Goal: Task Accomplishment & Management: Use online tool/utility

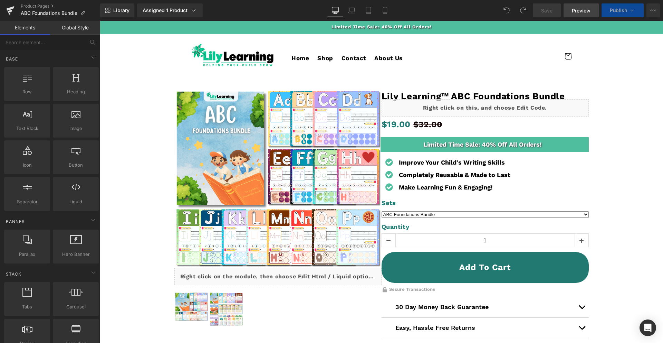
click at [582, 13] on span "Preview" at bounding box center [581, 10] width 19 height 7
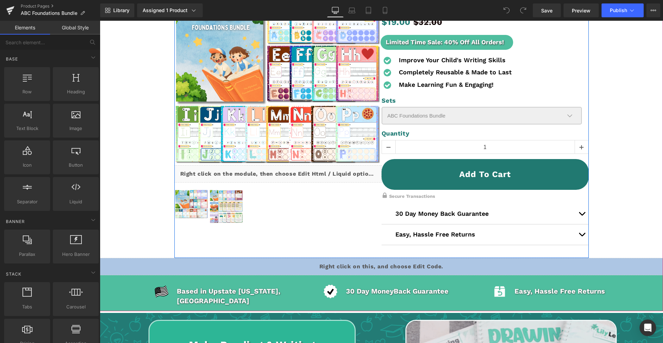
scroll to position [111, 0]
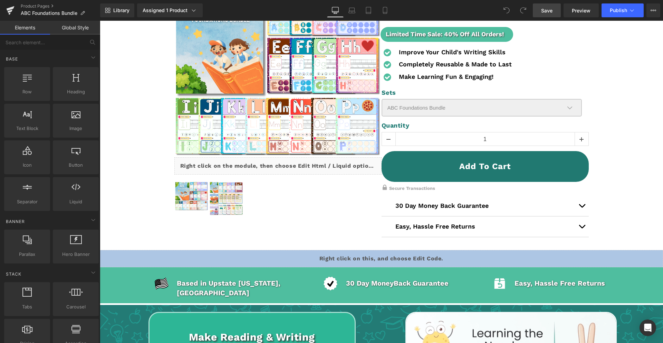
click at [556, 12] on link "Save" at bounding box center [547, 10] width 28 height 14
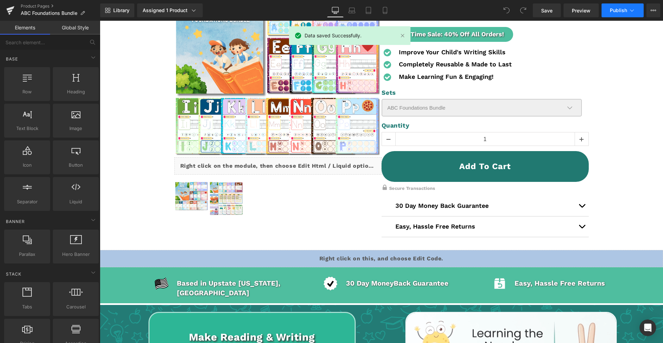
click at [608, 11] on button "Publish" at bounding box center [623, 10] width 42 height 14
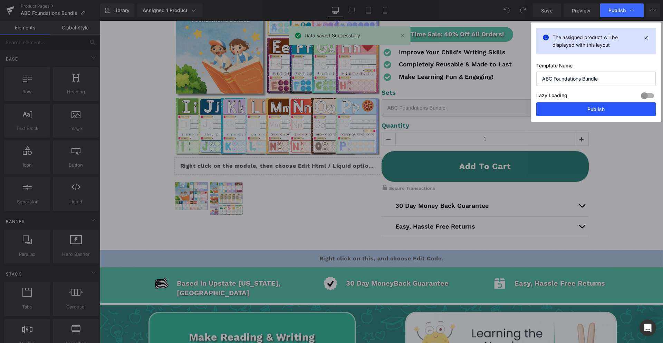
click at [571, 108] on button "Publish" at bounding box center [595, 109] width 119 height 14
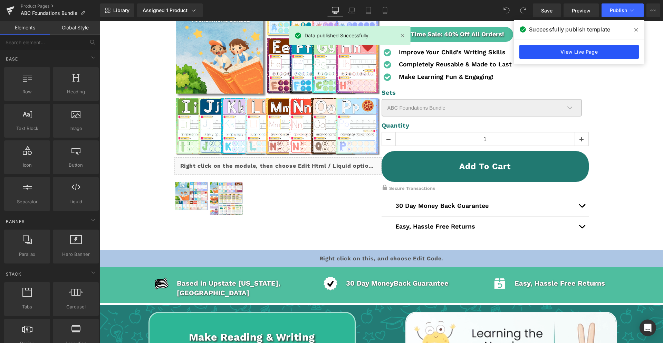
click at [577, 56] on link "View Live Page" at bounding box center [578, 52] width 119 height 14
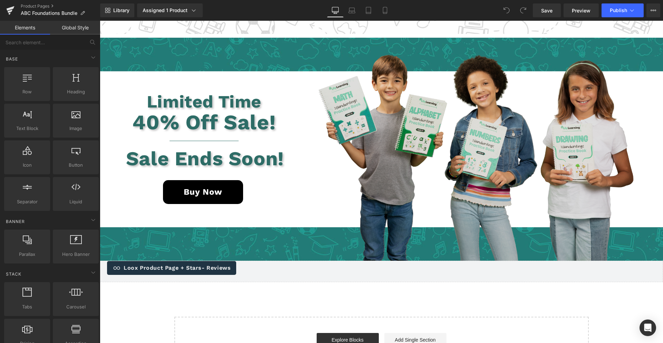
scroll to position [1874, 0]
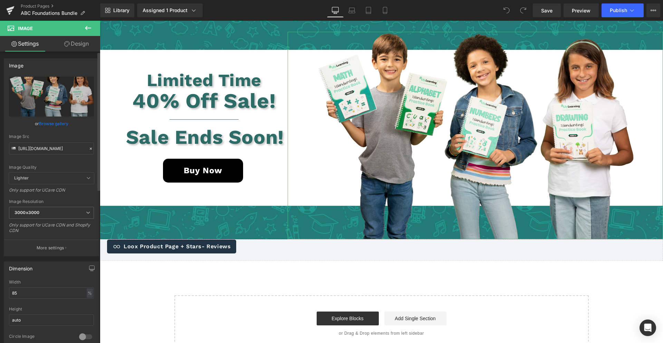
click at [60, 123] on link "Browse gallery" at bounding box center [53, 123] width 29 height 12
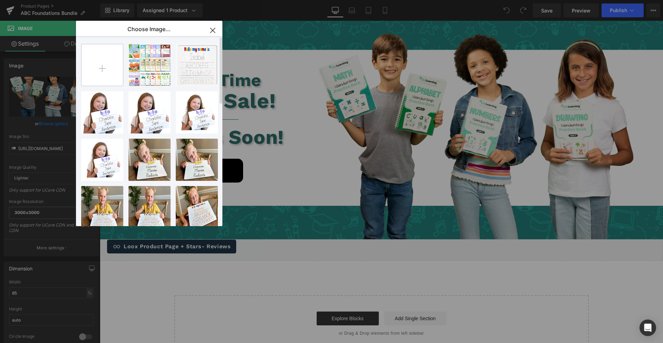
click at [107, 60] on input "file" at bounding box center [102, 64] width 41 height 41
type input "C:\fakepath\Image 11.png"
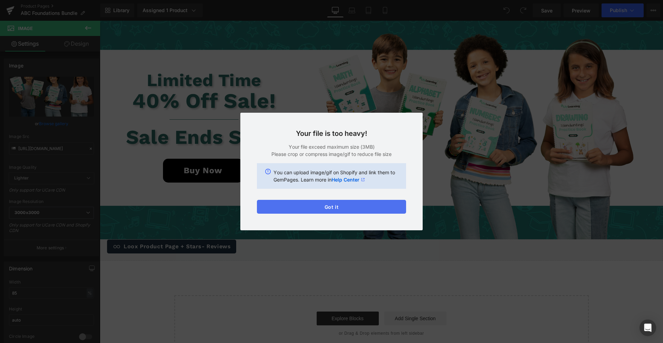
click at [327, 0] on div "Text Color Highlight Color #333333 Choose Image... Back to Library Insert 3...3…" at bounding box center [331, 0] width 663 height 0
click at [327, 206] on button "Got it" at bounding box center [331, 207] width 149 height 14
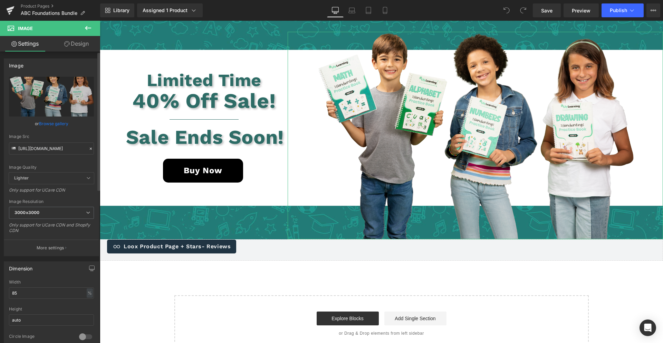
click at [90, 149] on icon at bounding box center [90, 148] width 5 height 5
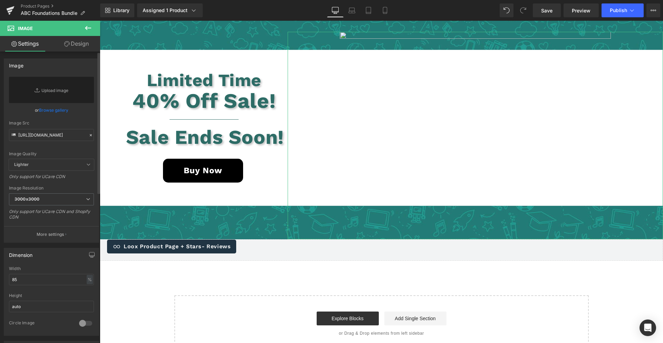
click at [67, 142] on div "Image Quality Lighter Lightest Lighter Lighter Lightest Only support for UCare …" at bounding box center [51, 118] width 85 height 82
click at [68, 135] on input "https://cdn.shopify.com/s/files/1/0559/5899/5023/files/b5_3000x3000.png?v=16631…" at bounding box center [51, 135] width 85 height 12
paste input "https://cdn.shopify.com/s/files/1/0712/3661/6481/files/Image_11-min_1_1.png?v=1…"
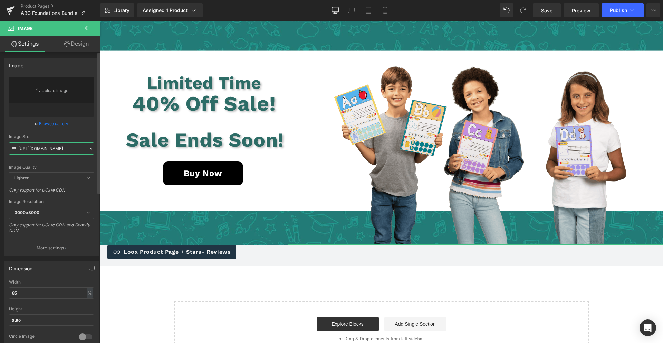
click at [56, 149] on input "https://cdn.shopify.com/s/files/1/0712/3661/6481/files/Image_11-min_1_1.png?v=1…" at bounding box center [51, 148] width 85 height 12
type input "https://cdn.shopify.com/s/files/1/0712/3661/6481/files/Image_11-min_1_1.png?v=1…"
click at [50, 164] on div "Image Quality Lighter Lightest Lighter Lighter Lightest Only support for UCare …" at bounding box center [51, 125] width 85 height 96
click at [48, 166] on div "Image Quality" at bounding box center [51, 167] width 85 height 5
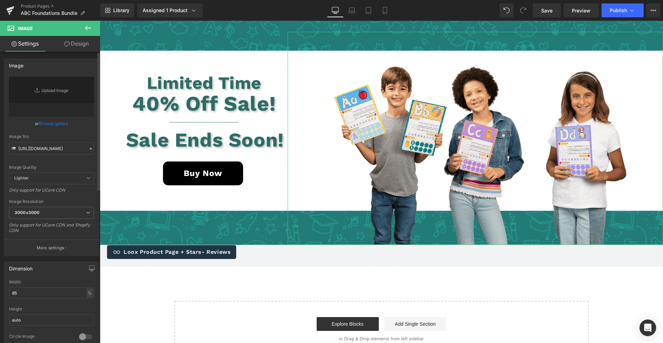
scroll to position [1877, 0]
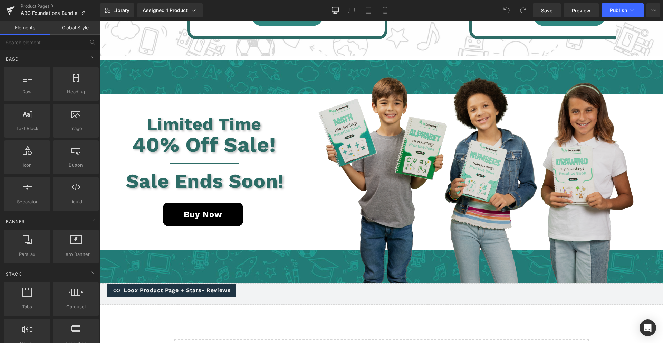
scroll to position [1821, 0]
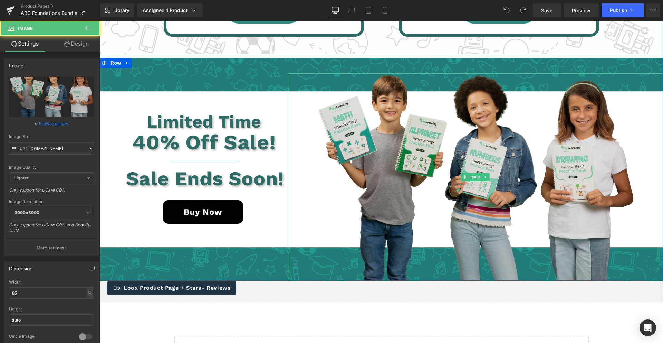
click at [386, 163] on img at bounding box center [475, 176] width 319 height 207
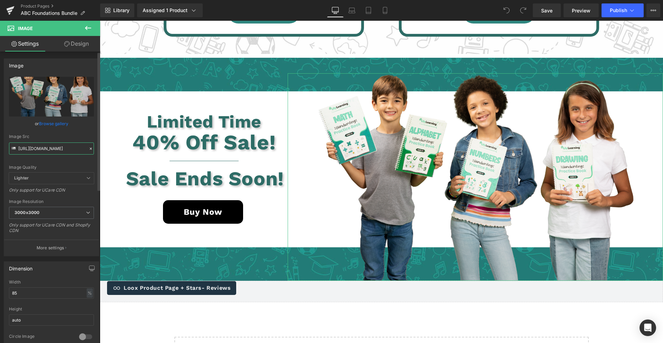
click at [48, 146] on input "https://cdn.shopify.com/s/files/1/0559/5899/5023/files/b5_3000x3000.png?v=16631…" at bounding box center [51, 148] width 85 height 12
click at [49, 146] on input "https://cdn.shopify.com/s/files/1/0559/5899/5023/files/b5_3000x3000.png?v=16631…" at bounding box center [51, 148] width 85 height 12
click at [48, 147] on input "https://cdn.shopify.com/s/files/1/0559/5899/5023/files/b5_3000x3000.png?v=16631…" at bounding box center [51, 148] width 85 height 12
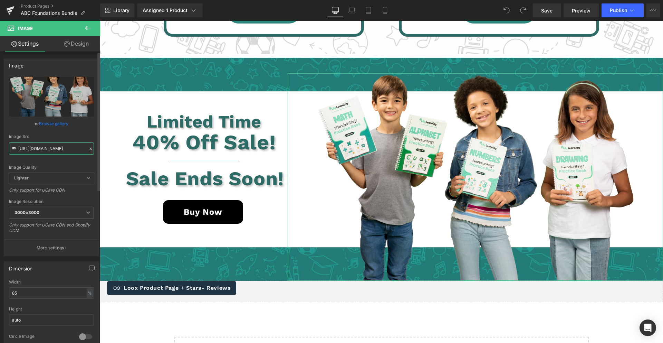
click at [47, 148] on input "https://cdn.shopify.com/s/files/1/0559/5899/5023/files/b5_3000x3000.png?v=16631…" at bounding box center [51, 148] width 85 height 12
click at [48, 148] on input "https://cdn.shopify.com/s/files/1/0559/5899/5023/files/b5_3000x3000.png?v=16631…" at bounding box center [51, 148] width 85 height 12
click at [47, 148] on input "https://cdn.shopify.com/s/files/1/0559/5899/5023/files/b5_3000x3000.png?v=16631…" at bounding box center [51, 148] width 85 height 12
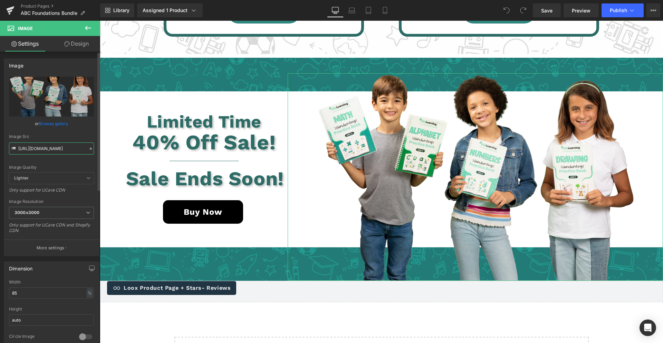
click at [48, 148] on input "https://cdn.shopify.com/s/files/1/0559/5899/5023/files/b5_3000x3000.png?v=16631…" at bounding box center [51, 148] width 85 height 12
click at [47, 148] on input "https://cdn.shopify.com/s/files/1/0559/5899/5023/files/b5_3000x3000.png?v=16631…" at bounding box center [51, 148] width 85 height 12
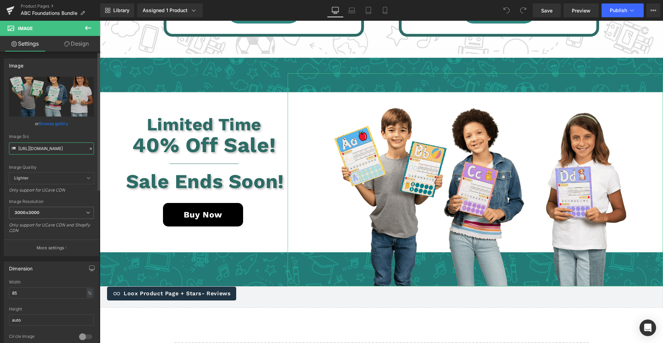
type input "https://cdn.shopify.com/s/files/1/0712/3661/6481/files/Image_11_2.png?v=1758761…"
click at [59, 164] on div "Image Quality Lighter Lightest Lighter Lighter Lightest Only support for UCare …" at bounding box center [51, 125] width 85 height 96
click at [36, 293] on input "85" at bounding box center [51, 292] width 85 height 11
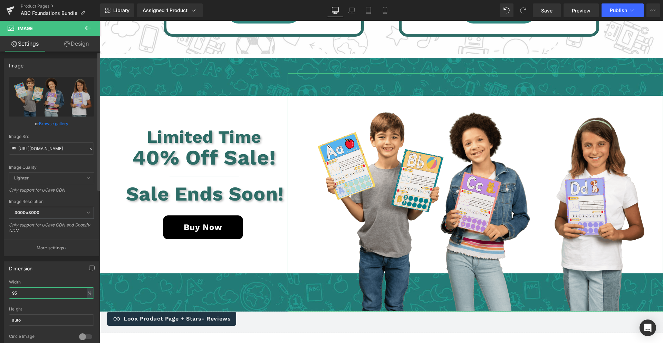
type input "9"
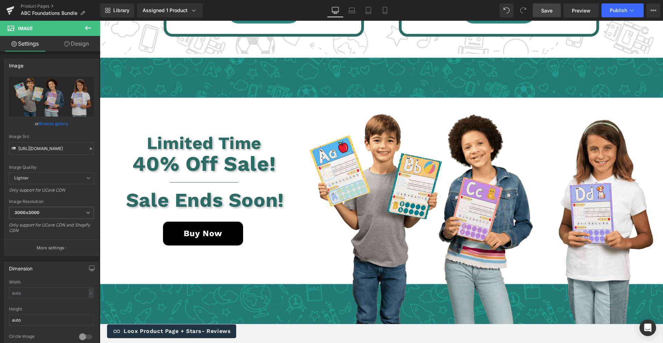
click at [553, 8] on link "Save" at bounding box center [547, 10] width 28 height 14
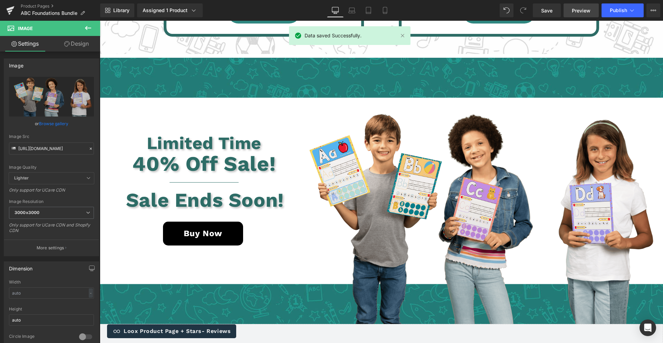
click at [581, 10] on span "Preview" at bounding box center [581, 10] width 19 height 7
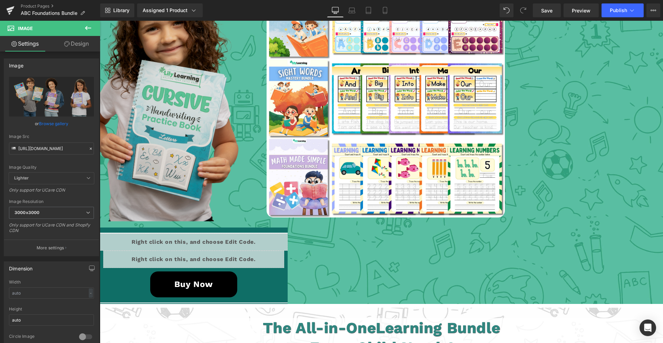
scroll to position [1258, 0]
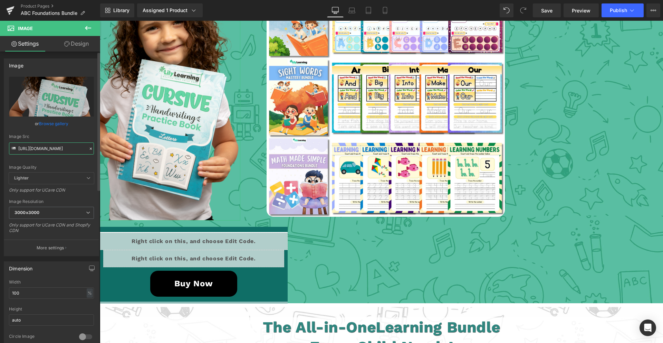
click at [54, 144] on input "https://cdn.shopify.com/s/files/1/0712/3661/6481/files/19_3000x3000.png?v=16879…" at bounding box center [51, 148] width 85 height 12
click at [53, 149] on input "https://cdn.shopify.com/s/files/1/0712/3661/6481/files/19_3000x3000.png?v=16879…" at bounding box center [51, 148] width 85 height 12
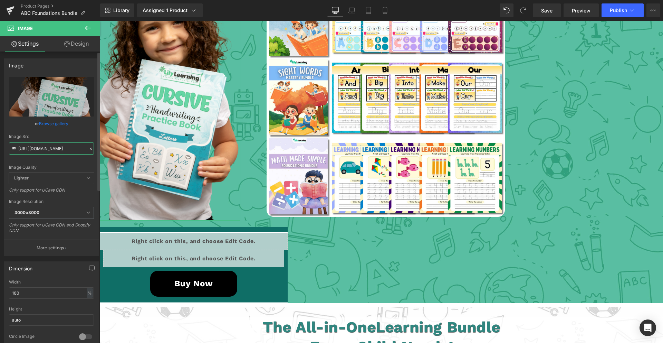
paste input "Image_10-2.png?v=1758761532"
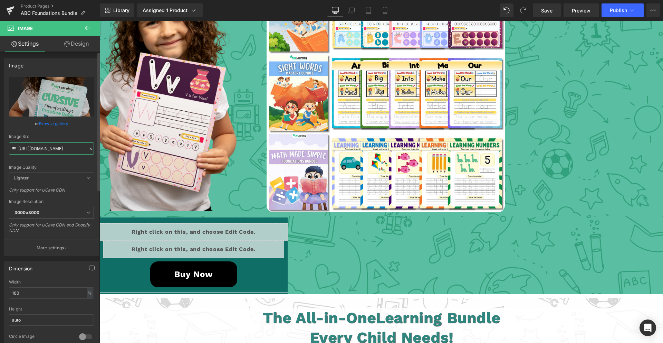
type input "https://cdn.shopify.com/s/files/1/0712/3661/6481/files/Image_10-2.png?v=1758761…"
click at [66, 135] on div "Image Src" at bounding box center [51, 136] width 85 height 5
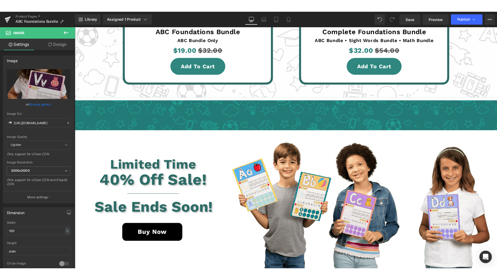
scroll to position [1819, 0]
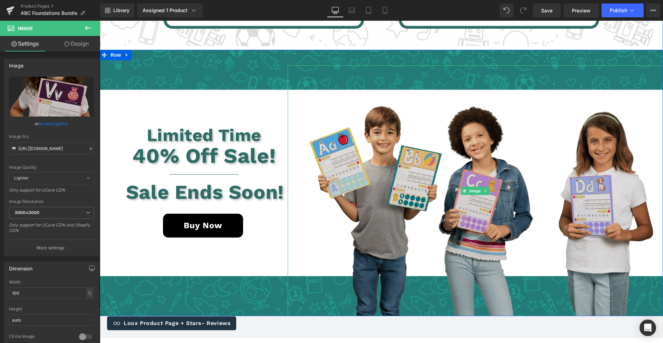
click at [473, 175] on img at bounding box center [475, 190] width 375 height 250
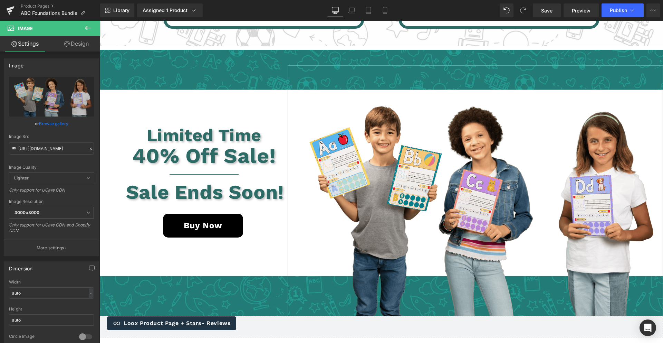
click at [71, 46] on link "Design" at bounding box center [76, 44] width 50 height 16
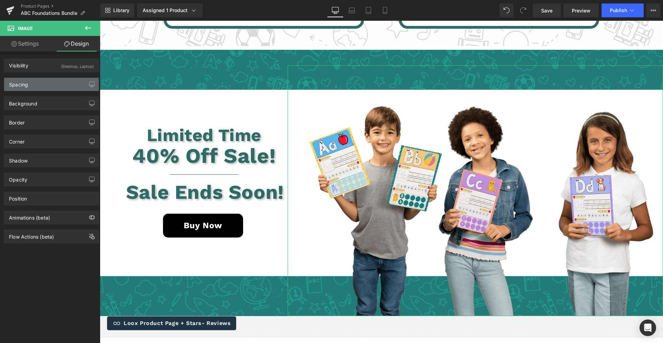
click at [56, 85] on div "Spacing" at bounding box center [51, 84] width 95 height 13
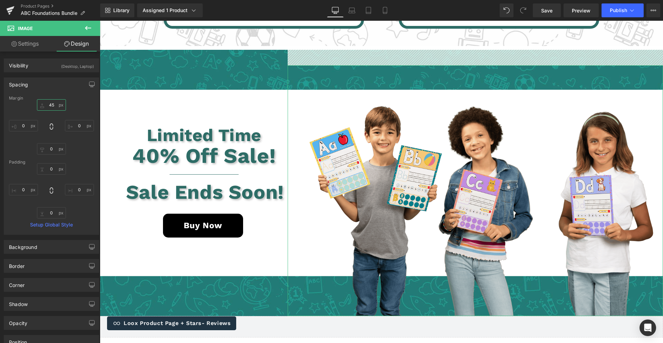
click at [54, 102] on input "45" at bounding box center [51, 104] width 29 height 11
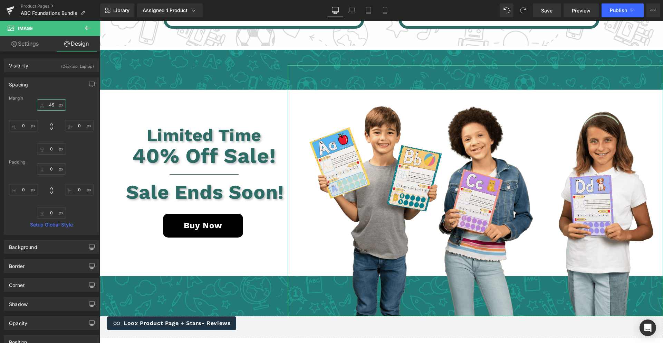
click at [54, 102] on input "45" at bounding box center [51, 104] width 29 height 11
click at [50, 104] on input "45" at bounding box center [51, 104] width 29 height 11
click at [48, 104] on input "45" at bounding box center [51, 104] width 29 height 11
click at [49, 104] on input "45" at bounding box center [51, 104] width 29 height 11
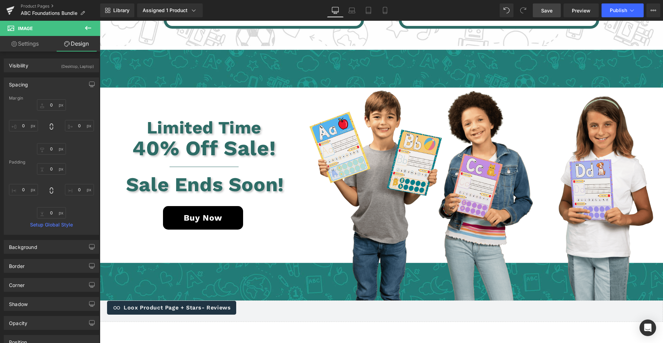
click at [543, 5] on link "Save" at bounding box center [547, 10] width 28 height 14
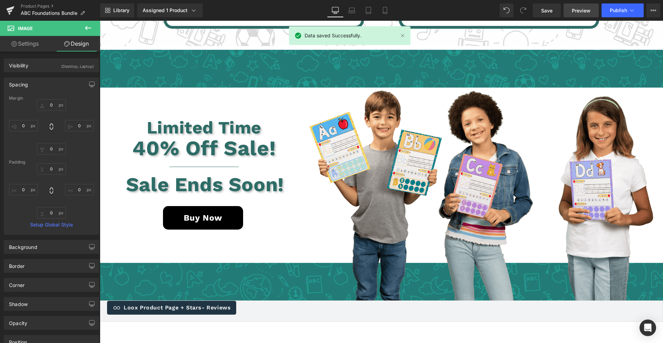
click at [583, 10] on span "Preview" at bounding box center [581, 10] width 19 height 7
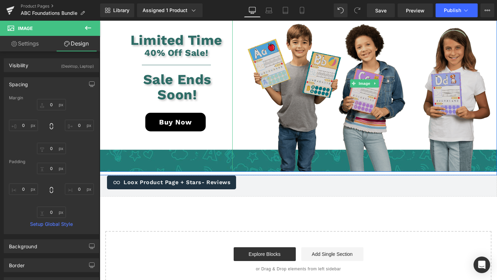
scroll to position [1789, 0]
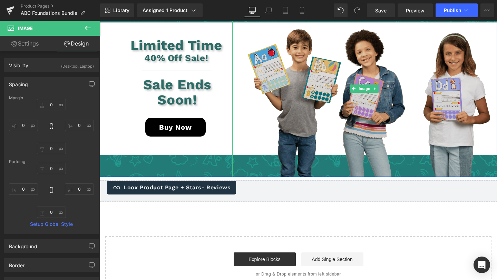
click at [338, 86] on img at bounding box center [364, 88] width 265 height 177
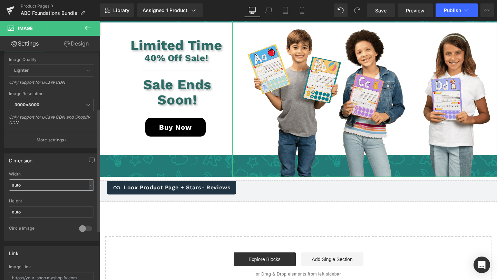
scroll to position [108, 0]
click at [75, 46] on link "Design" at bounding box center [76, 44] width 50 height 16
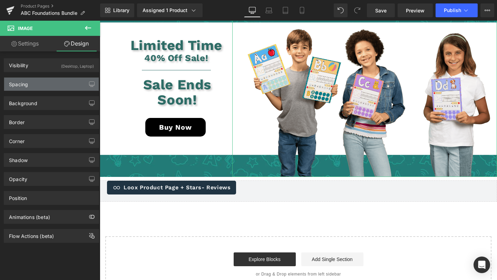
click at [52, 87] on div "Spacing" at bounding box center [51, 84] width 95 height 13
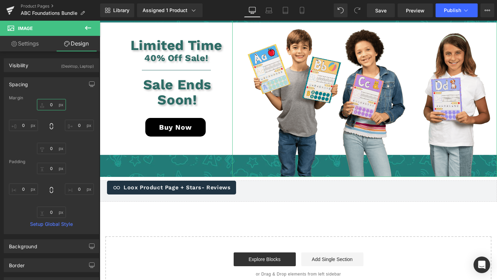
click at [51, 106] on input "0" at bounding box center [51, 104] width 29 height 11
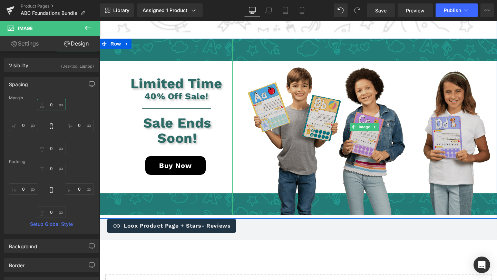
scroll to position [1749, 0]
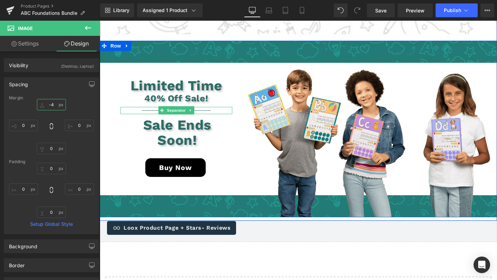
type input "-40"
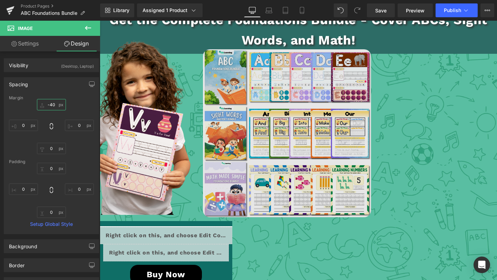
scroll to position [1176, 0]
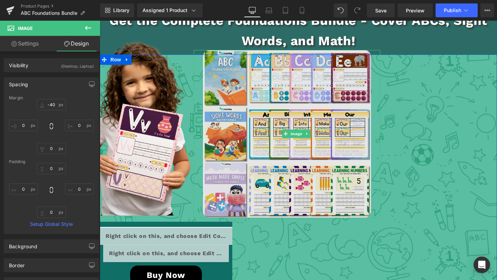
click at [298, 102] on img at bounding box center [287, 134] width 168 height 168
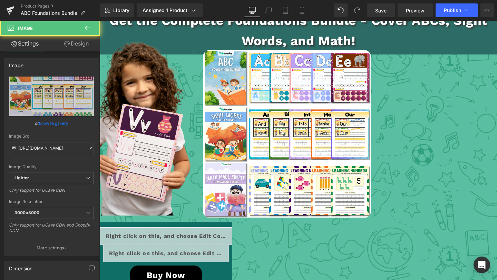
click at [79, 45] on link "Design" at bounding box center [76, 44] width 50 height 16
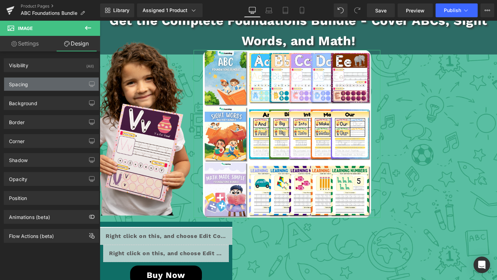
click at [45, 84] on div "Spacing" at bounding box center [51, 84] width 95 height 13
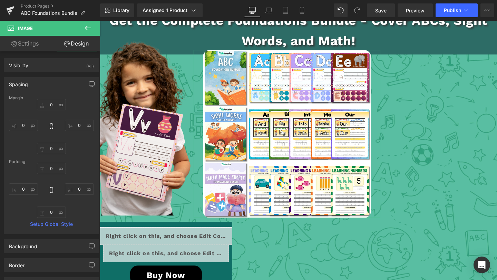
click at [26, 46] on link "Settings" at bounding box center [25, 44] width 50 height 16
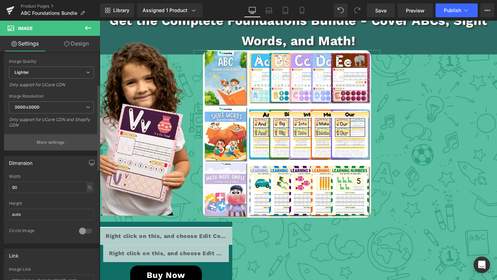
scroll to position [109, 0]
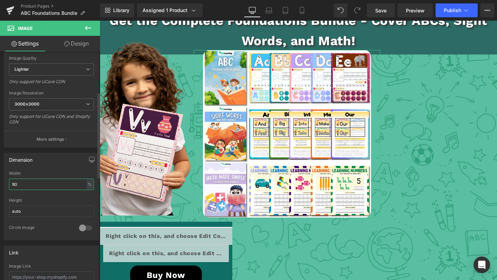
click at [26, 186] on input "90" at bounding box center [51, 184] width 85 height 11
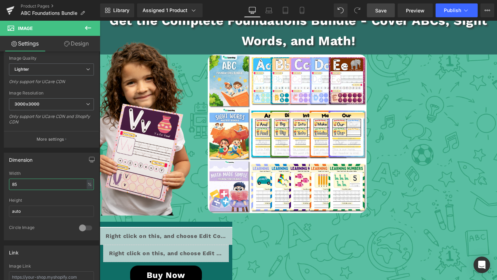
type input "85"
click at [382, 8] on span "Save" at bounding box center [380, 10] width 11 height 7
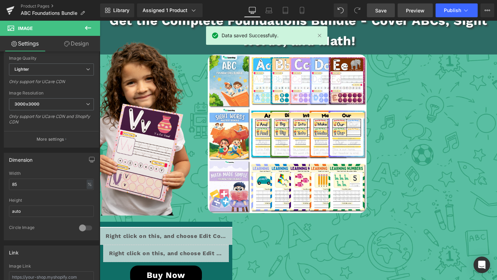
click at [414, 9] on span "Preview" at bounding box center [415, 10] width 19 height 7
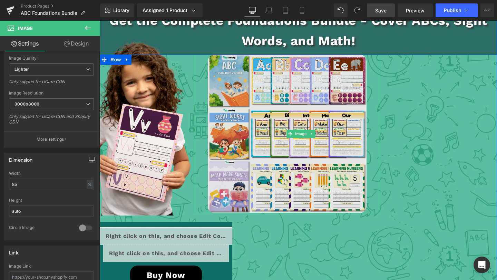
click at [318, 154] on img at bounding box center [287, 134] width 159 height 159
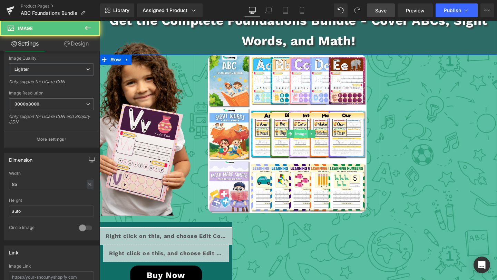
click at [299, 132] on span "Image" at bounding box center [301, 134] width 15 height 8
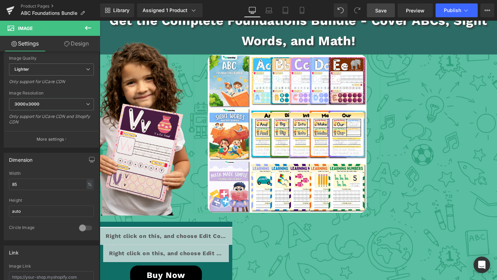
click at [83, 45] on link "Design" at bounding box center [76, 44] width 50 height 16
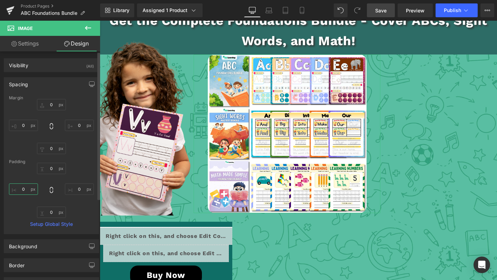
click at [26, 184] on input "0" at bounding box center [23, 189] width 29 height 11
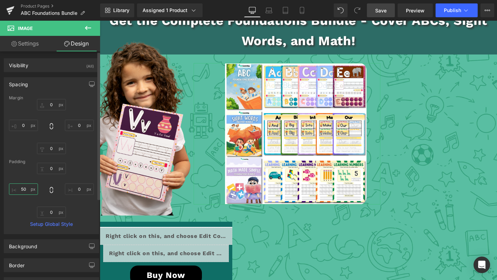
type input "0"
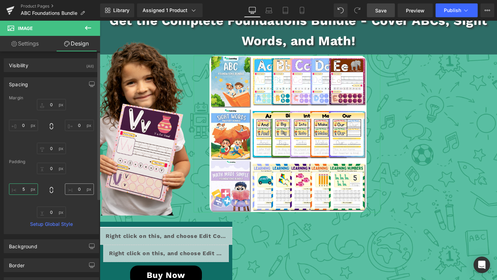
type input "5"
click at [79, 192] on input "0" at bounding box center [79, 189] width 29 height 11
click at [80, 192] on input "0" at bounding box center [79, 189] width 29 height 11
click at [80, 191] on input "0" at bounding box center [79, 189] width 29 height 11
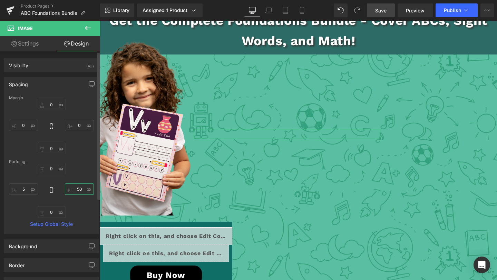
type input "5"
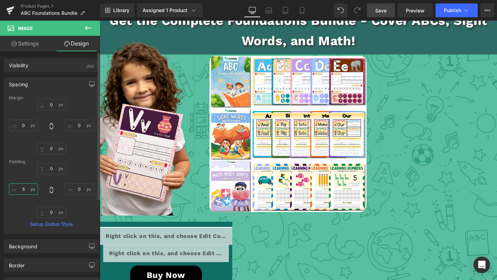
click at [25, 187] on input "5" at bounding box center [23, 189] width 29 height 11
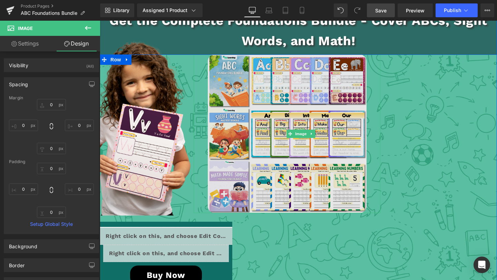
click at [271, 128] on img at bounding box center [287, 134] width 159 height 159
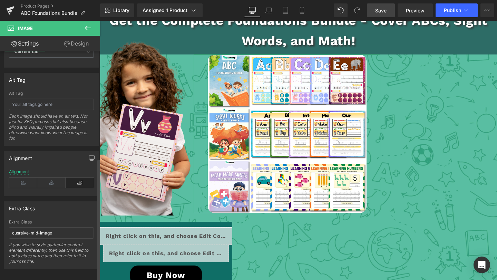
scroll to position [384, 0]
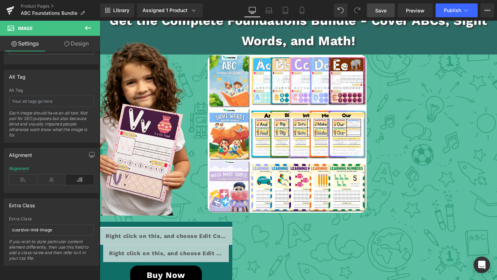
click at [86, 46] on link "Design" at bounding box center [76, 44] width 50 height 16
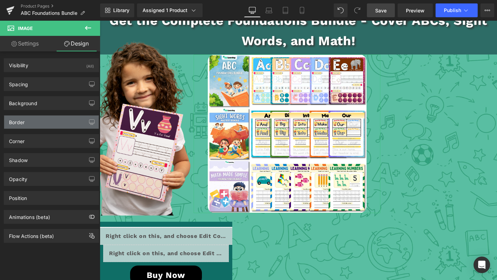
click at [50, 119] on div "Border" at bounding box center [51, 122] width 95 height 13
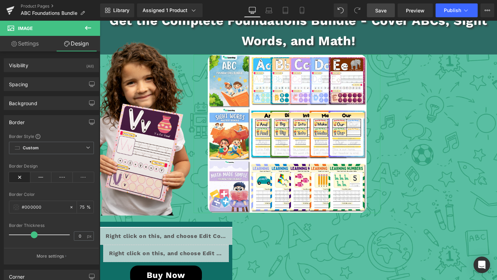
drag, startPoint x: 15, startPoint y: 237, endPoint x: 35, endPoint y: 237, distance: 20.0
click at [36, 236] on span at bounding box center [34, 235] width 7 height 7
click at [1, 235] on div "Border Border Style Custom Custom Setup Global Style Custom Setup Global Style …" at bounding box center [51, 187] width 103 height 155
click at [14, 209] on span at bounding box center [16, 208] width 6 height 6
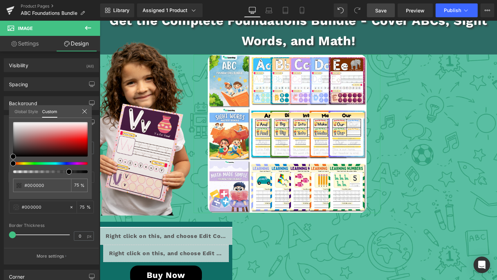
click at [11, 117] on div "Global Style Custom" at bounding box center [50, 111] width 83 height 13
drag, startPoint x: 16, startPoint y: 121, endPoint x: 16, endPoint y: 126, distance: 4.5
click at [16, 122] on div "#000000 75 %" at bounding box center [50, 122] width 83 height 8
click at [15, 125] on div at bounding box center [50, 139] width 75 height 35
drag, startPoint x: 15, startPoint y: 125, endPoint x: 20, endPoint y: 74, distance: 52.0
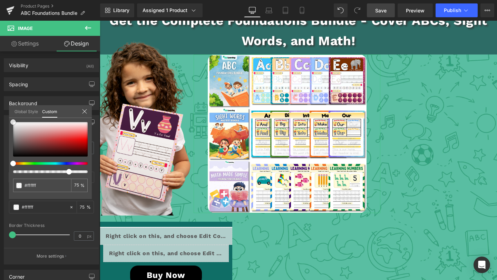
click at [0, 110] on div "Border Border Style Custom Custom Setup Global Style Custom Setup Global Style …" at bounding box center [51, 187] width 103 height 155
drag, startPoint x: 170, startPoint y: 194, endPoint x: 103, endPoint y: 172, distance: 70.0
drag, startPoint x: 192, startPoint y: 192, endPoint x: 101, endPoint y: 171, distance: 94.3
click at [78, 185] on input "75" at bounding box center [77, 185] width 6 height 5
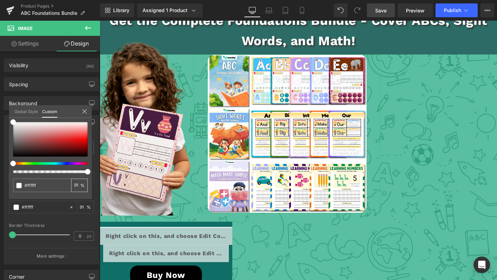
click at [78, 185] on input "75" at bounding box center [77, 185] width 6 height 5
type input "9"
type input "100"
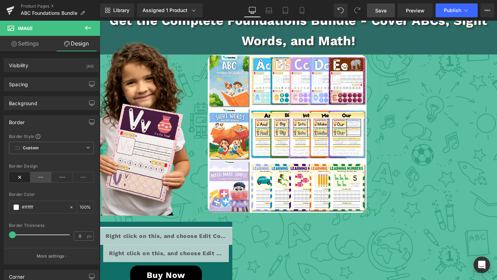
click at [37, 180] on icon at bounding box center [40, 177] width 21 height 10
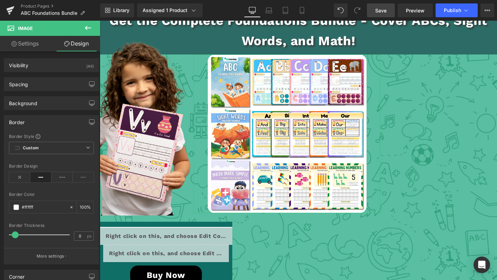
click at [17, 237] on span at bounding box center [15, 235] width 7 height 7
click at [17, 236] on span at bounding box center [16, 235] width 7 height 7
click at [15, 236] on span at bounding box center [15, 235] width 7 height 7
click at [16, 235] on span at bounding box center [15, 235] width 7 height 7
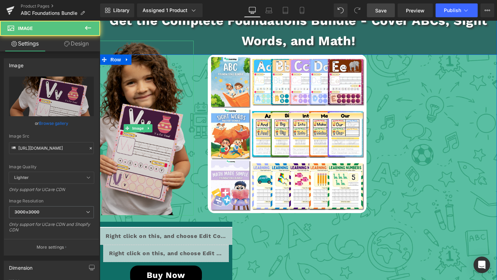
drag, startPoint x: 131, startPoint y: 157, endPoint x: 103, endPoint y: 177, distance: 34.6
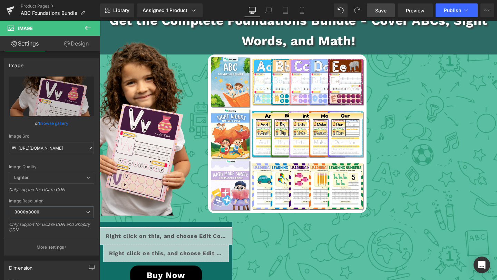
click at [375, 14] on link "Save" at bounding box center [381, 10] width 28 height 14
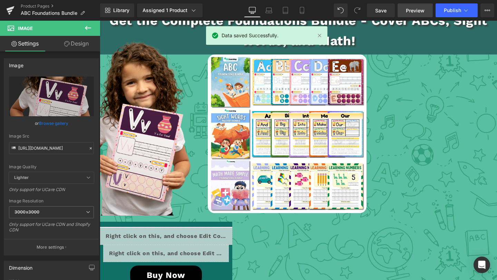
click at [415, 9] on span "Preview" at bounding box center [415, 10] width 19 height 7
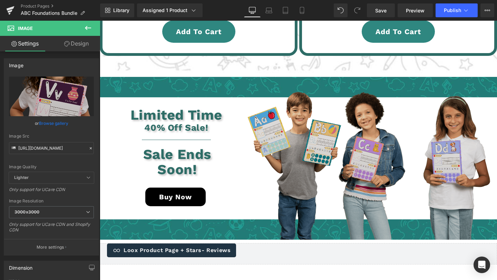
scroll to position [1714, 0]
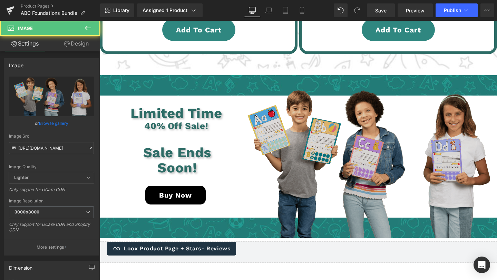
click at [337, 125] on img at bounding box center [364, 149] width 265 height 177
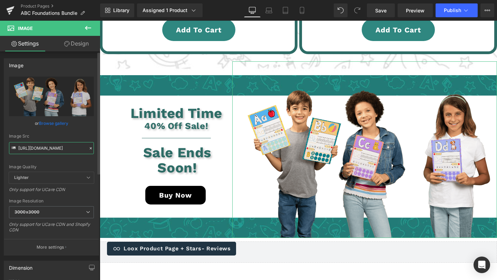
click at [40, 149] on input "https://cdn.shopify.com/s/files/1/0712/3661/6481/files/Image_11_2_3000x3000.png…" at bounding box center [51, 148] width 85 height 12
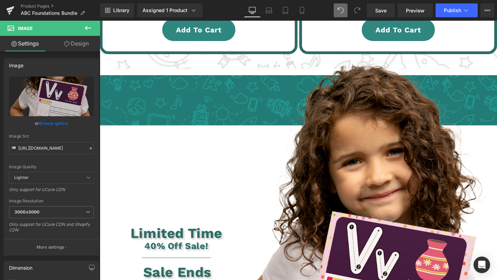
scroll to position [0, 0]
click at [88, 147] on icon at bounding box center [90, 148] width 5 height 5
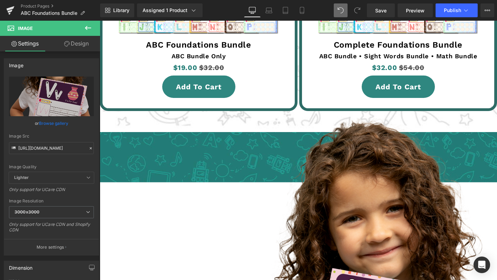
scroll to position [1664, 0]
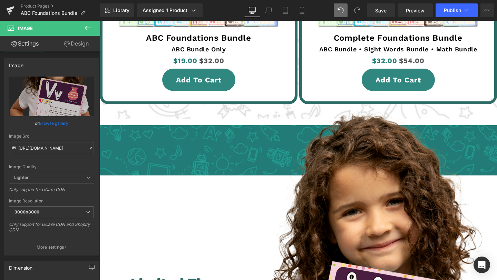
drag, startPoint x: 353, startPoint y: 10, endPoint x: 333, endPoint y: 19, distance: 22.4
click at [353, 10] on span at bounding box center [358, 10] width 14 height 14
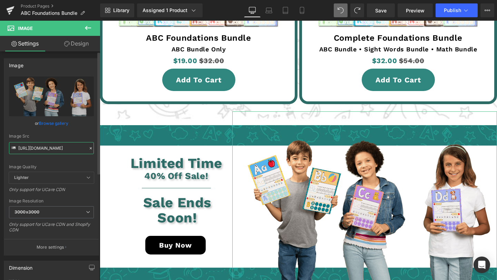
click at [54, 149] on input "[URL][DOMAIN_NAME]" at bounding box center [51, 148] width 85 height 12
click at [53, 149] on input "[URL][DOMAIN_NAME]" at bounding box center [51, 148] width 85 height 12
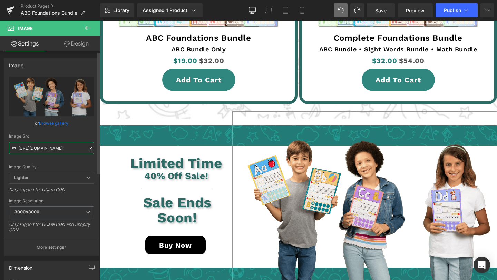
paste input "9898b0a3-d7df-409c-9acf-b2f3add19420.png?v=175876193"
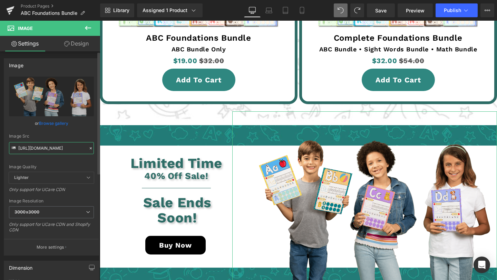
type input "https://cdn.shopify.com/s/files/1/0712/3661/6481/files/Image_11_2_9898b0a3-d7df…"
click at [65, 139] on div "Image Src https://cdn.shopify.com/s/files/1/0712/3661/6481/files/Image_11_2_989…" at bounding box center [51, 144] width 85 height 20
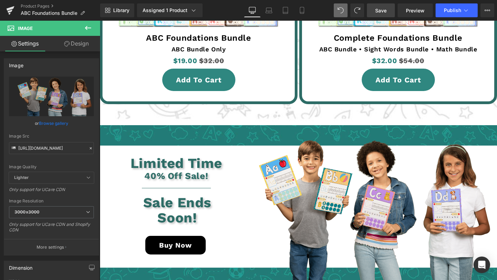
click at [384, 12] on span "Save" at bounding box center [380, 10] width 11 height 7
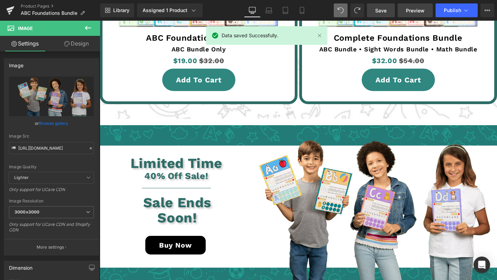
click at [417, 11] on span "Preview" at bounding box center [415, 10] width 19 height 7
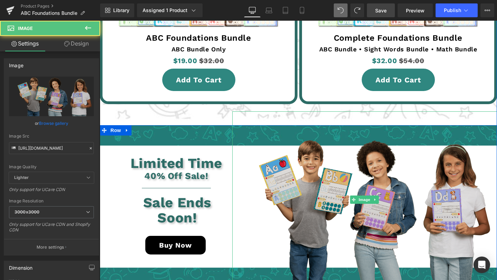
click at [377, 171] on img at bounding box center [364, 200] width 265 height 177
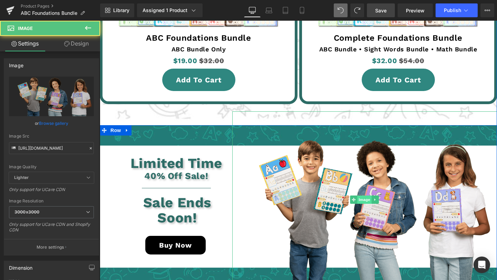
click at [363, 199] on span "Image" at bounding box center [365, 200] width 15 height 8
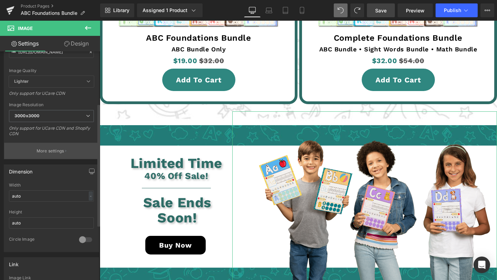
scroll to position [97, 0]
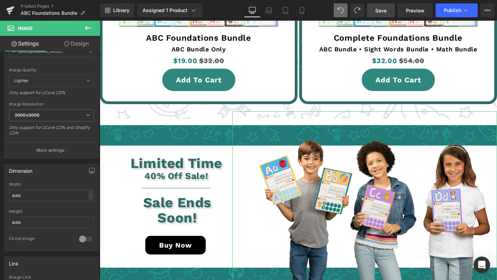
click at [80, 48] on link "Design" at bounding box center [76, 44] width 50 height 16
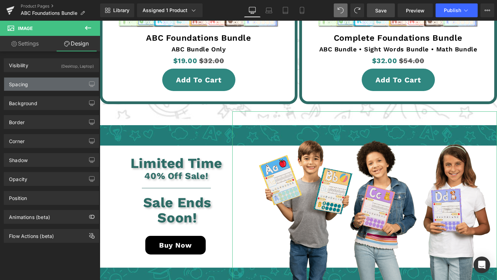
click at [41, 90] on div "Spacing" at bounding box center [51, 84] width 95 height 13
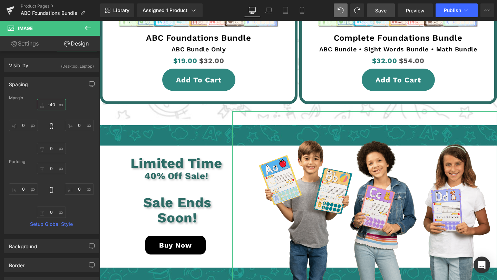
click at [56, 104] on input "-40" at bounding box center [51, 104] width 29 height 11
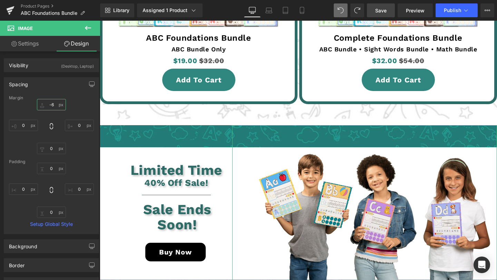
type input "-65"
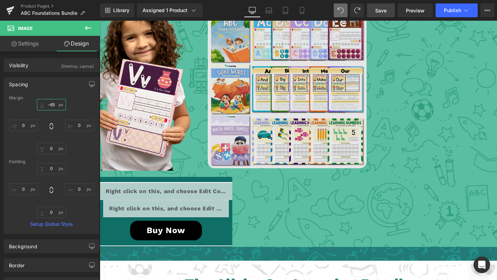
scroll to position [1203, 0]
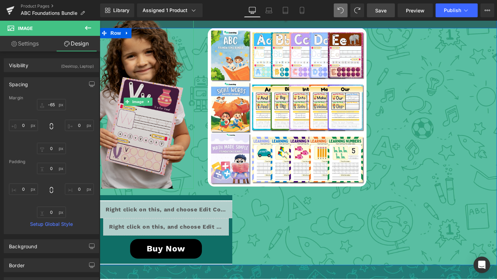
click at [142, 115] on img at bounding box center [136, 101] width 111 height 175
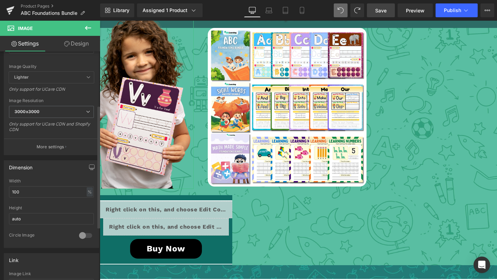
scroll to position [102, 0]
click at [46, 196] on div "Width 100 % % px" at bounding box center [51, 191] width 85 height 27
click at [48, 194] on input "100" at bounding box center [51, 190] width 85 height 11
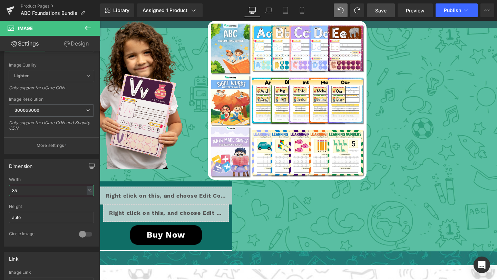
type input "85"
click at [383, 7] on span "Save" at bounding box center [380, 10] width 11 height 7
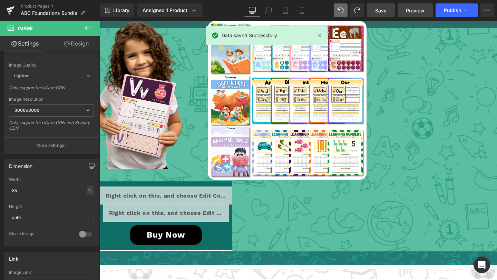
click at [412, 7] on span "Preview" at bounding box center [415, 10] width 19 height 7
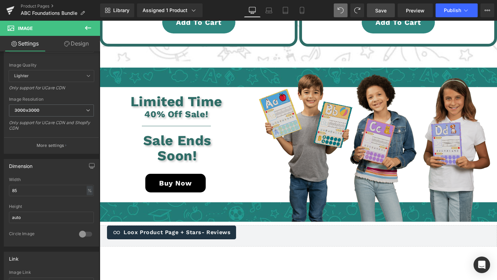
scroll to position [1706, 0]
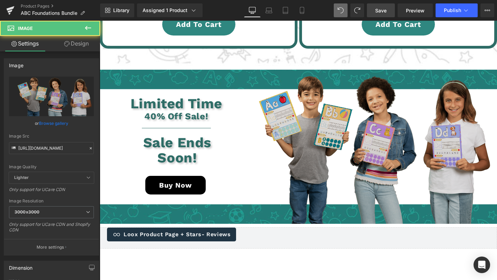
click at [289, 142] on img at bounding box center [364, 135] width 265 height 177
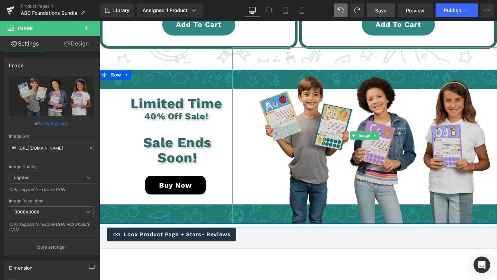
click at [351, 93] on img at bounding box center [364, 135] width 265 height 177
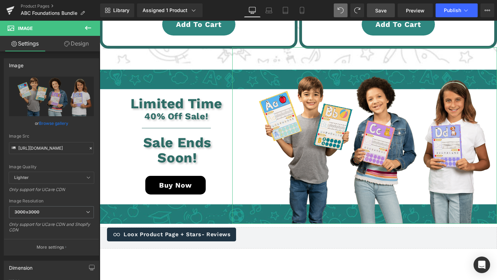
click at [87, 47] on link "Design" at bounding box center [76, 44] width 50 height 16
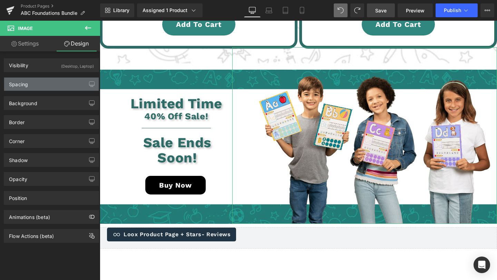
click at [22, 90] on div "Spacing" at bounding box center [51, 84] width 95 height 13
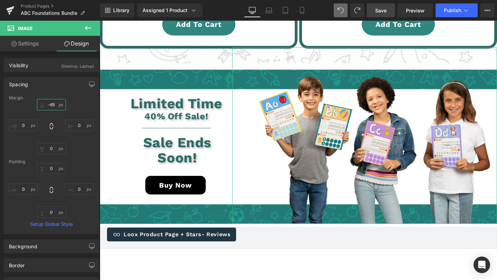
click at [52, 105] on input "-65" at bounding box center [51, 104] width 29 height 11
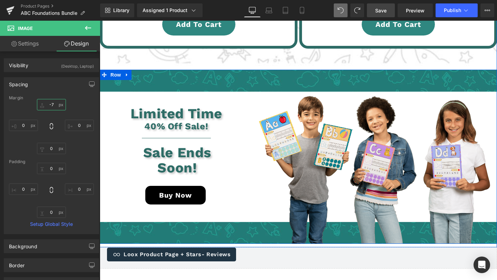
type input "-70"
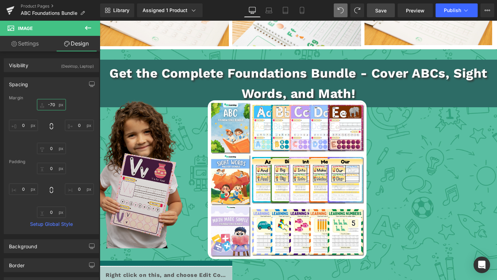
scroll to position [1116, 0]
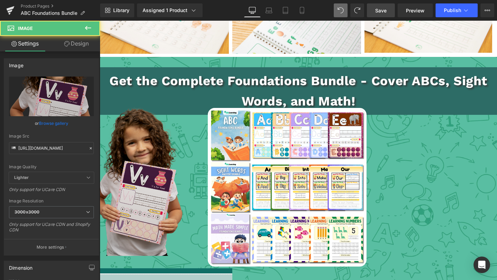
click at [155, 130] on img at bounding box center [136, 181] width 95 height 149
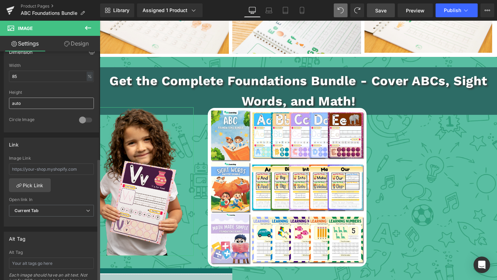
scroll to position [215, 0]
click at [39, 79] on input "85" at bounding box center [51, 77] width 85 height 11
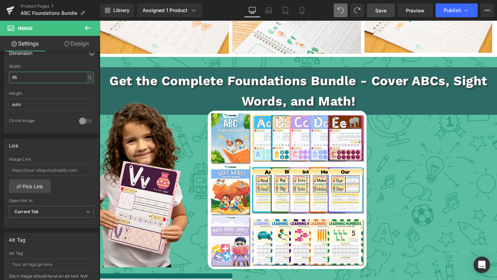
type input "95"
click at [387, 9] on span "Save" at bounding box center [380, 10] width 11 height 7
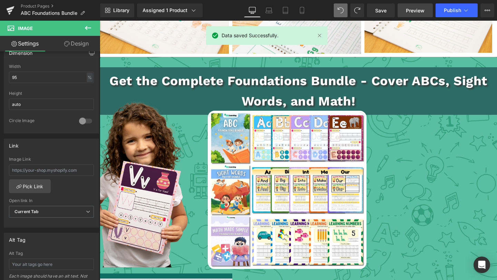
click at [411, 8] on span "Preview" at bounding box center [415, 10] width 19 height 7
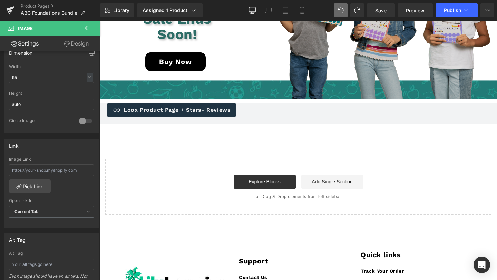
scroll to position [1838, 0]
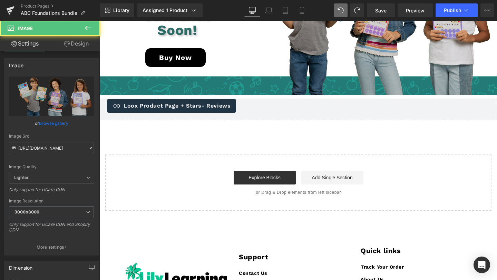
click at [366, 64] on img at bounding box center [364, 7] width 265 height 177
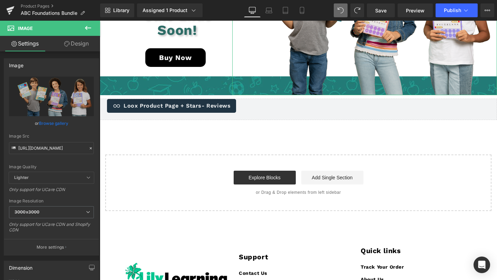
drag, startPoint x: 83, startPoint y: 43, endPoint x: 79, endPoint y: 48, distance: 6.2
click at [82, 43] on link "Design" at bounding box center [76, 44] width 50 height 16
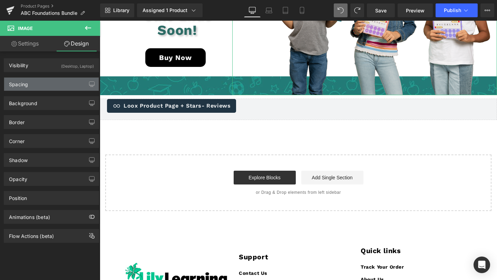
click at [49, 89] on div "Spacing" at bounding box center [51, 84] width 95 height 13
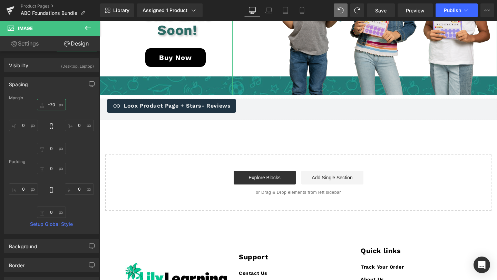
click at [50, 104] on input "-70" at bounding box center [51, 104] width 29 height 11
click at [56, 105] on input "-70" at bounding box center [51, 104] width 29 height 11
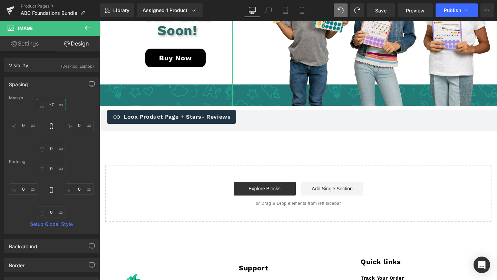
type input "-75"
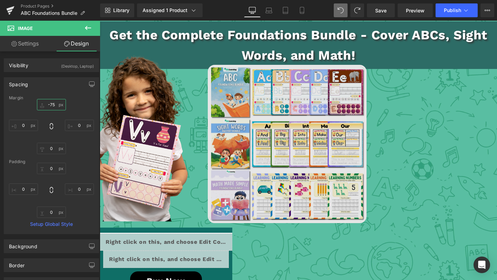
scroll to position [1157, 0]
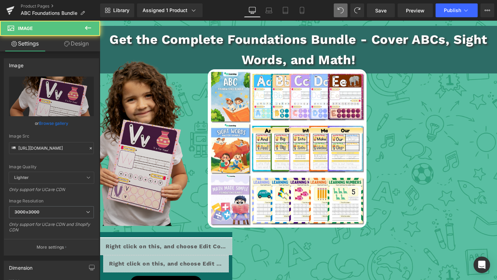
click at [163, 112] on img at bounding box center [137, 143] width 106 height 166
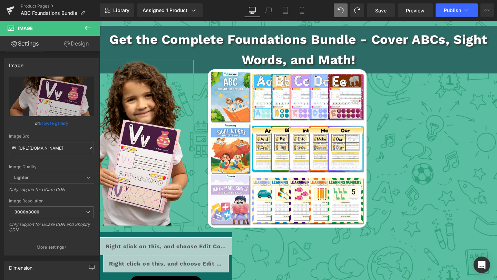
click at [69, 44] on link "Design" at bounding box center [76, 44] width 50 height 16
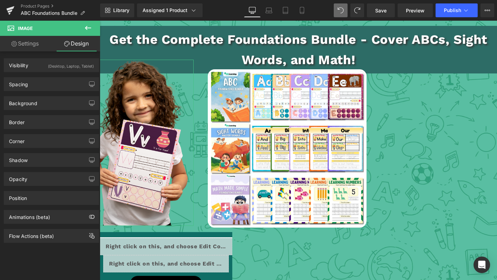
click at [35, 50] on link "Settings" at bounding box center [25, 44] width 50 height 16
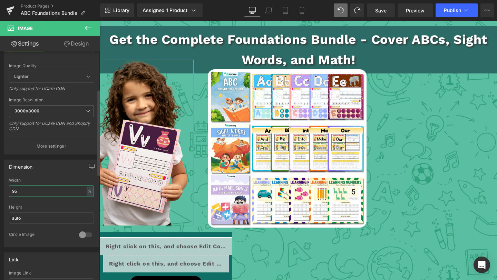
click at [31, 189] on input "95" at bounding box center [51, 191] width 85 height 11
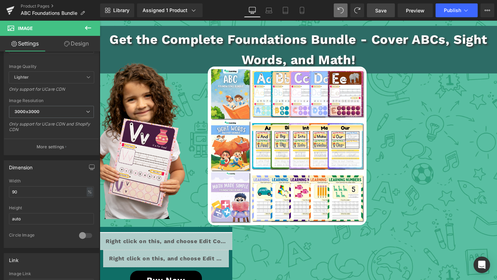
click at [376, 12] on span "Save" at bounding box center [380, 10] width 11 height 7
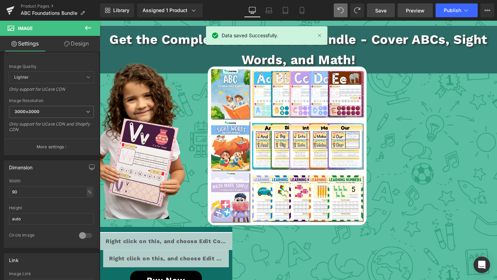
click at [419, 10] on span "Preview" at bounding box center [415, 10] width 19 height 7
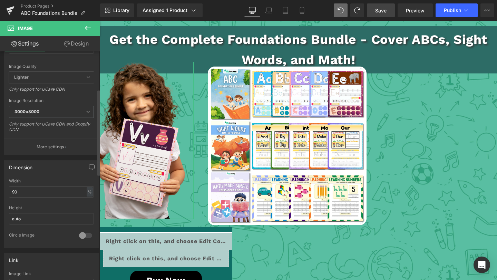
drag, startPoint x: 52, startPoint y: 182, endPoint x: 49, endPoint y: 185, distance: 3.9
click at [52, 183] on div "Width" at bounding box center [51, 181] width 85 height 5
click at [48, 188] on input "90" at bounding box center [51, 192] width 85 height 11
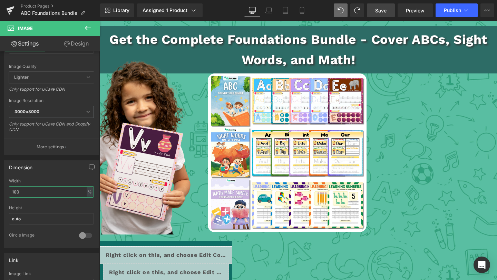
type input "100"
click at [380, 9] on span "Save" at bounding box center [380, 10] width 11 height 7
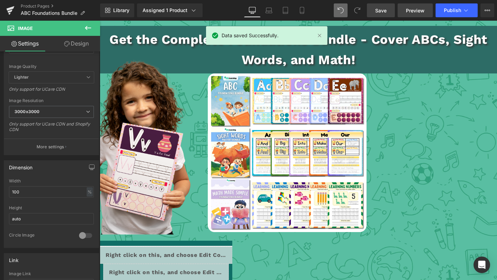
click at [414, 7] on span "Preview" at bounding box center [415, 10] width 19 height 7
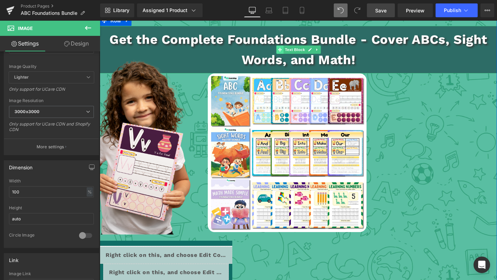
drag, startPoint x: 291, startPoint y: 42, endPoint x: 282, endPoint y: 43, distance: 9.7
click at [291, 46] on span "Text Block" at bounding box center [295, 50] width 23 height 8
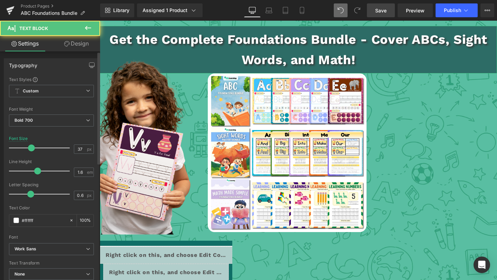
click at [74, 52] on div "Typography Text Styles Custom Custom Setup Global Style Custom Setup Global Sty…" at bounding box center [51, 274] width 103 height 447
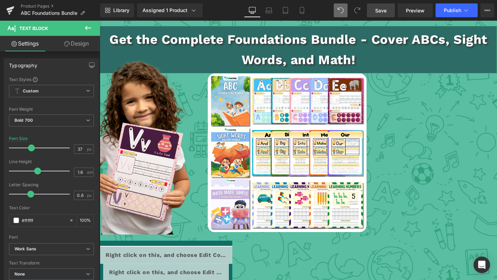
click at [78, 40] on link "Design" at bounding box center [76, 44] width 50 height 16
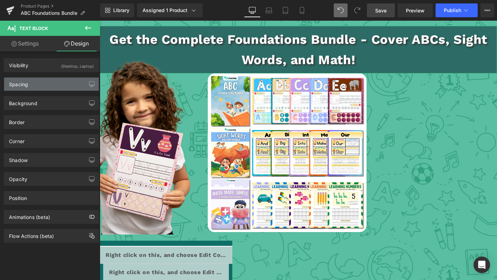
click at [45, 83] on div "Spacing" at bounding box center [51, 84] width 95 height 13
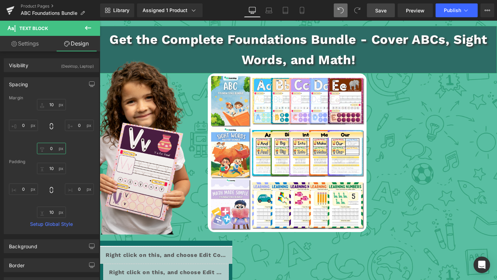
click at [48, 147] on input "text" at bounding box center [51, 148] width 29 height 11
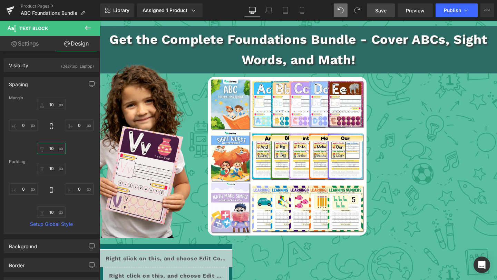
type input "10"
click at [376, 13] on span "Save" at bounding box center [380, 10] width 11 height 7
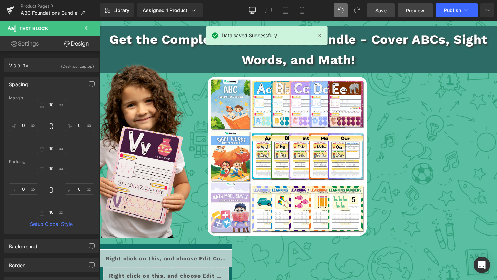
click at [414, 9] on span "Preview" at bounding box center [415, 10] width 19 height 7
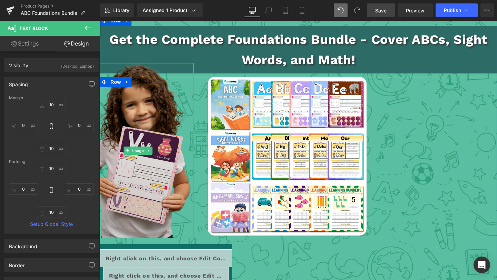
click at [141, 111] on img at bounding box center [136, 150] width 111 height 175
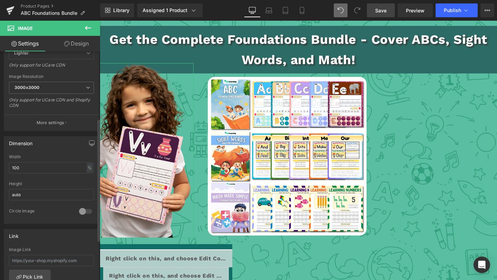
scroll to position [127, 0]
click at [60, 163] on input "100" at bounding box center [51, 165] width 85 height 11
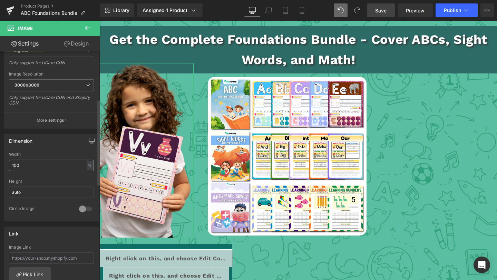
click at [58, 164] on input "100" at bounding box center [51, 165] width 85 height 11
click at [57, 164] on input "100" at bounding box center [51, 165] width 85 height 11
click at [56, 165] on input "100" at bounding box center [51, 165] width 85 height 11
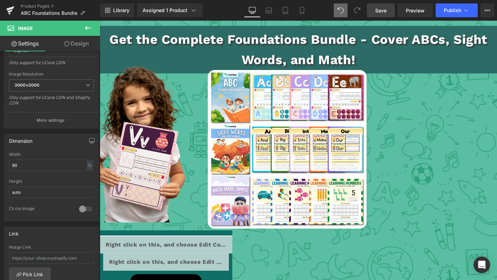
click at [374, 8] on link "Save" at bounding box center [381, 10] width 28 height 14
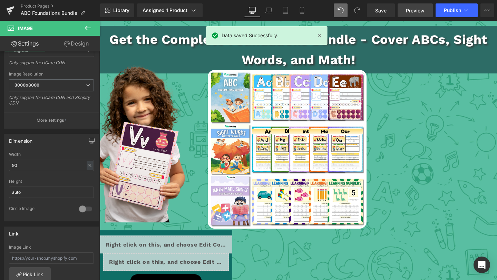
click at [419, 8] on span "Preview" at bounding box center [415, 10] width 19 height 7
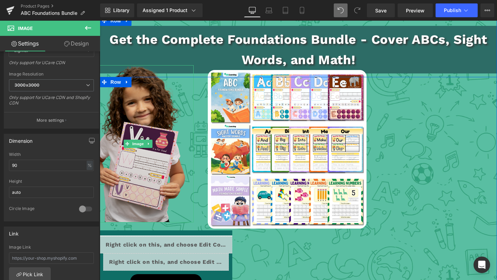
click at [155, 122] on img at bounding box center [136, 143] width 100 height 157
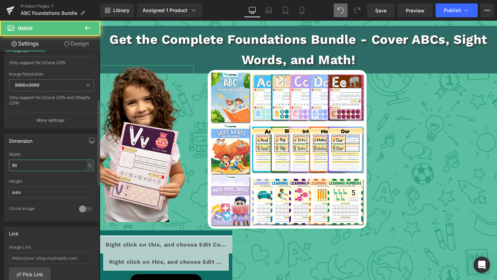
drag, startPoint x: 22, startPoint y: 170, endPoint x: 30, endPoint y: 164, distance: 10.1
click at [23, 169] on input "90" at bounding box center [51, 165] width 85 height 11
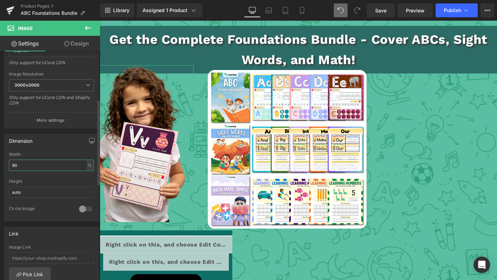
click at [30, 164] on input "90" at bounding box center [51, 165] width 85 height 11
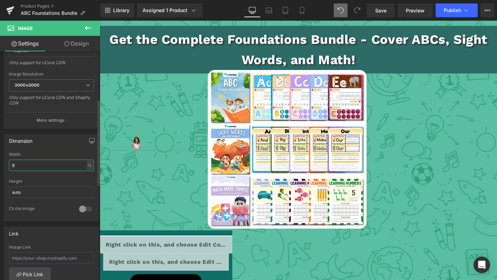
type input "85"
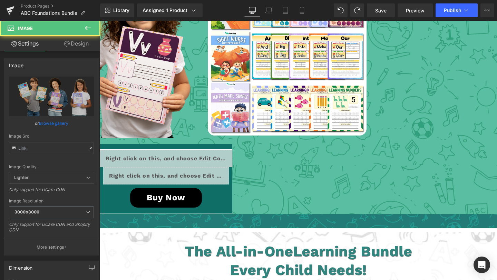
scroll to position [1652, 0]
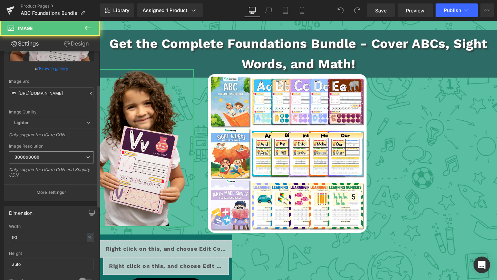
scroll to position [63, 0]
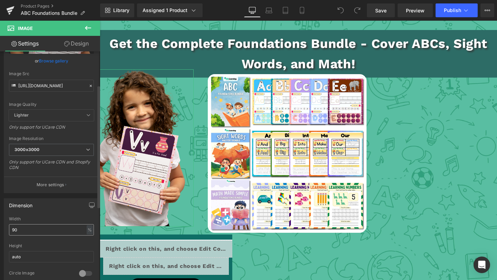
click at [28, 231] on input "90" at bounding box center [51, 229] width 85 height 11
type input "85"
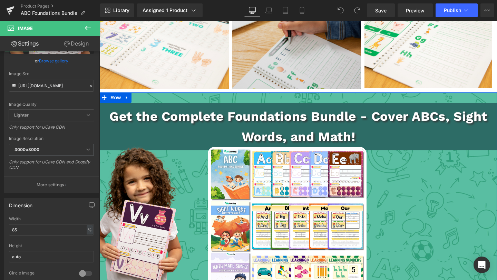
scroll to position [1085, 0]
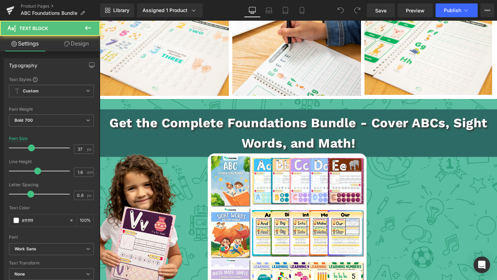
click at [276, 113] on p "Get the Complete Foundations Bundle - Cover ABCs, Sight Words, and Math!" at bounding box center [299, 133] width 398 height 41
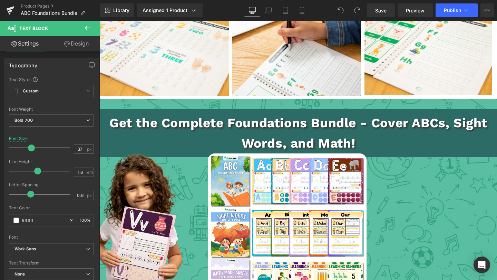
click at [74, 46] on link "Design" at bounding box center [76, 44] width 50 height 16
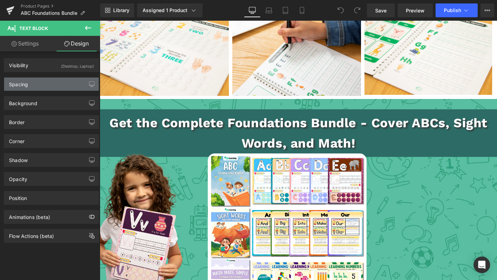
click at [50, 79] on div "Spacing" at bounding box center [51, 84] width 95 height 13
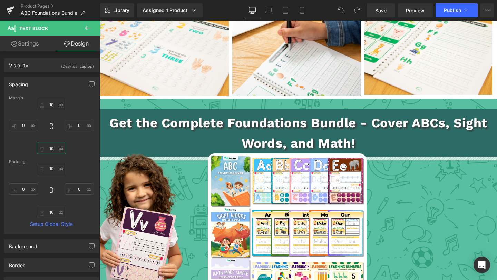
click at [51, 146] on input "10" at bounding box center [51, 148] width 29 height 11
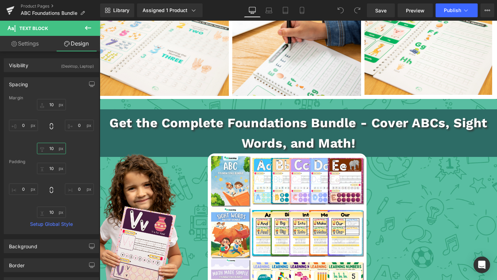
click at [51, 146] on input "10" at bounding box center [51, 148] width 29 height 11
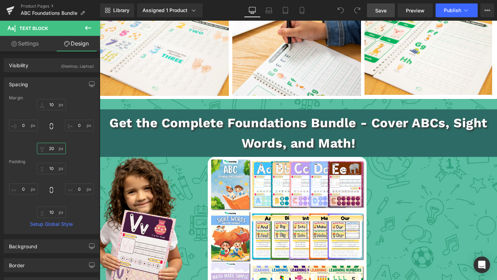
type input "20"
click at [377, 12] on span "Save" at bounding box center [380, 10] width 11 height 7
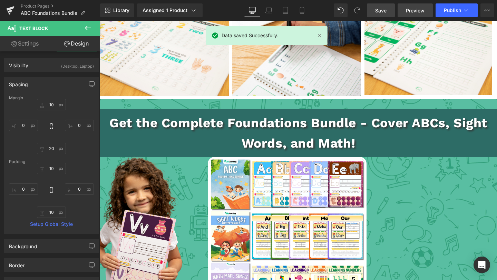
click at [412, 10] on span "Preview" at bounding box center [415, 10] width 19 height 7
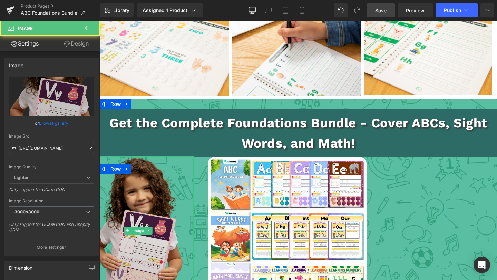
click at [133, 181] on img at bounding box center [136, 230] width 95 height 149
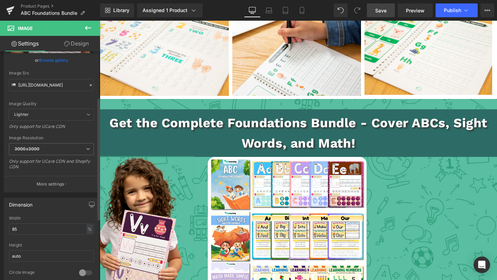
scroll to position [99, 0]
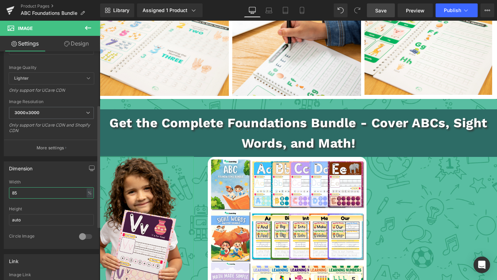
click at [49, 191] on input "85" at bounding box center [51, 193] width 85 height 11
type input "90"
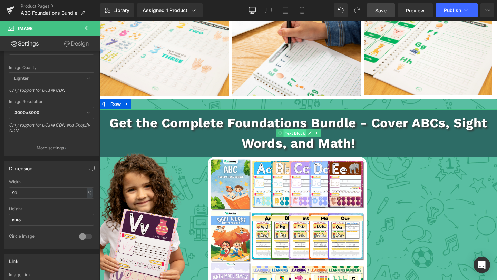
click at [290, 130] on span "Text Block" at bounding box center [295, 134] width 23 height 8
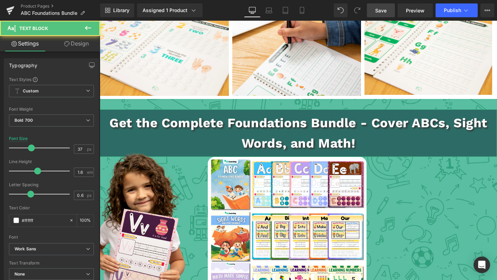
click at [74, 47] on link "Design" at bounding box center [76, 44] width 50 height 16
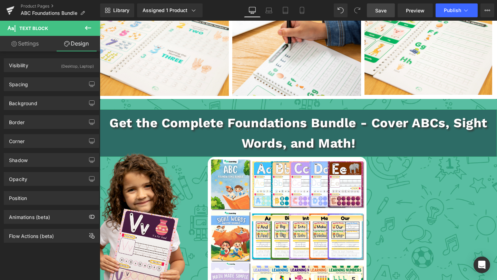
click at [48, 76] on div "Spacing Margin 10 0 20 0 Padding 10 0 10 0 Setup Global Style" at bounding box center [51, 81] width 103 height 19
click at [48, 80] on div "Spacing" at bounding box center [51, 84] width 95 height 13
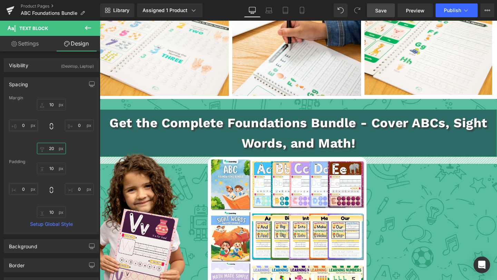
click at [48, 145] on input "20" at bounding box center [51, 148] width 29 height 11
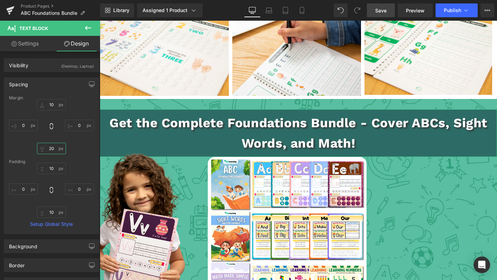
click at [50, 148] on input "20" at bounding box center [51, 148] width 29 height 11
drag, startPoint x: 50, startPoint y: 148, endPoint x: 95, endPoint y: 149, distance: 45.2
click at [50, 148] on input "20" at bounding box center [51, 148] width 29 height 11
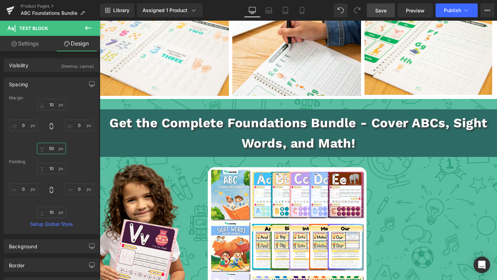
type input "50"
click at [383, 13] on span "Save" at bounding box center [380, 10] width 11 height 7
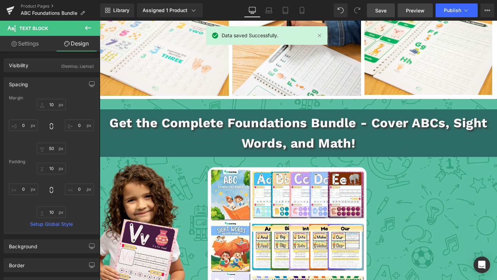
click at [413, 9] on span "Preview" at bounding box center [415, 10] width 19 height 7
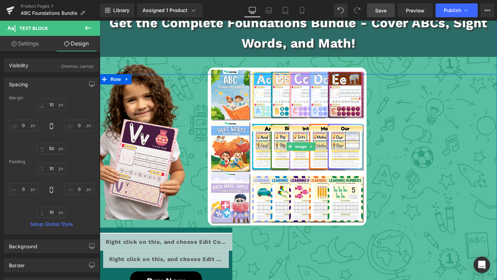
scroll to position [1198, 0]
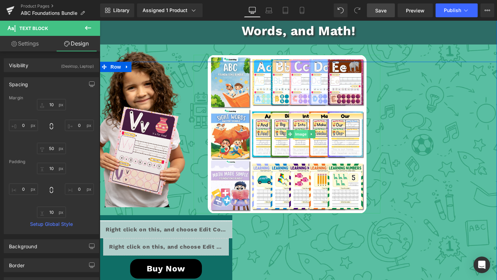
click at [300, 130] on span "Image" at bounding box center [301, 134] width 15 height 8
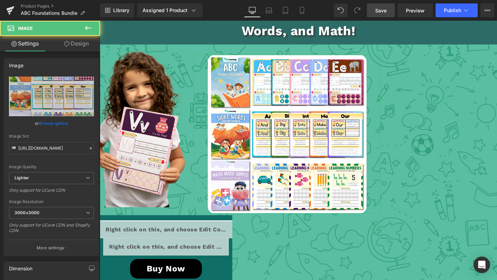
click at [84, 41] on link "Design" at bounding box center [76, 44] width 50 height 16
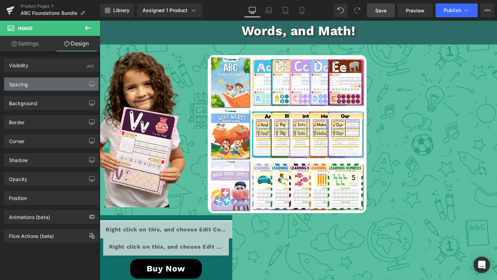
click at [55, 85] on div "Spacing" at bounding box center [51, 84] width 95 height 13
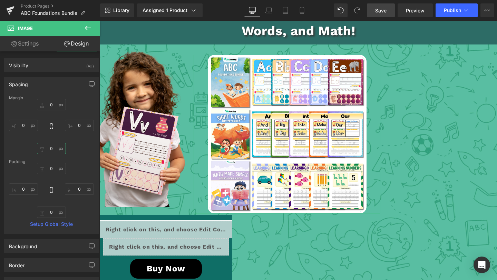
click at [44, 150] on input "0" at bounding box center [51, 148] width 29 height 11
click at [47, 149] on input "0" at bounding box center [51, 148] width 29 height 11
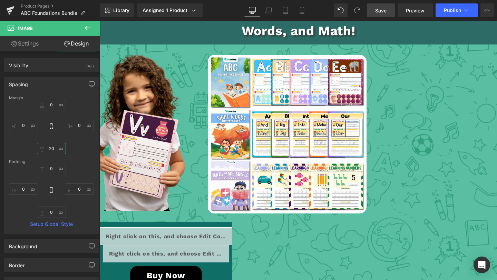
type input "20"
click at [378, 11] on span "Save" at bounding box center [380, 10] width 11 height 7
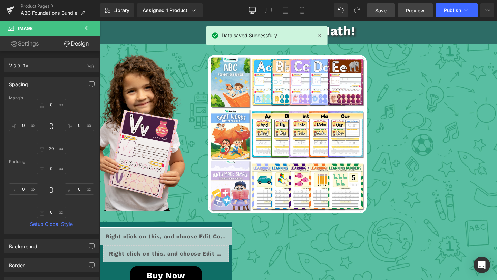
click at [408, 10] on span "Preview" at bounding box center [415, 10] width 19 height 7
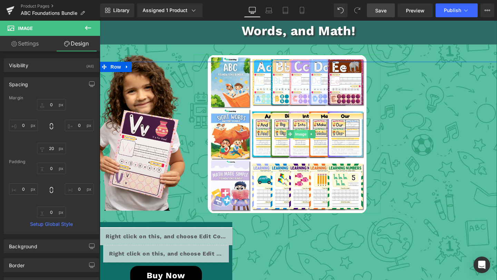
click at [302, 130] on span "Image" at bounding box center [301, 134] width 15 height 8
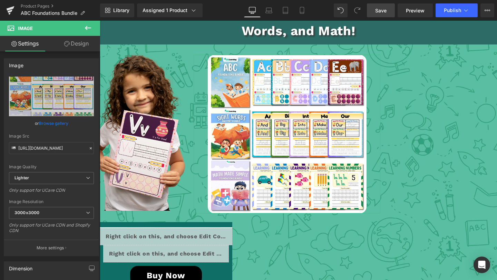
click at [83, 45] on link "Design" at bounding box center [76, 44] width 50 height 16
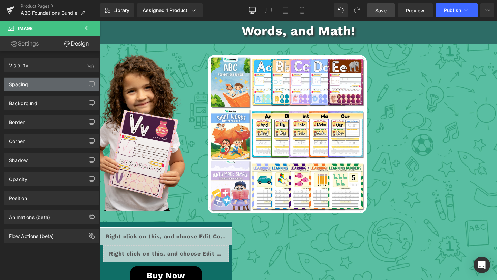
click at [52, 88] on div "Spacing" at bounding box center [51, 84] width 95 height 13
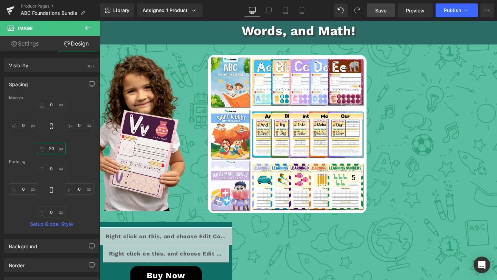
click at [52, 149] on input "20" at bounding box center [51, 148] width 29 height 11
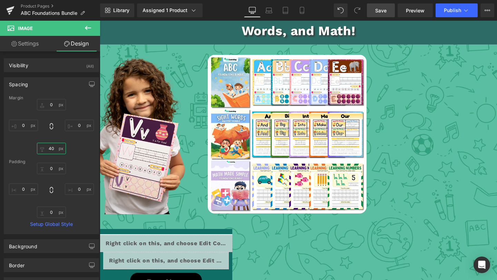
type input "40"
click at [364, 9] on span at bounding box center [358, 10] width 14 height 14
click at [374, 8] on link "Save" at bounding box center [381, 10] width 28 height 14
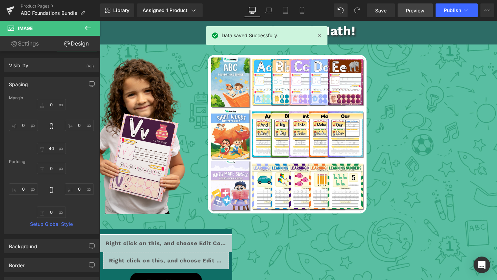
click at [418, 12] on span "Preview" at bounding box center [415, 10] width 19 height 7
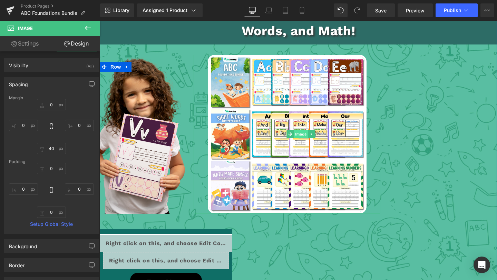
click at [301, 130] on span "Image" at bounding box center [301, 134] width 15 height 8
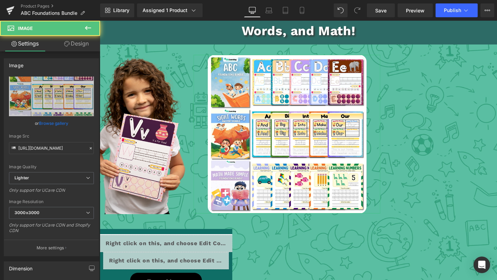
click at [73, 44] on link "Design" at bounding box center [76, 44] width 50 height 16
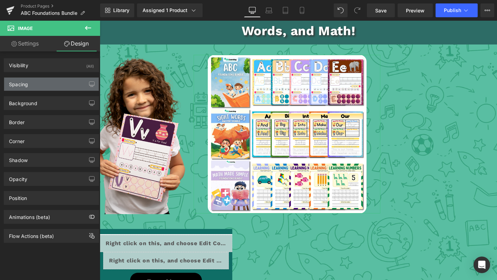
click at [52, 86] on div "Spacing" at bounding box center [51, 84] width 95 height 13
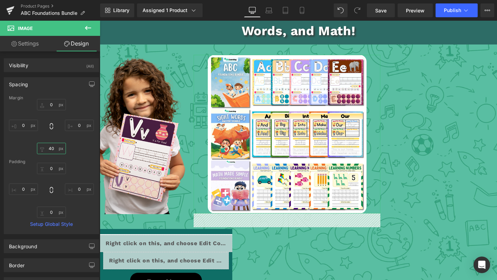
click at [54, 148] on input "40" at bounding box center [51, 148] width 29 height 11
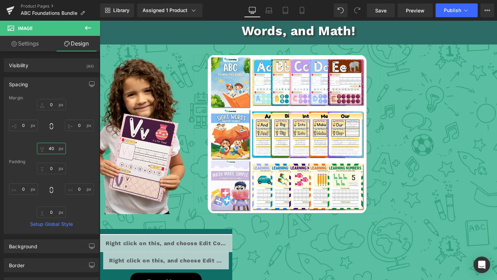
click at [53, 148] on input "40" at bounding box center [51, 148] width 29 height 11
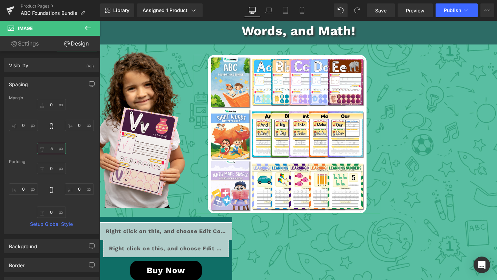
type input "50"
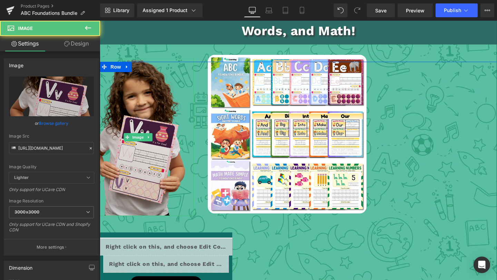
click at [137, 123] on img at bounding box center [136, 137] width 100 height 157
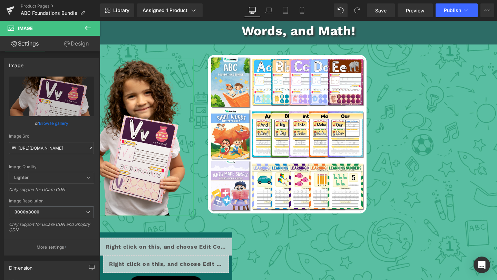
click at [84, 43] on link "Design" at bounding box center [76, 44] width 50 height 16
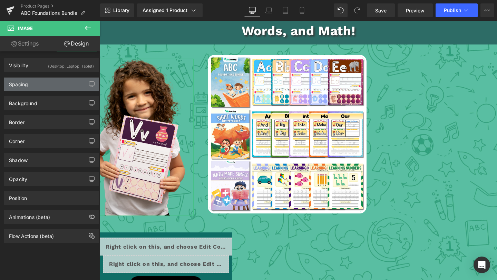
click at [34, 82] on div "Spacing" at bounding box center [51, 84] width 95 height 13
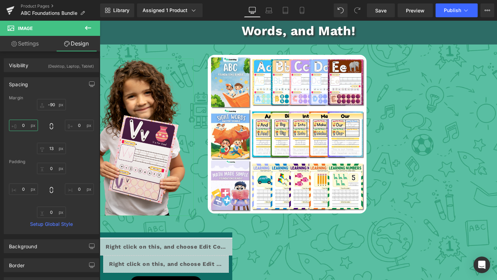
click at [24, 126] on input "0" at bounding box center [23, 125] width 29 height 11
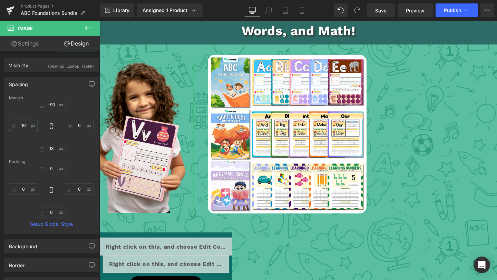
type input "1"
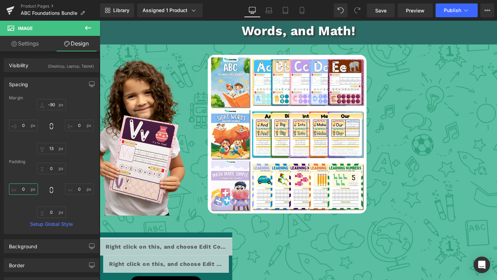
click at [23, 186] on input "0" at bounding box center [23, 189] width 29 height 11
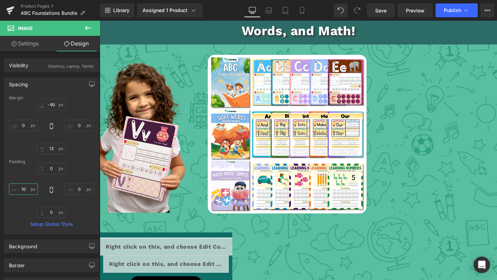
type input "1]0"
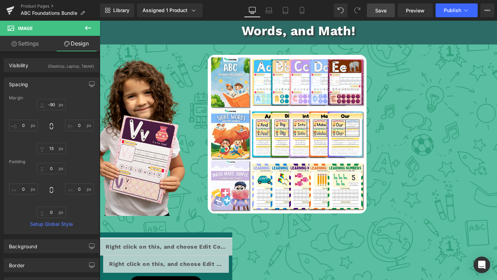
click at [387, 17] on link "Save" at bounding box center [381, 10] width 28 height 14
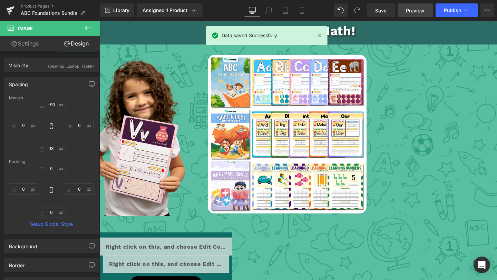
click at [421, 8] on span "Preview" at bounding box center [415, 10] width 19 height 7
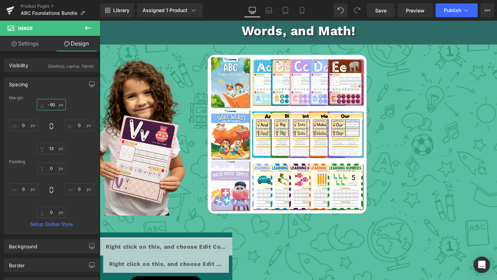
click at [52, 104] on input "-90" at bounding box center [51, 104] width 29 height 11
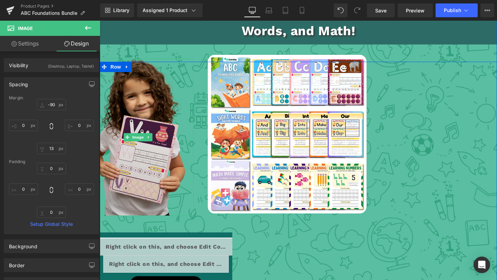
click at [141, 93] on img at bounding box center [136, 137] width 100 height 157
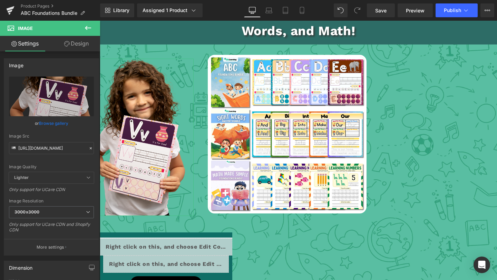
click at [67, 47] on link "Design" at bounding box center [76, 44] width 50 height 16
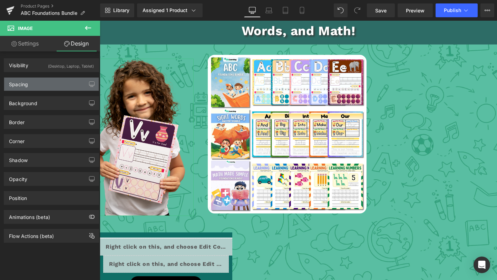
click at [35, 80] on div "Spacing" at bounding box center [51, 84] width 95 height 13
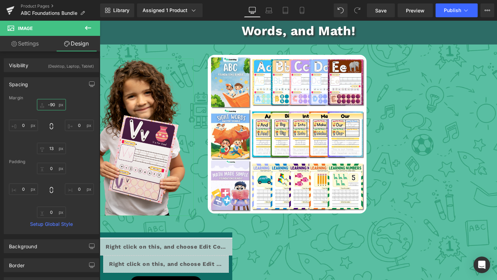
click at [50, 102] on input "text" at bounding box center [51, 104] width 29 height 11
click at [51, 103] on input "text" at bounding box center [51, 104] width 29 height 11
click at [51, 102] on input "text" at bounding box center [51, 104] width 29 height 11
click at [52, 103] on input "text" at bounding box center [51, 104] width 29 height 11
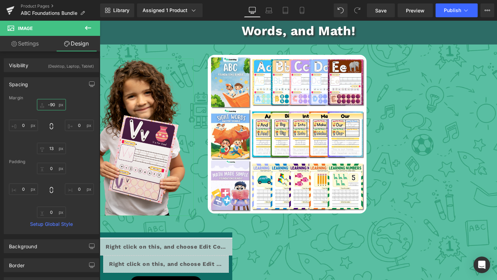
click at [52, 103] on input "text" at bounding box center [51, 104] width 29 height 11
type input "-90"
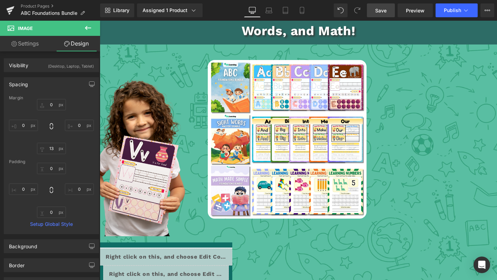
click at [383, 13] on span "Save" at bounding box center [380, 10] width 11 height 7
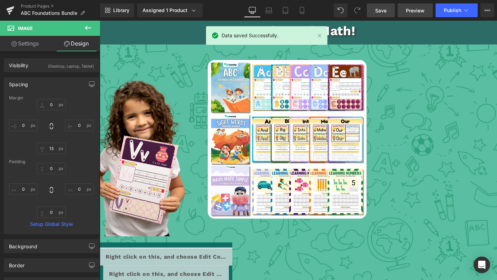
click at [416, 10] on span "Preview" at bounding box center [415, 10] width 19 height 7
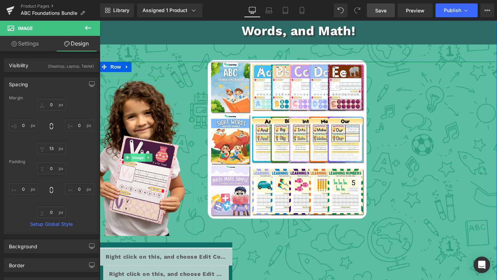
click at [136, 154] on span "Image" at bounding box center [138, 158] width 15 height 8
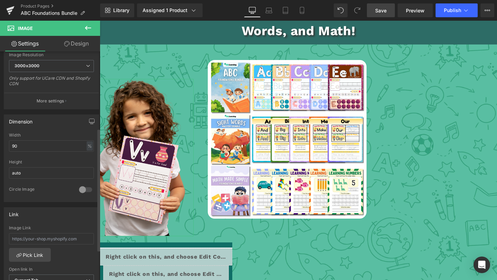
scroll to position [147, 0]
click at [39, 147] on input "90" at bounding box center [51, 145] width 85 height 11
click at [40, 147] on input "90" at bounding box center [51, 145] width 85 height 11
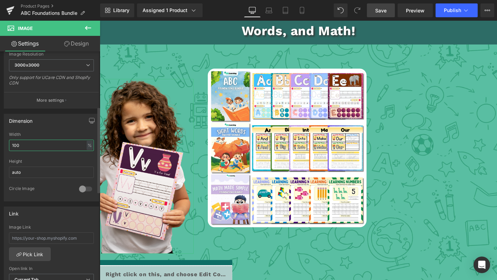
type input "100"
click at [381, 13] on span "Save" at bounding box center [380, 10] width 11 height 7
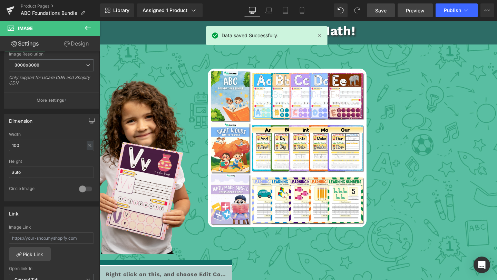
click at [418, 10] on span "Preview" at bounding box center [415, 10] width 19 height 7
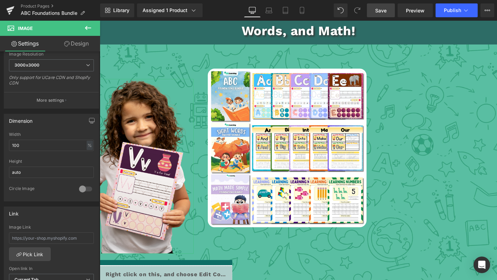
click at [71, 44] on link "Design" at bounding box center [76, 44] width 50 height 16
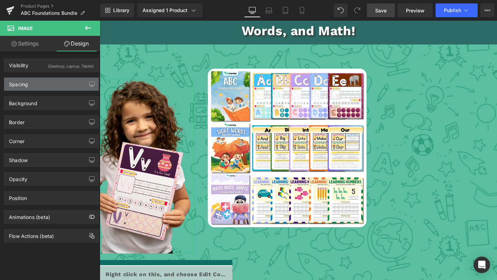
click at [51, 84] on div "Spacing" at bounding box center [51, 84] width 95 height 13
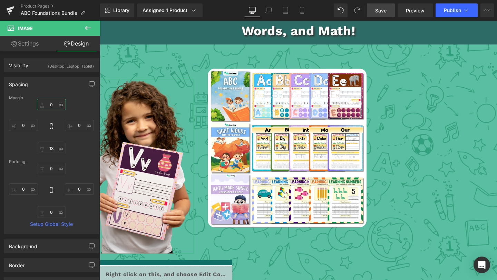
click at [48, 102] on input "0" at bounding box center [51, 104] width 29 height 11
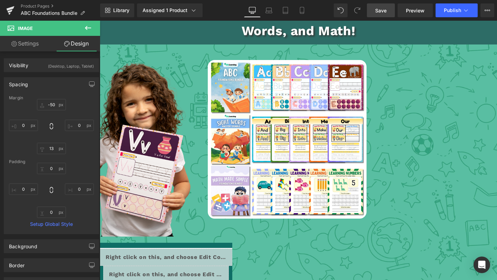
click at [369, 11] on link "Save" at bounding box center [381, 10] width 28 height 14
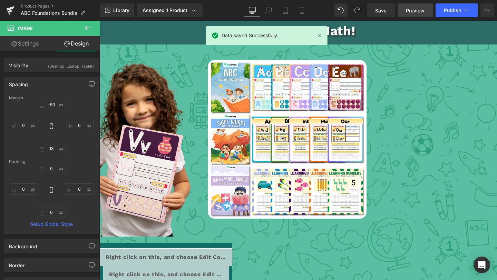
click at [417, 11] on span "Preview" at bounding box center [415, 10] width 19 height 7
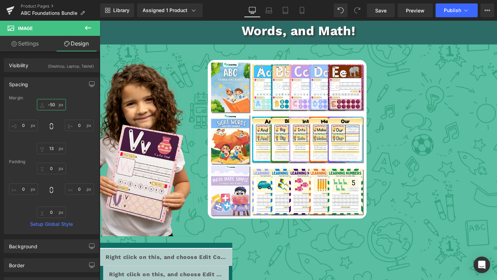
click at [53, 104] on input "-50" at bounding box center [51, 104] width 29 height 11
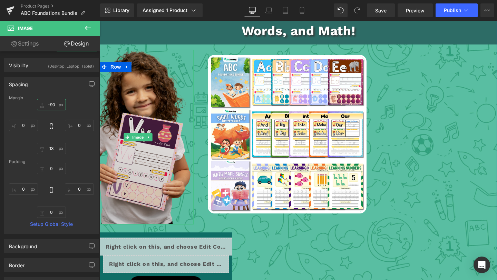
scroll to position [1183, 0]
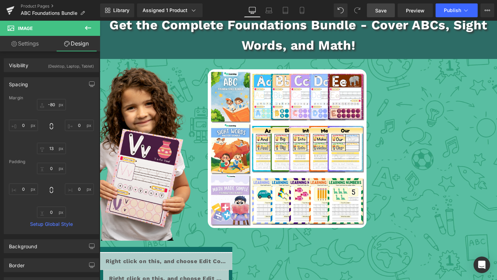
click at [379, 10] on span "Save" at bounding box center [380, 10] width 11 height 7
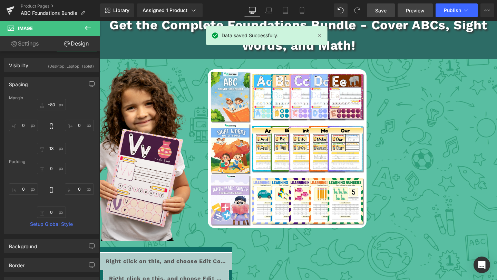
click at [413, 12] on span "Preview" at bounding box center [415, 10] width 19 height 7
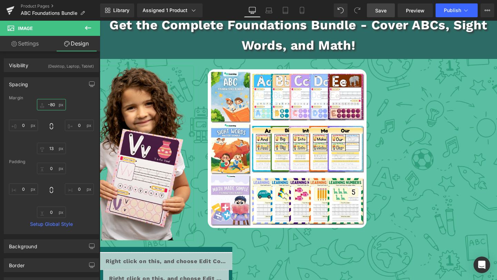
click at [55, 106] on input "-80" at bounding box center [51, 104] width 29 height 11
click at [49, 104] on input "-80" at bounding box center [51, 104] width 29 height 11
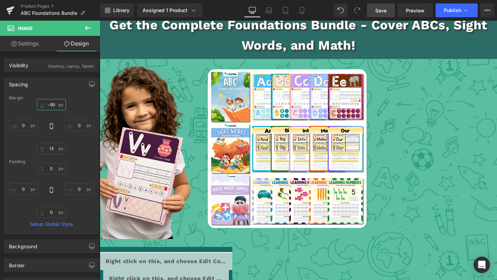
type input "-90"
click at [376, 6] on link "Save" at bounding box center [381, 10] width 28 height 14
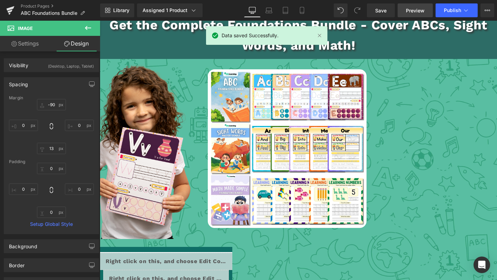
click at [415, 9] on span "Preview" at bounding box center [415, 10] width 19 height 7
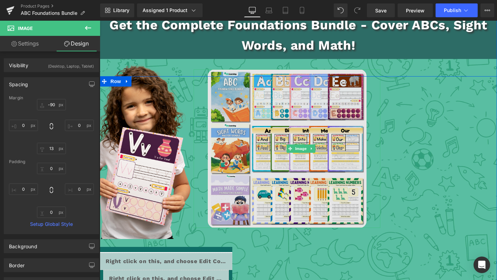
click at [259, 145] on img at bounding box center [287, 148] width 159 height 159
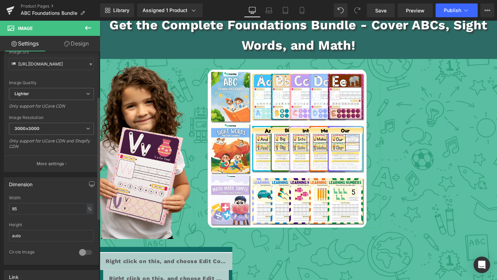
drag, startPoint x: 35, startPoint y: 221, endPoint x: 42, endPoint y: 213, distance: 10.7
click at [35, 221] on div "85% Width 85 % % px auto Height auto 0 Circle Image" at bounding box center [51, 230] width 95 height 69
click at [43, 212] on input "85" at bounding box center [51, 207] width 85 height 11
click at [44, 211] on input "85" at bounding box center [51, 207] width 85 height 11
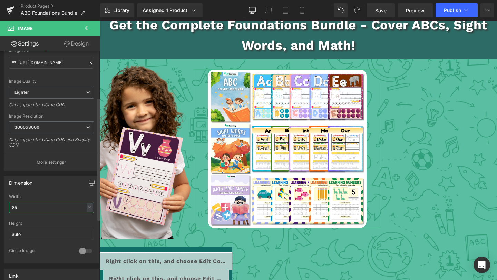
scroll to position [80, 0]
click at [44, 211] on input "85" at bounding box center [51, 209] width 85 height 11
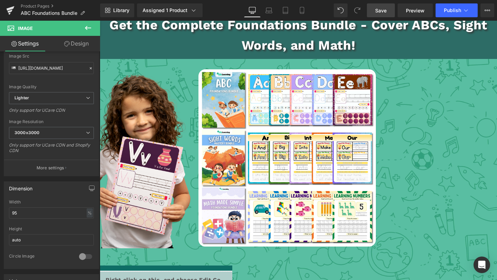
click at [386, 15] on link "Save" at bounding box center [381, 10] width 28 height 14
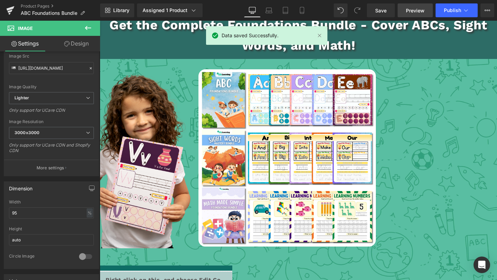
click at [412, 9] on span "Preview" at bounding box center [415, 10] width 19 height 7
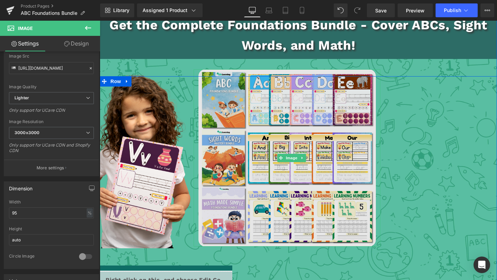
click at [259, 91] on img at bounding box center [288, 158] width 178 height 178
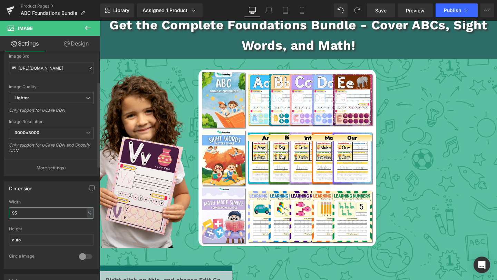
click at [26, 213] on input "95" at bounding box center [51, 213] width 85 height 11
click at [28, 212] on input "95" at bounding box center [51, 213] width 85 height 11
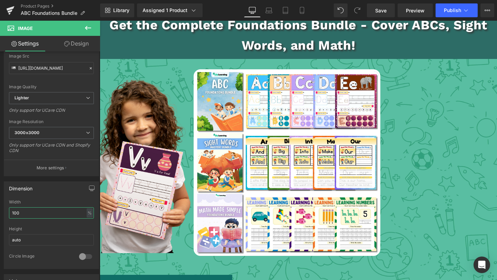
type input "100"
click at [377, 17] on link "Save" at bounding box center [381, 10] width 28 height 14
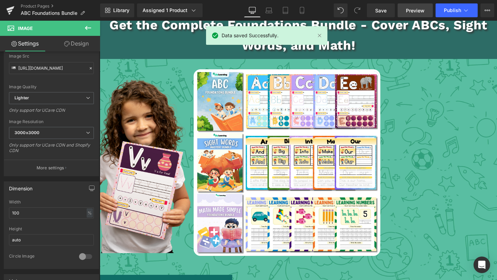
click at [411, 9] on span "Preview" at bounding box center [415, 10] width 19 height 7
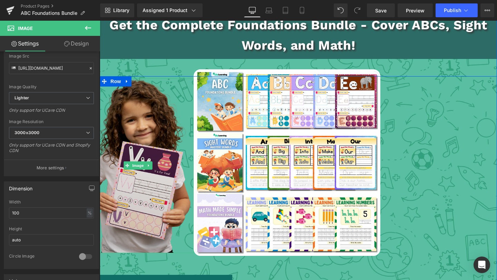
click at [147, 156] on img at bounding box center [136, 165] width 111 height 175
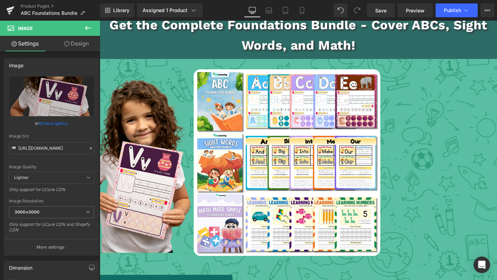
click at [71, 46] on link "Design" at bounding box center [76, 44] width 50 height 16
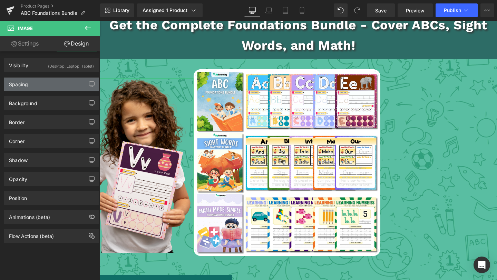
click at [40, 84] on div "Spacing" at bounding box center [51, 84] width 95 height 13
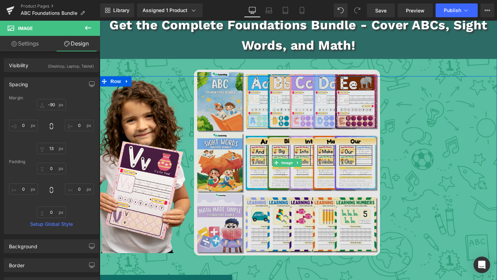
click at [279, 121] on img at bounding box center [287, 162] width 187 height 187
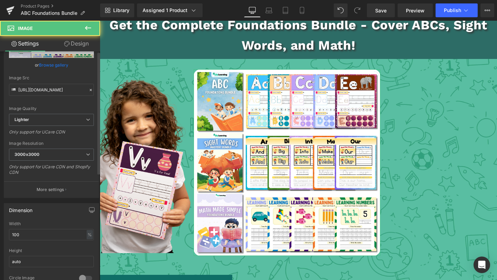
scroll to position [63, 0]
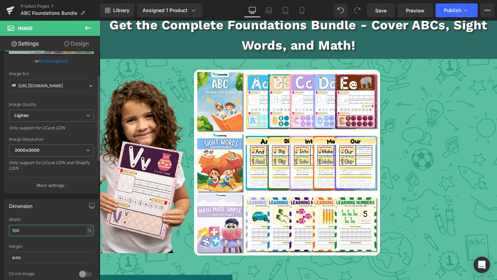
click at [28, 229] on input "100" at bounding box center [51, 230] width 85 height 11
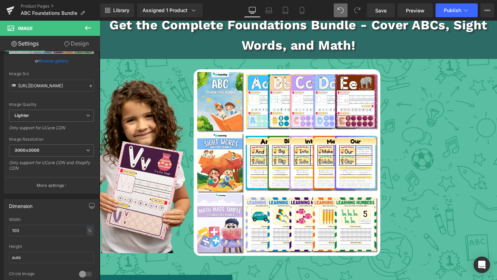
click at [340, 11] on icon at bounding box center [341, 10] width 6 height 6
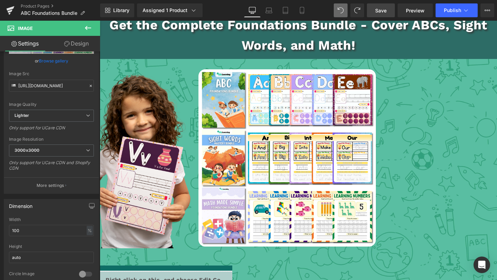
click at [376, 13] on link "Save" at bounding box center [381, 10] width 28 height 14
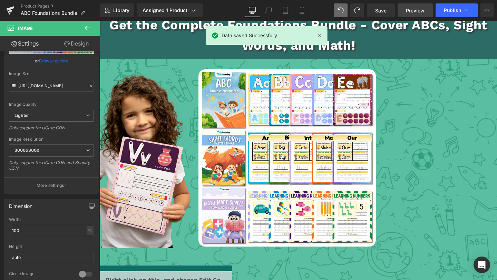
click at [415, 9] on span "Preview" at bounding box center [415, 10] width 19 height 7
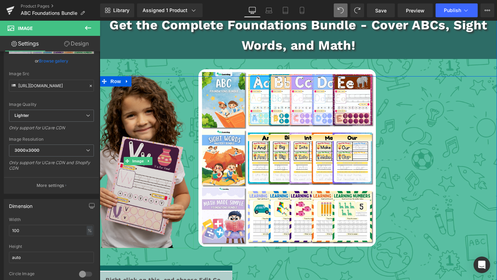
scroll to position [1183, 0]
click at [160, 171] on img at bounding box center [136, 161] width 111 height 175
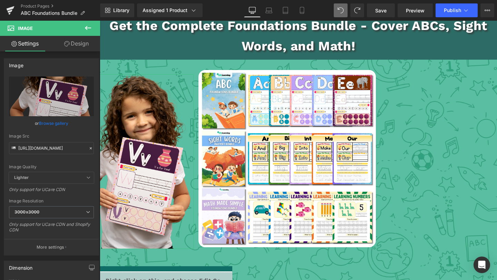
click at [65, 42] on icon at bounding box center [67, 44] width 6 height 6
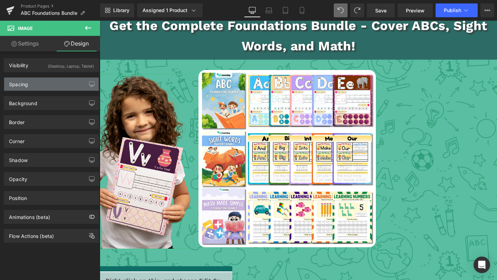
click at [36, 86] on div "Spacing" at bounding box center [51, 84] width 95 height 13
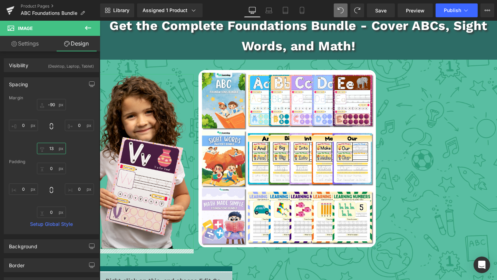
click at [46, 149] on input "13" at bounding box center [51, 148] width 29 height 11
click at [48, 148] on input "13" at bounding box center [51, 148] width 29 height 11
click at [49, 147] on input "13" at bounding box center [51, 148] width 29 height 11
click at [55, 150] on input "13" at bounding box center [51, 148] width 29 height 11
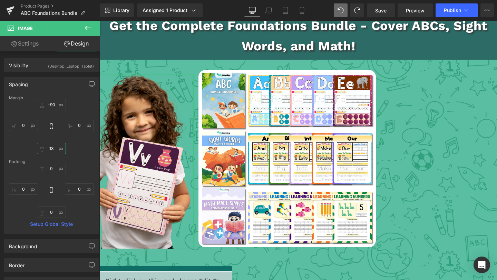
type input "1"
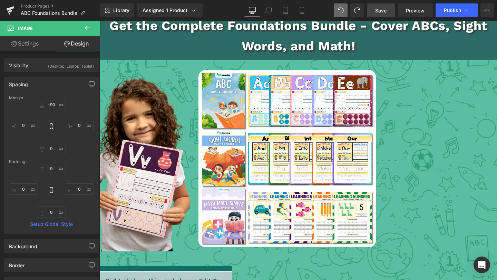
click at [379, 12] on span "Save" at bounding box center [380, 10] width 11 height 7
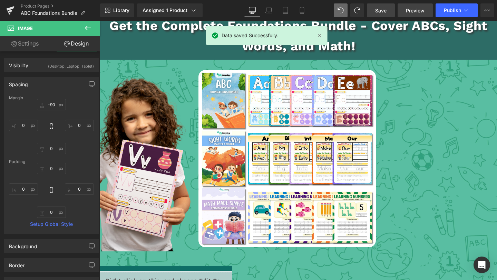
click at [422, 10] on span "Preview" at bounding box center [415, 10] width 19 height 7
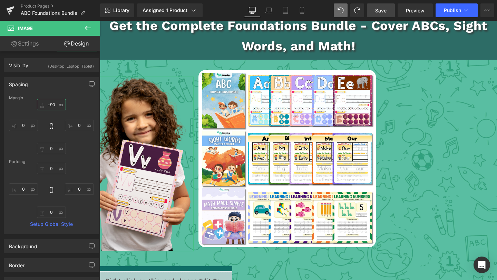
click at [61, 106] on input "-90" at bounding box center [51, 104] width 29 height 11
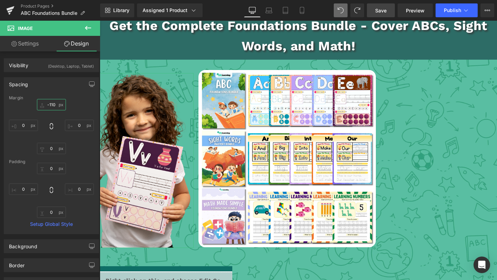
type input "-110\"
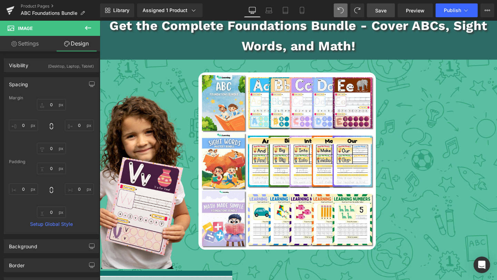
click at [385, 2] on div "Library Assigned 1 Product Product Preview Lily Learning™ ABC Foundations Bundl…" at bounding box center [298, 10] width 397 height 21
click at [385, 6] on link "Save" at bounding box center [381, 10] width 28 height 14
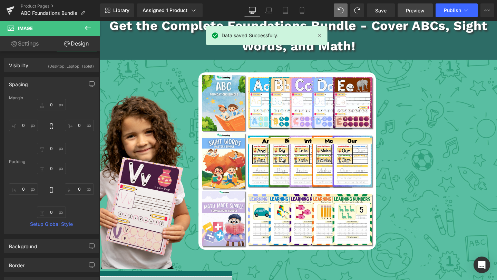
click at [410, 9] on span "Preview" at bounding box center [415, 10] width 19 height 7
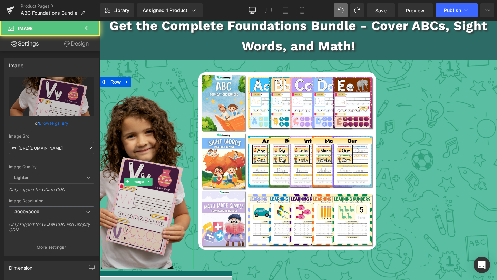
click at [147, 171] on img at bounding box center [136, 181] width 111 height 175
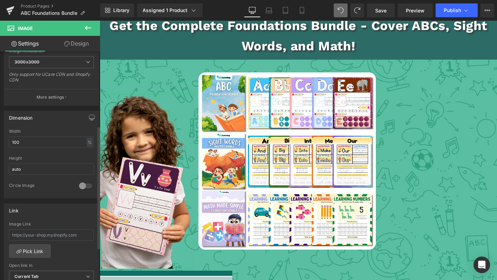
scroll to position [169, 0]
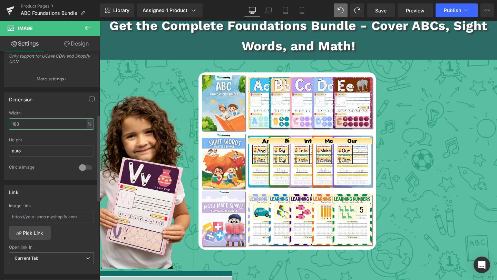
click at [46, 126] on input "100" at bounding box center [51, 123] width 85 height 11
type input "1"
click at [82, 47] on link "Design" at bounding box center [76, 44] width 50 height 16
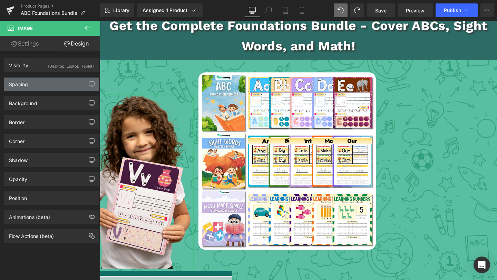
click at [56, 82] on div "Spacing" at bounding box center [51, 84] width 95 height 13
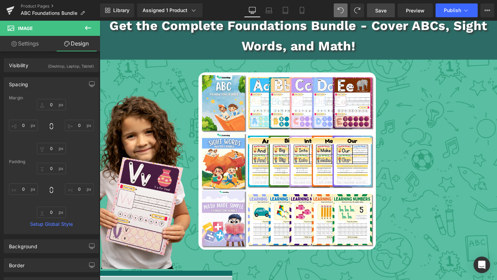
click at [383, 9] on span "Save" at bounding box center [380, 10] width 11 height 7
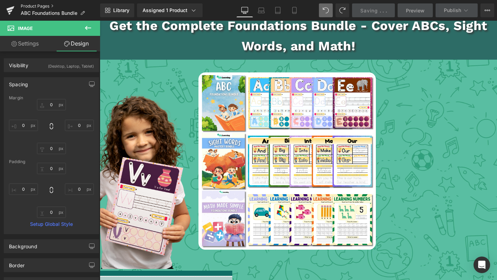
click at [35, 6] on link "Product Pages" at bounding box center [60, 6] width 79 height 6
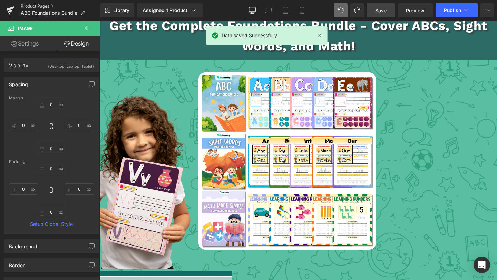
click at [34, 6] on link "Product Pages" at bounding box center [60, 6] width 79 height 6
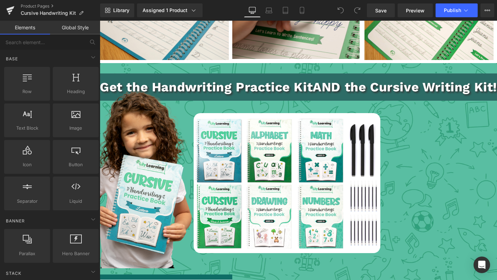
scroll to position [1091, 0]
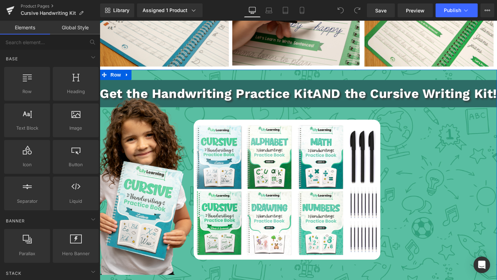
click at [130, 70] on link at bounding box center [127, 75] width 9 height 10
click at [131, 70] on link at bounding box center [127, 75] width 9 height 10
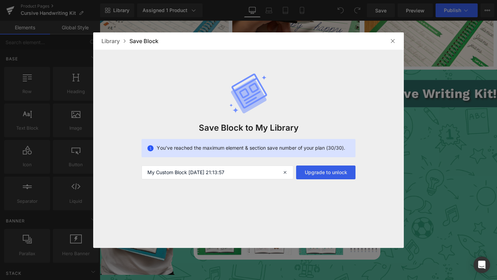
click at [340, 173] on button "Upgrade to unlock" at bounding box center [325, 173] width 59 height 14
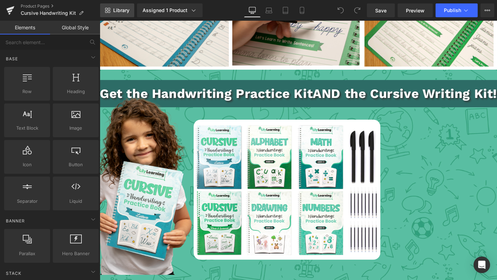
click at [127, 11] on span "Library" at bounding box center [121, 10] width 16 height 6
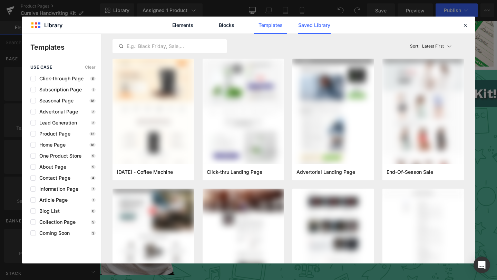
click at [309, 25] on link "Saved Library" at bounding box center [314, 25] width 33 height 17
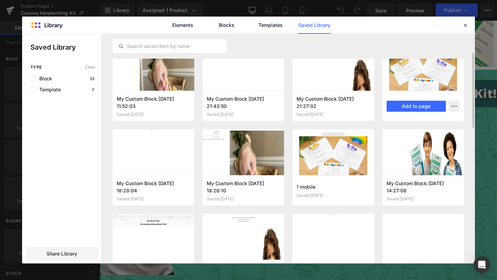
scroll to position [0, 0]
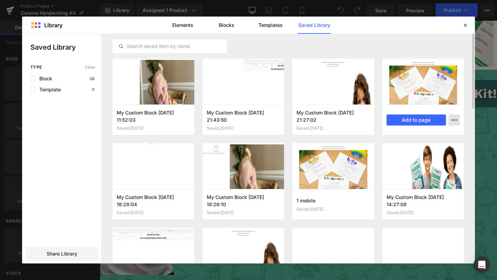
click at [453, 115] on button "button" at bounding box center [454, 120] width 11 height 11
click at [419, 149] on div "Delete" at bounding box center [420, 150] width 79 height 15
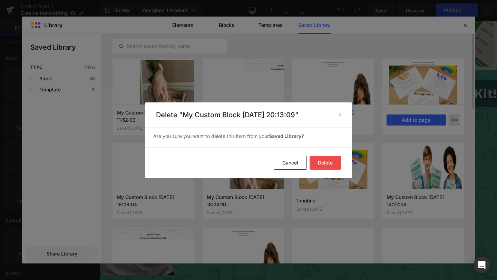
click at [323, 161] on button "Delete" at bounding box center [325, 163] width 31 height 14
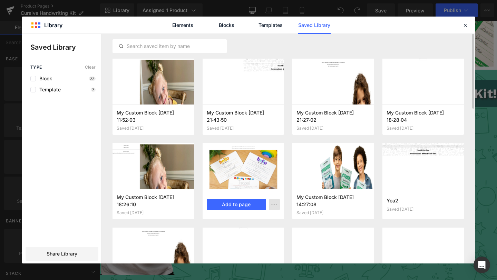
click at [275, 207] on icon "button" at bounding box center [275, 205] width 6 height 6
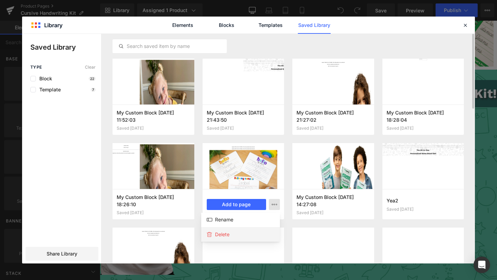
click at [243, 234] on div "Delete" at bounding box center [240, 235] width 79 height 15
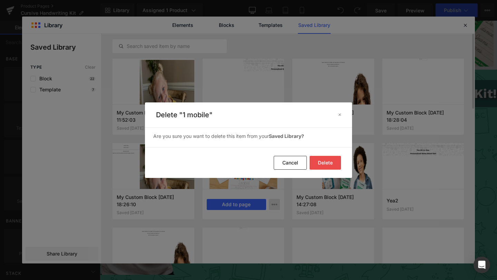
click at [323, 170] on footer "Delete Cancel" at bounding box center [248, 162] width 207 height 31
click at [331, 161] on button "Delete" at bounding box center [325, 163] width 31 height 14
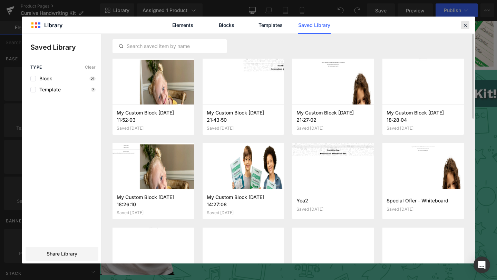
click at [467, 26] on icon at bounding box center [465, 25] width 6 height 6
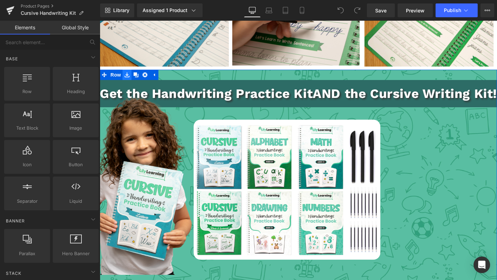
click at [128, 73] on icon at bounding box center [127, 75] width 5 height 5
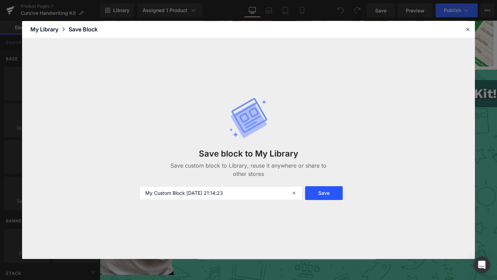
click at [332, 198] on button "Save" at bounding box center [324, 194] width 38 height 14
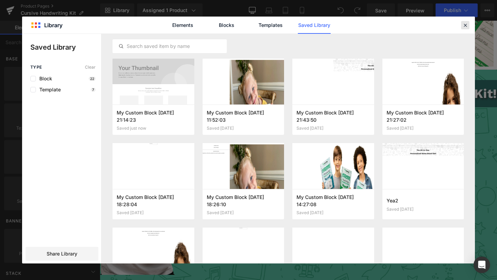
click at [466, 25] on icon at bounding box center [465, 25] width 6 height 6
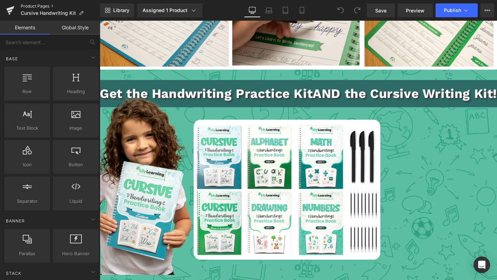
click at [34, 5] on link "Product Pages" at bounding box center [60, 6] width 79 height 6
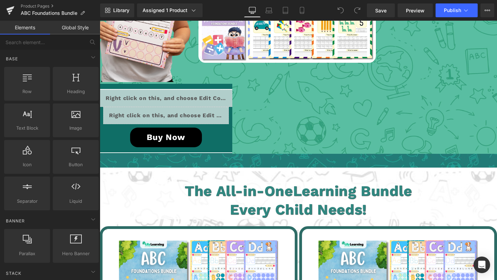
scroll to position [1367, 0]
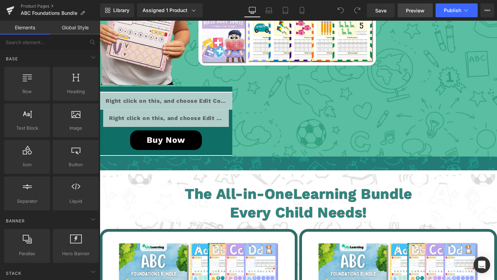
click at [412, 10] on span "Preview" at bounding box center [415, 10] width 19 height 7
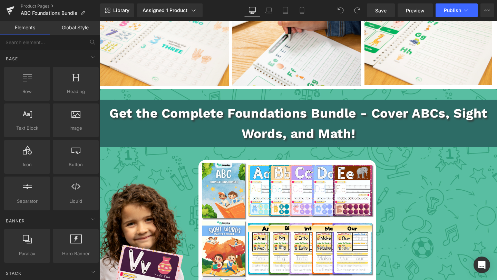
scroll to position [1085, 0]
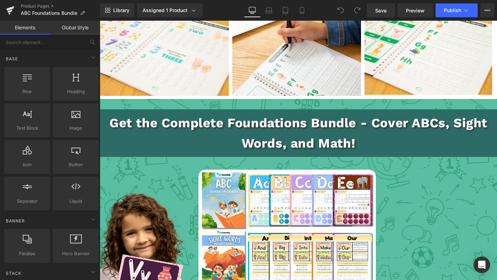
click at [120, 2] on div "Library Assigned 1 Product Product Preview Lily Learning™ ABC Foundations Bundl…" at bounding box center [298, 10] width 397 height 21
click at [119, 6] on link "Library" at bounding box center [117, 10] width 34 height 14
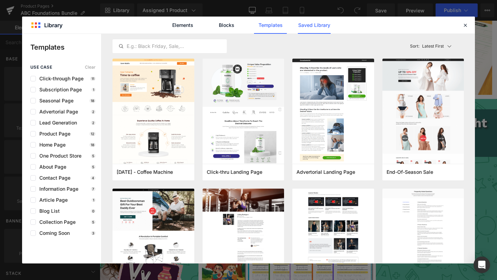
click at [303, 25] on link "Saved Library" at bounding box center [314, 25] width 33 height 17
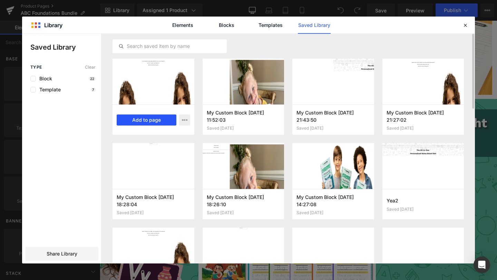
click at [160, 120] on button "Add to page" at bounding box center [147, 120] width 60 height 11
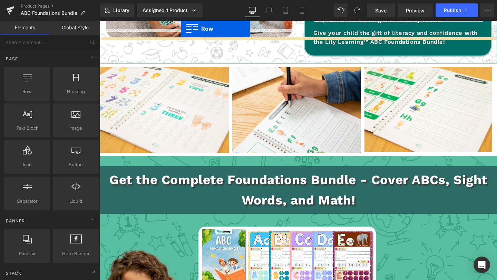
scroll to position [1021, 0]
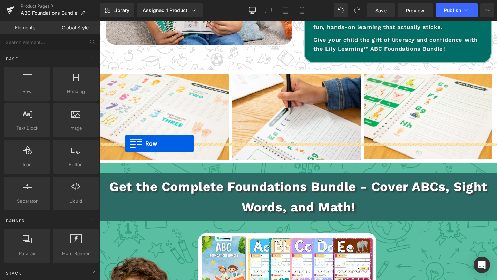
drag, startPoint x: 103, startPoint y: 62, endPoint x: 125, endPoint y: 144, distance: 84.5
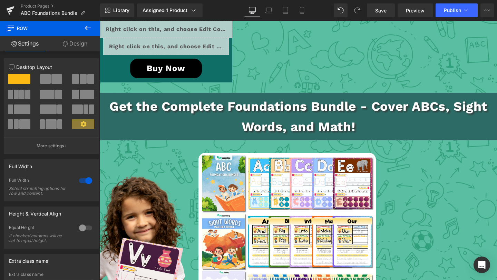
scroll to position [1379, 0]
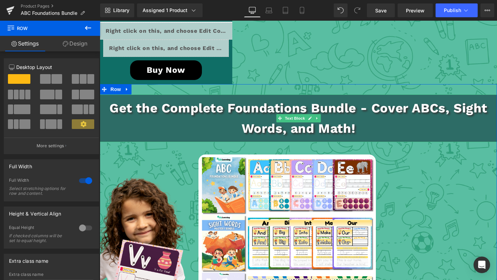
click at [147, 107] on p "Get the Complete Foundations Bundle - Cover ABCs, Sight Words, and Math!" at bounding box center [299, 118] width 398 height 41
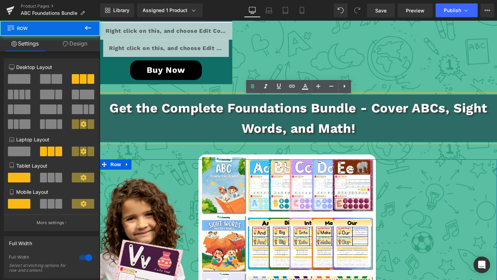
click at [144, 168] on div at bounding box center [299, 165] width 398 height 10
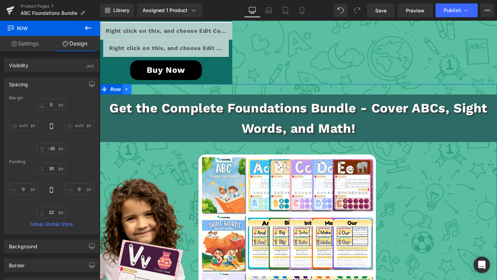
click at [129, 92] on icon at bounding box center [127, 89] width 5 height 5
click at [145, 92] on icon at bounding box center [145, 89] width 5 height 5
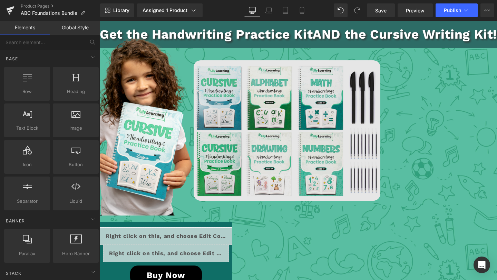
scroll to position [1166, 0]
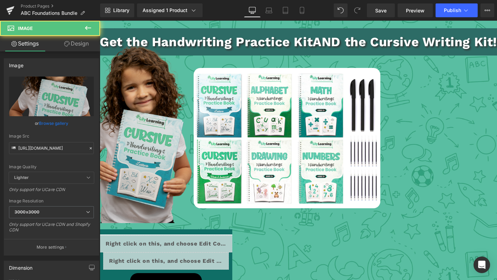
click at [137, 126] on img at bounding box center [136, 133] width 111 height 182
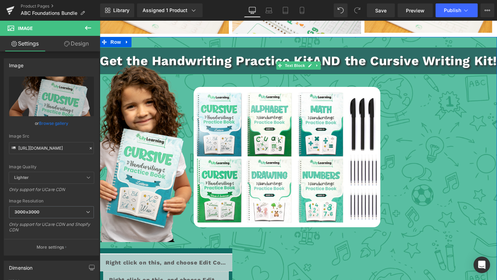
scroll to position [1130, 0]
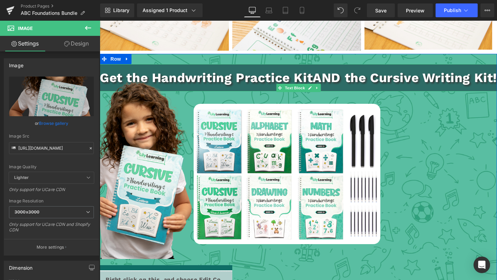
click at [169, 68] on p "Get the Handwriting Practice Kit AND the Cursive Writing Kit!" at bounding box center [299, 78] width 398 height 20
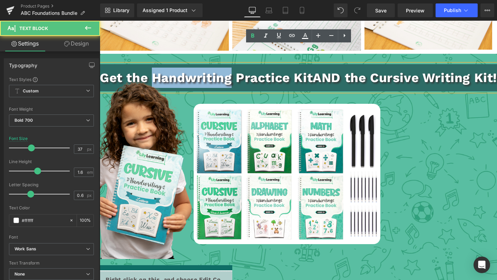
click at [169, 68] on p "Get the Handwriting Practice Kit AND the Cursive Writing Kit!" at bounding box center [299, 78] width 398 height 20
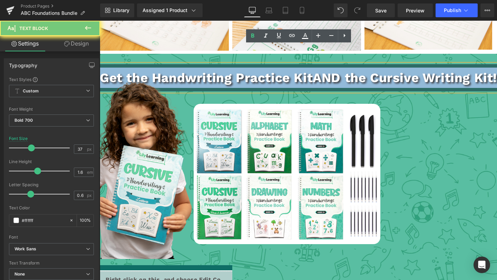
click at [169, 68] on p "Get the Handwriting Practice Kit AND the Cursive Writing Kit!" at bounding box center [299, 78] width 398 height 20
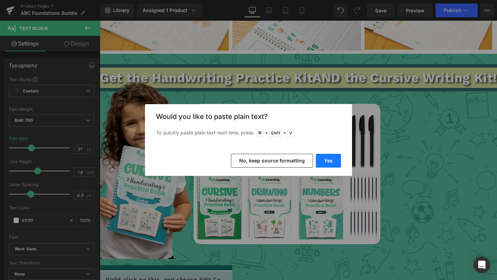
click at [325, 161] on button "Yes" at bounding box center [328, 161] width 25 height 14
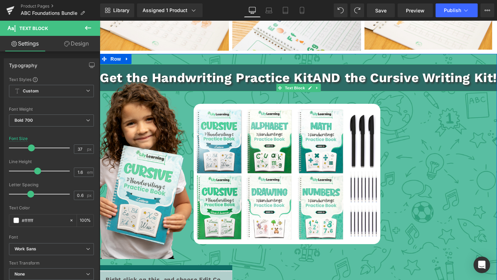
click at [244, 68] on p "Get the Handwriting Practice Kit AND the Cursive Writing Kit!" at bounding box center [299, 78] width 398 height 20
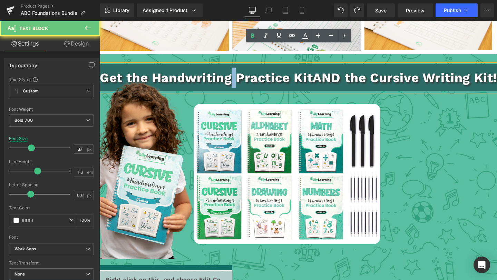
click at [244, 68] on p "Get the Handwriting Practice Kit AND the Cursive Writing Kit!" at bounding box center [299, 78] width 398 height 20
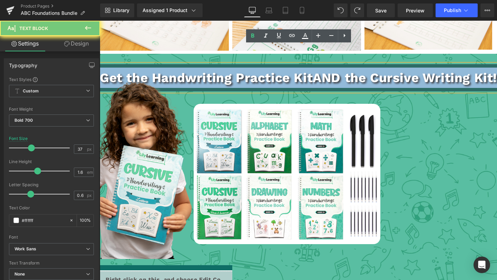
click at [245, 68] on p "Get the Handwriting Practice Kit AND the Cursive Writing Kit!" at bounding box center [299, 78] width 398 height 20
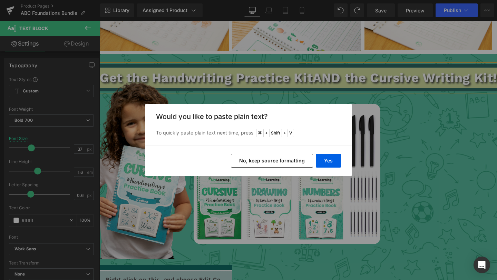
click at [276, 159] on button "No, keep source formatting" at bounding box center [272, 161] width 82 height 14
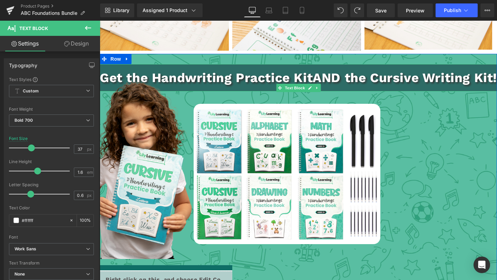
click at [259, 68] on p "Get the Handwriting Practice Kit AND the Cursive Writing Kit!" at bounding box center [299, 78] width 398 height 20
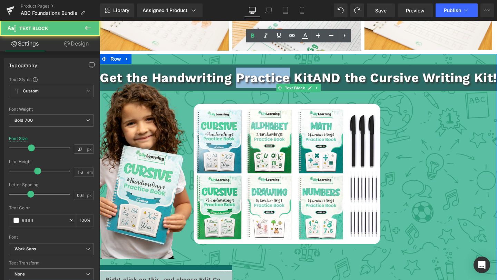
click at [259, 68] on p "Get the Handwriting Practice Kit AND the Cursive Writing Kit!" at bounding box center [299, 78] width 398 height 20
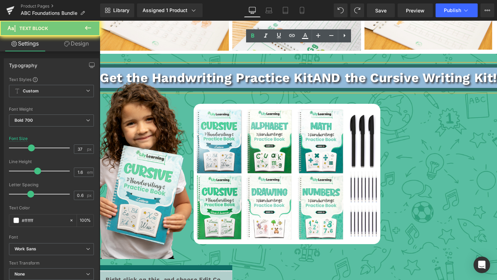
click at [259, 68] on p "Get the Handwriting Practice Kit AND the Cursive Writing Kit!" at bounding box center [299, 78] width 398 height 20
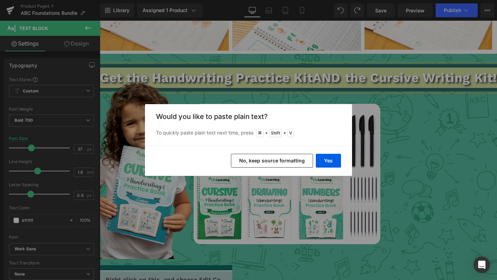
click at [328, 172] on div "Yes No, keep source formatting" at bounding box center [248, 161] width 207 height 30
click at [332, 161] on button "Yes" at bounding box center [328, 161] width 25 height 14
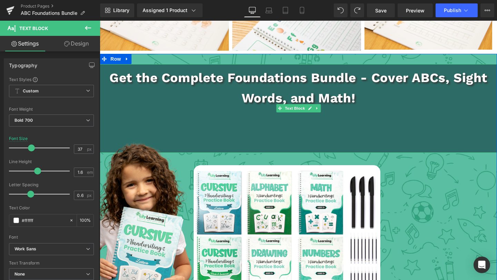
drag, startPoint x: 304, startPoint y: 103, endPoint x: 300, endPoint y: 112, distance: 9.4
click at [304, 108] on p at bounding box center [299, 118] width 398 height 20
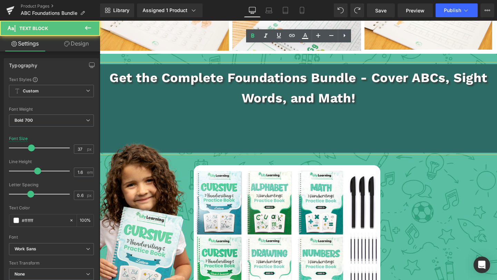
click at [296, 129] on p at bounding box center [299, 139] width 398 height 20
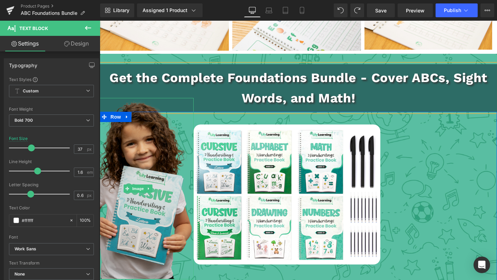
click at [147, 151] on img at bounding box center [136, 189] width 111 height 182
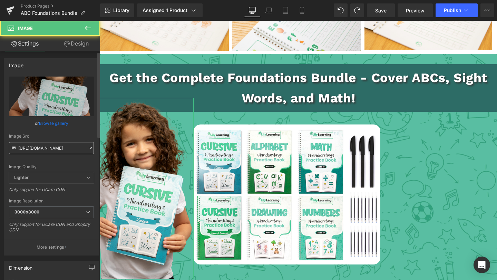
click at [38, 144] on input "[URL][DOMAIN_NAME]" at bounding box center [51, 148] width 85 height 12
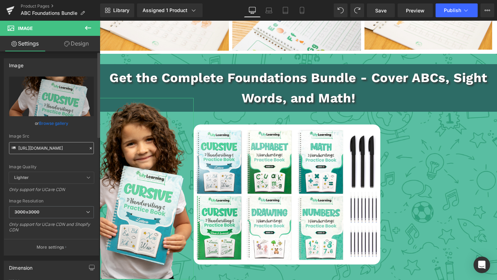
click at [38, 144] on input "[URL][DOMAIN_NAME]" at bounding box center [51, 148] width 85 height 12
click at [38, 145] on input "[URL][DOMAIN_NAME]" at bounding box center [51, 148] width 85 height 12
click at [38, 146] on input "[URL][DOMAIN_NAME]" at bounding box center [51, 148] width 85 height 12
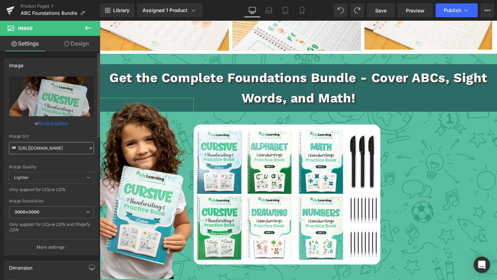
click at [37, 146] on input "[URL][DOMAIN_NAME]" at bounding box center [51, 148] width 85 height 12
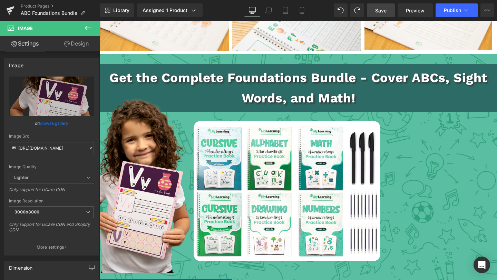
type input "[URL][DOMAIN_NAME]"
click at [381, 10] on span "Save" at bounding box center [380, 10] width 11 height 7
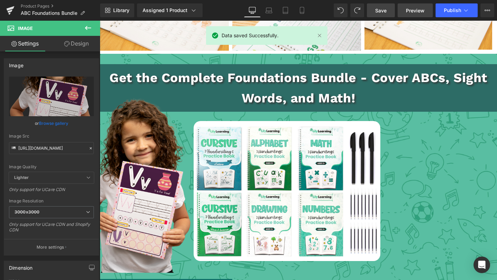
click at [419, 9] on span "Preview" at bounding box center [415, 10] width 19 height 7
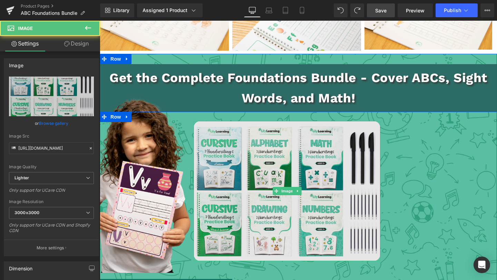
click at [277, 150] on img at bounding box center [287, 191] width 187 height 140
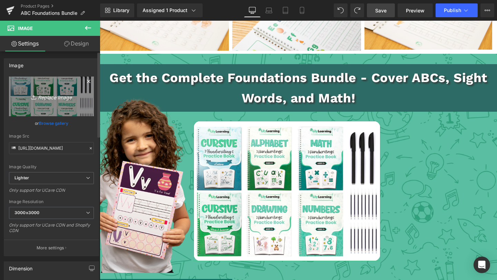
scroll to position [1, 0]
click at [61, 99] on icon "Replace Image" at bounding box center [51, 95] width 55 height 9
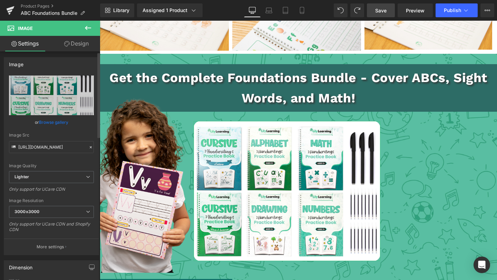
click at [60, 123] on link "Browse gallery" at bounding box center [53, 122] width 29 height 12
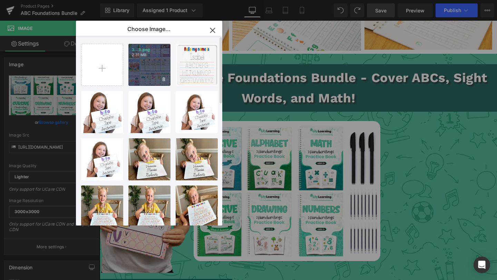
click at [146, 71] on div "3...3.png 2.31 MB" at bounding box center [149, 65] width 42 height 42
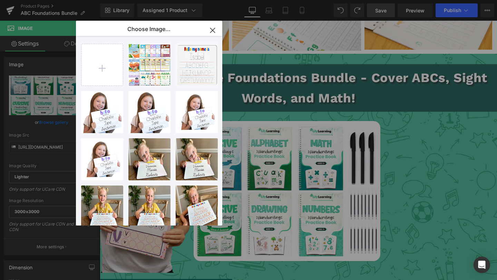
type input "[URL][DOMAIN_NAME]"
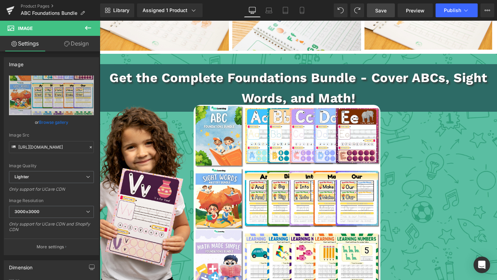
click at [378, 11] on span "Save" at bounding box center [380, 10] width 11 height 7
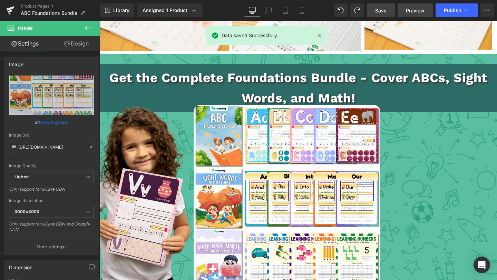
click at [414, 11] on span "Preview" at bounding box center [415, 10] width 19 height 7
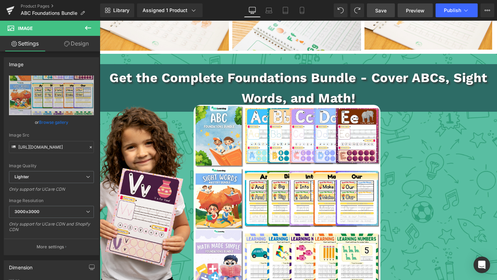
click at [413, 10] on span "Preview" at bounding box center [415, 10] width 19 height 7
click at [289, 75] on p "Get the Complete Foundations Bundle - Cover ABCs, Sight Words, and Math!" at bounding box center [299, 88] width 398 height 41
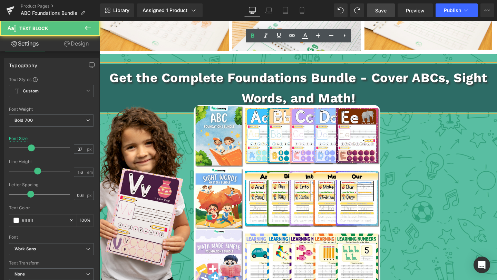
click at [384, 74] on p "Get the Complete Foundations Bundle - Cover ABCs, Sight Words, and Math!" at bounding box center [299, 88] width 398 height 41
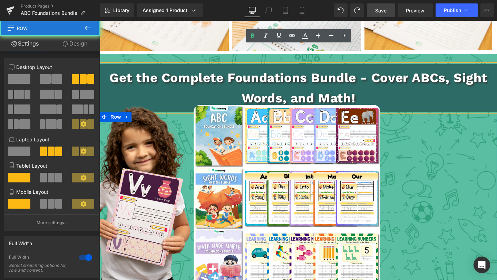
drag, startPoint x: 428, startPoint y: 152, endPoint x: 390, endPoint y: 94, distance: 69.4
click at [428, 152] on div "Image Image Image Liquid Liquid $59.95 $89.95 (P) Price Buy Now (P) Cart Button…" at bounding box center [299, 240] width 398 height 256
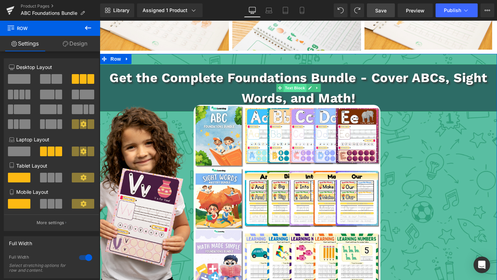
click at [287, 84] on span "Text Block" at bounding box center [295, 88] width 23 height 8
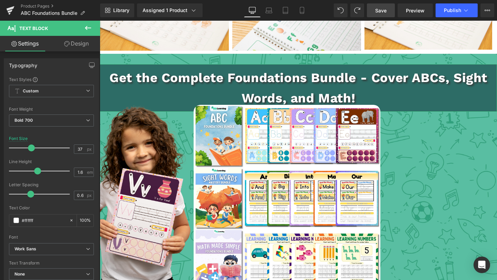
click at [77, 38] on link "Design" at bounding box center [76, 44] width 50 height 16
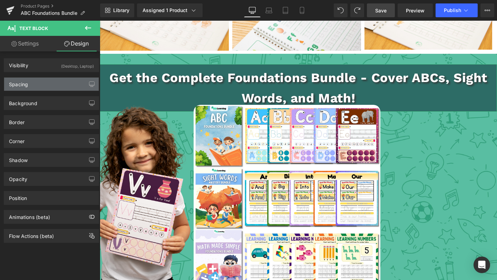
click at [50, 88] on div "Spacing" at bounding box center [51, 84] width 95 height 13
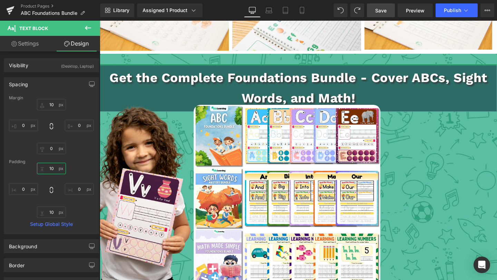
click at [53, 168] on input "10" at bounding box center [51, 168] width 29 height 11
click at [51, 146] on input "0" at bounding box center [51, 148] width 29 height 11
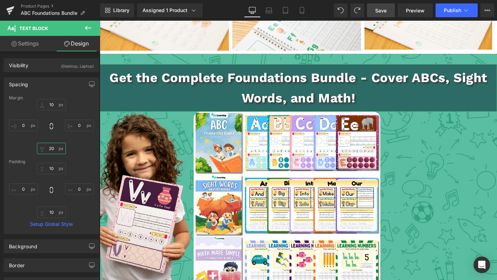
type input "2"
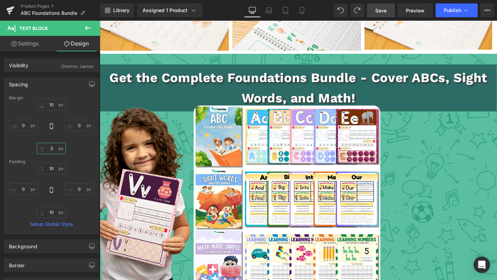
type input "30"
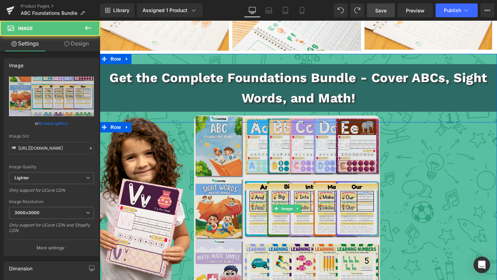
click at [252, 194] on img at bounding box center [287, 208] width 187 height 187
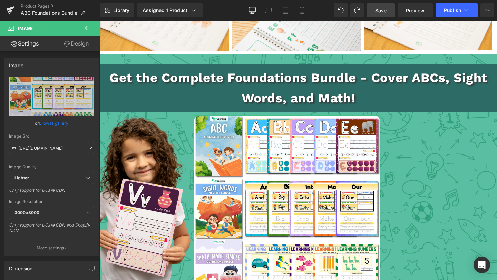
drag, startPoint x: 83, startPoint y: 46, endPoint x: 82, endPoint y: 95, distance: 49.0
click at [82, 46] on link "Design" at bounding box center [76, 44] width 50 height 16
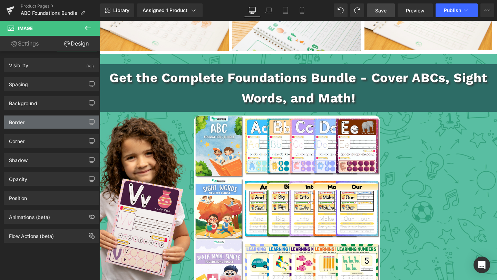
click at [58, 124] on div "Border" at bounding box center [51, 122] width 95 height 13
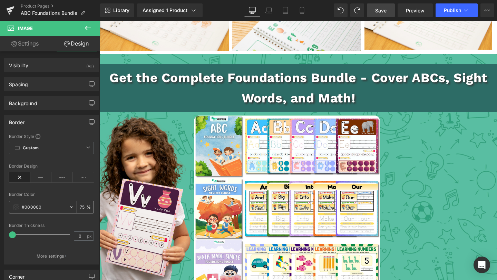
click at [80, 206] on input "75" at bounding box center [83, 207] width 7 height 8
type input "100"
click at [17, 209] on span at bounding box center [16, 208] width 6 height 6
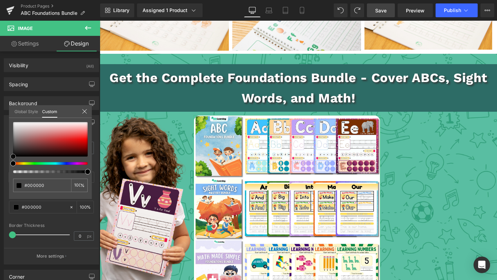
type input "#020202"
type input "#282828"
type input "#a8a8a8"
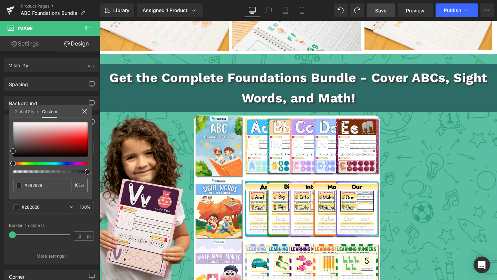
type input "#a8a8a8"
type input "#ffffff"
drag, startPoint x: 13, startPoint y: 156, endPoint x: 0, endPoint y: 88, distance: 69.6
click at [0, 110] on div "Border Border Style Custom Custom Setup Global Style Custom Setup Global Style …" at bounding box center [51, 187] width 103 height 155
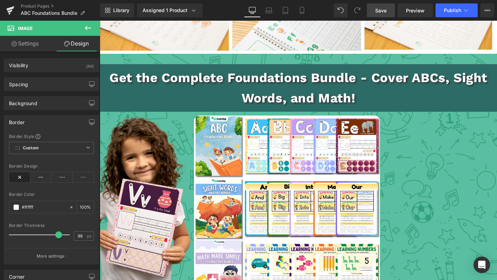
type input "100"
drag, startPoint x: 14, startPoint y: 235, endPoint x: 69, endPoint y: 234, distance: 55.6
click at [69, 234] on span at bounding box center [69, 235] width 7 height 7
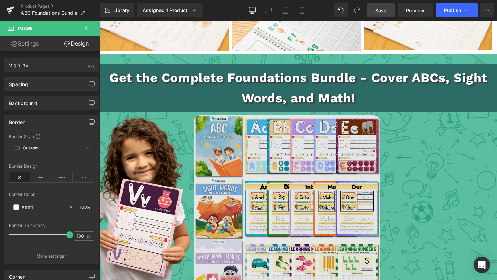
click at [325, 226] on product-handle2-wrapper- "Skip to content Limited Time Sale: 40% Off All Orders! Home Shop Contact About …" at bounding box center [299, 12] width 398 height 2245
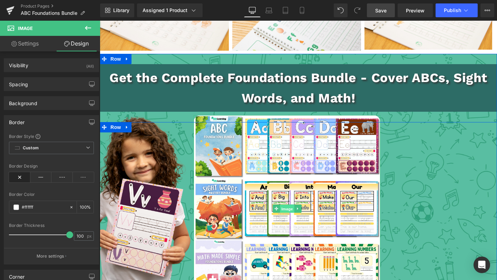
click at [289, 205] on span "Image" at bounding box center [287, 209] width 15 height 8
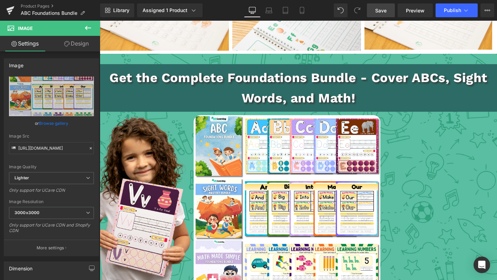
click at [77, 31] on button at bounding box center [88, 28] width 24 height 15
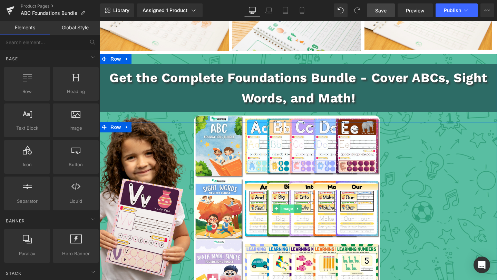
click at [281, 205] on span "Image" at bounding box center [287, 209] width 15 height 8
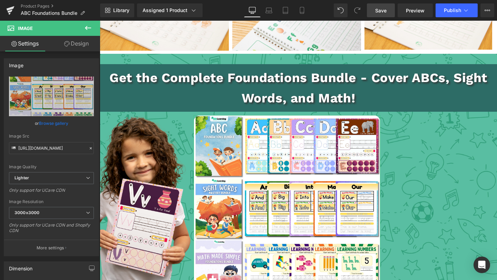
click at [85, 48] on link "Design" at bounding box center [76, 44] width 50 height 16
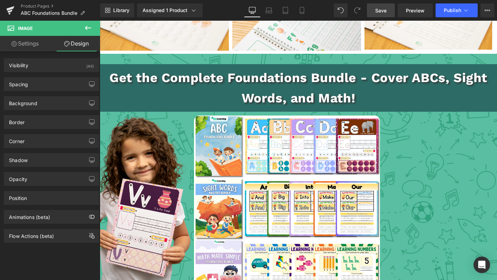
type input "#ffffff"
type input "100"
click at [47, 121] on div "Border" at bounding box center [51, 122] width 95 height 13
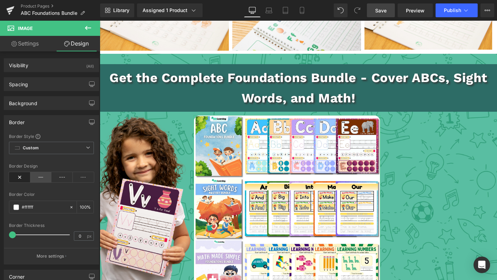
click at [38, 173] on icon at bounding box center [40, 177] width 21 height 10
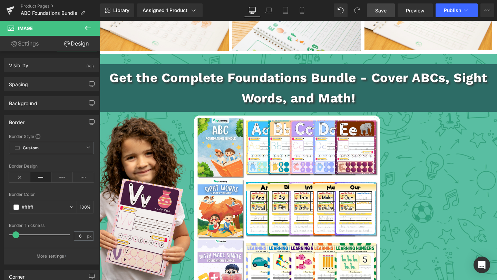
type input "5"
click at [15, 236] on span at bounding box center [15, 235] width 7 height 7
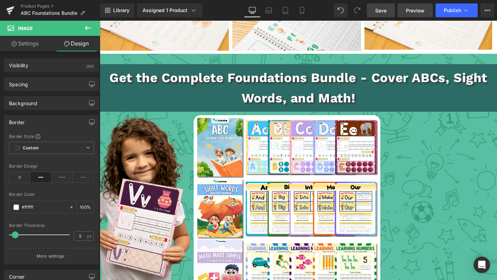
click at [422, 15] on link "Preview" at bounding box center [415, 10] width 35 height 14
click at [386, 12] on span "Save" at bounding box center [380, 10] width 11 height 7
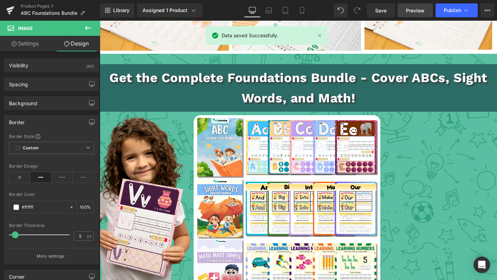
click at [412, 13] on span "Preview" at bounding box center [415, 10] width 19 height 7
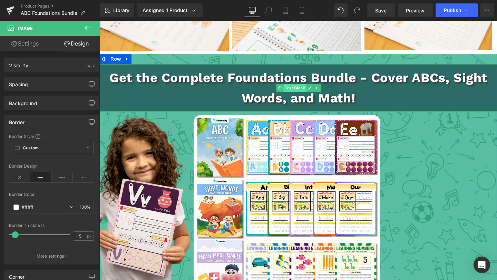
click at [289, 84] on span "Text Block" at bounding box center [295, 88] width 23 height 8
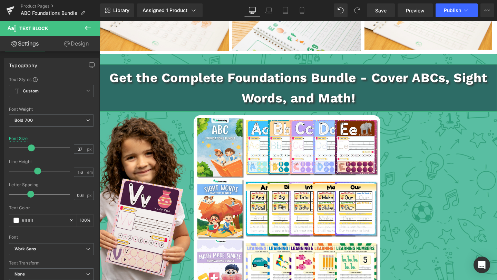
click at [77, 50] on link "Design" at bounding box center [76, 44] width 50 height 16
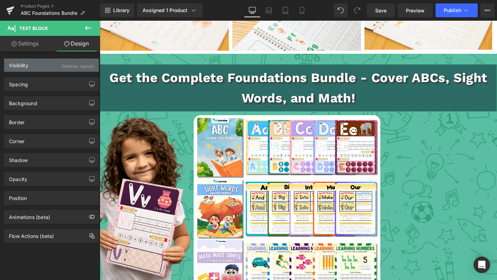
type input "10"
type input "0"
type input "30"
type input "0"
type input "10"
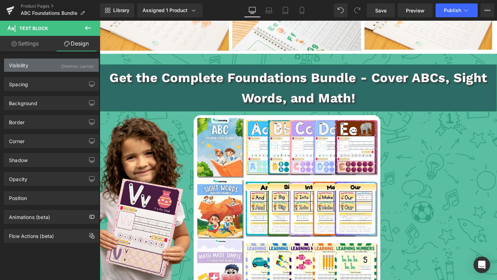
type input "0"
type input "10"
type input "0"
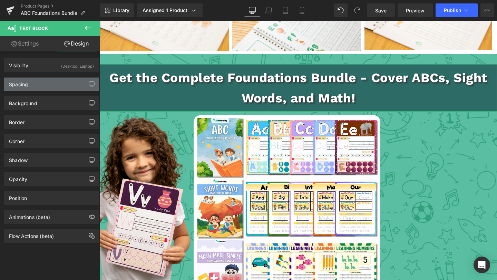
click at [55, 84] on div "Spacing" at bounding box center [51, 84] width 95 height 13
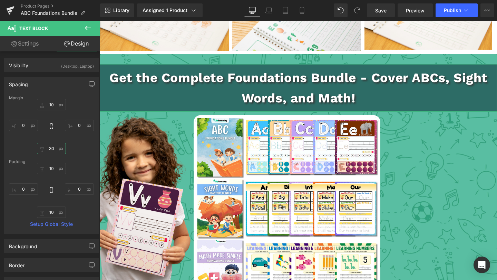
click at [51, 150] on input "30" at bounding box center [51, 148] width 29 height 11
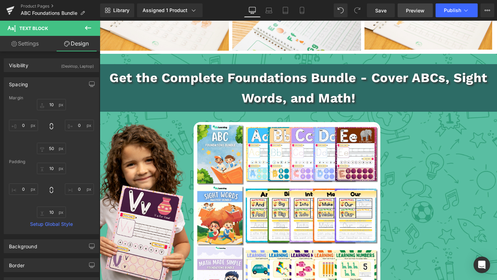
drag, startPoint x: 385, startPoint y: 12, endPoint x: 413, endPoint y: 15, distance: 28.2
click at [384, 12] on span "Save" at bounding box center [380, 10] width 11 height 7
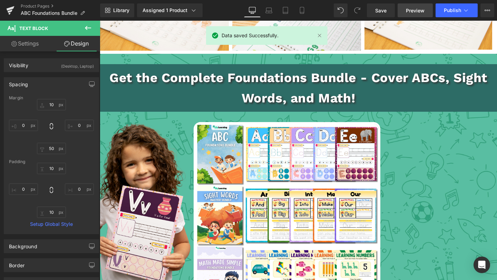
click at [415, 13] on span "Preview" at bounding box center [415, 10] width 19 height 7
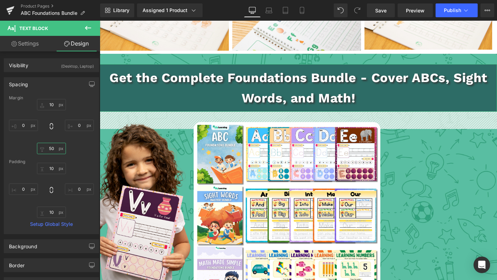
click at [49, 145] on input "50" at bounding box center [51, 148] width 29 height 11
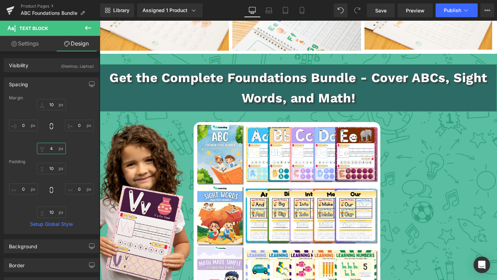
type input "45"
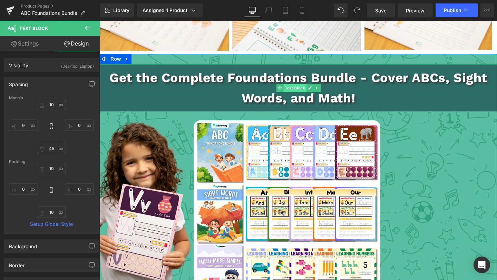
click at [291, 84] on span "Text Block" at bounding box center [295, 88] width 23 height 8
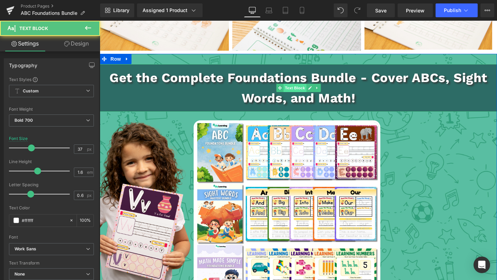
click at [293, 84] on span "Text Block" at bounding box center [295, 88] width 23 height 8
click at [77, 46] on link "Design" at bounding box center [76, 44] width 50 height 16
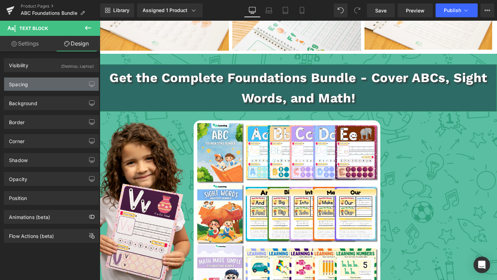
click at [52, 86] on div "Spacing" at bounding box center [51, 84] width 95 height 13
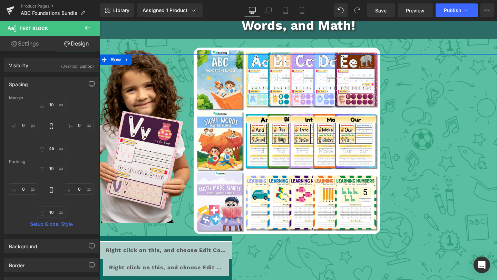
scroll to position [1220, 0]
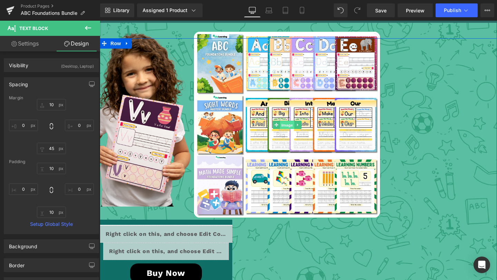
click at [285, 121] on span "Image" at bounding box center [287, 125] width 15 height 8
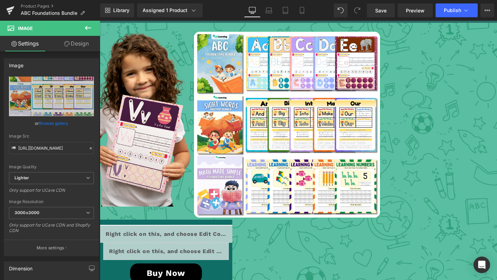
click at [77, 46] on link "Design" at bounding box center [76, 44] width 50 height 16
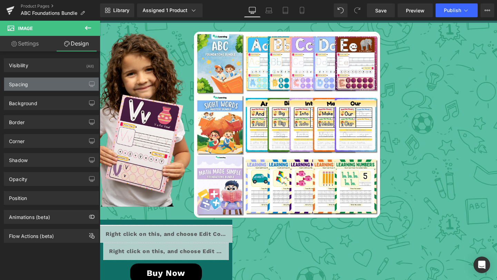
click at [53, 78] on div "Spacing" at bounding box center [51, 84] width 95 height 13
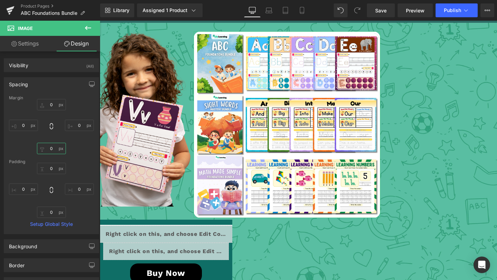
click at [50, 148] on input "0" at bounding box center [51, 148] width 29 height 11
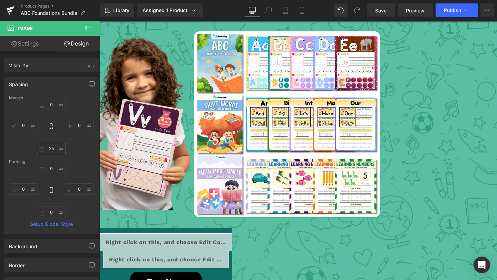
scroll to position [1224, 0]
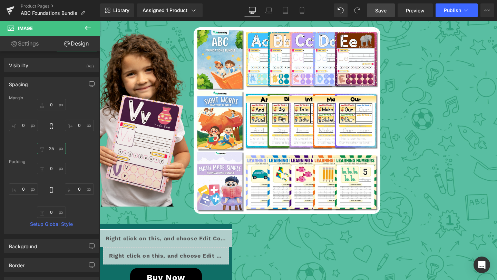
type input "25"
click at [390, 15] on link "Save" at bounding box center [381, 10] width 28 height 14
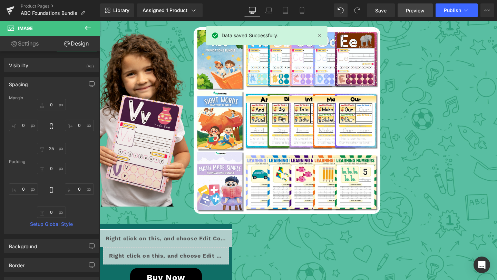
click at [428, 13] on link "Preview" at bounding box center [415, 10] width 35 height 14
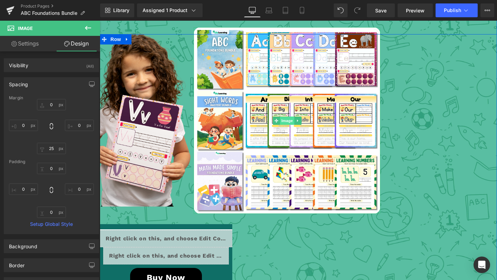
click at [283, 117] on span "Image" at bounding box center [287, 121] width 15 height 8
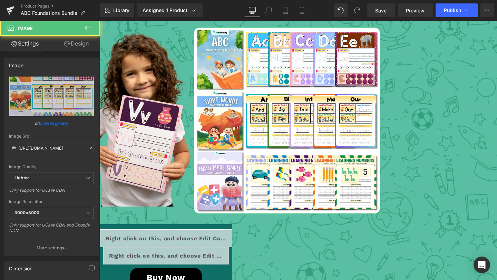
click at [77, 44] on link "Design" at bounding box center [76, 44] width 50 height 16
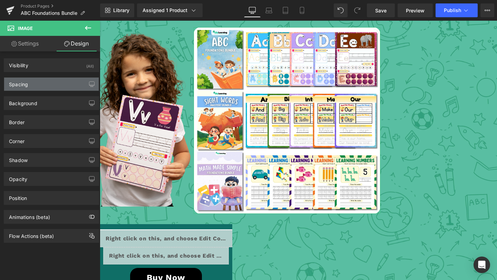
click at [52, 87] on div "Spacing" at bounding box center [51, 84] width 95 height 13
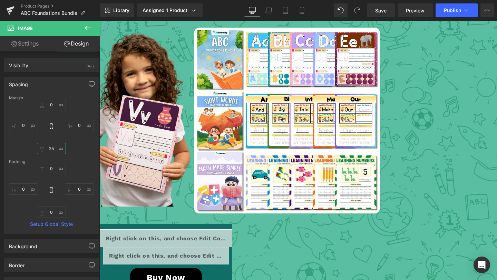
click at [52, 150] on input "25" at bounding box center [51, 148] width 29 height 11
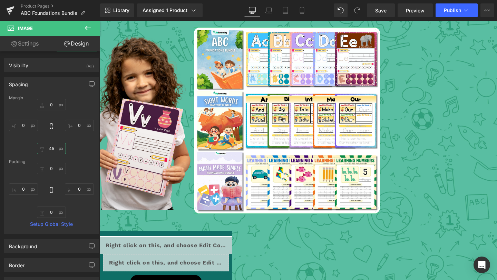
scroll to position [1227, 0]
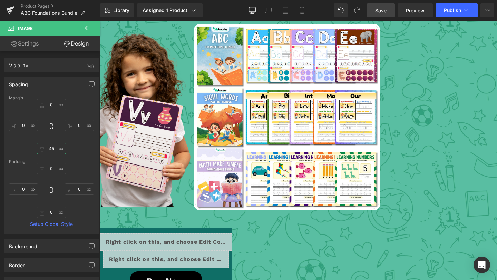
type input "45"
drag, startPoint x: 382, startPoint y: 11, endPoint x: 391, endPoint y: 14, distance: 9.4
click at [381, 12] on span "Save" at bounding box center [380, 10] width 11 height 7
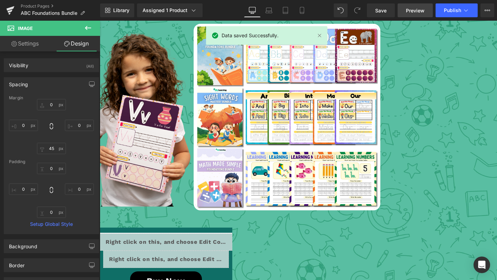
click at [421, 13] on span "Preview" at bounding box center [415, 10] width 19 height 7
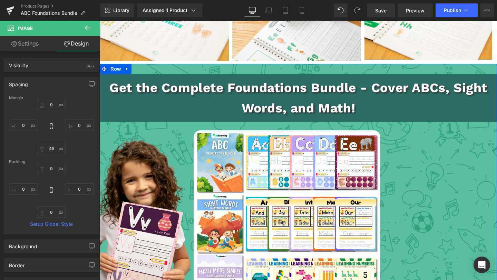
scroll to position [1113, 0]
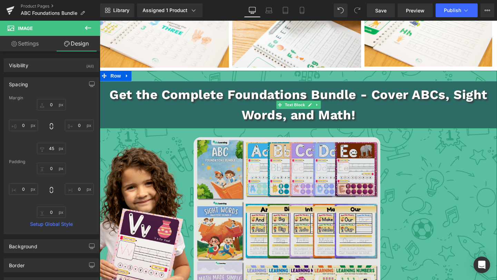
drag, startPoint x: 293, startPoint y: 88, endPoint x: 271, endPoint y: 93, distance: 22.0
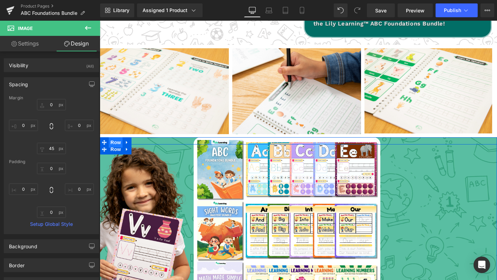
scroll to position [1180, 0]
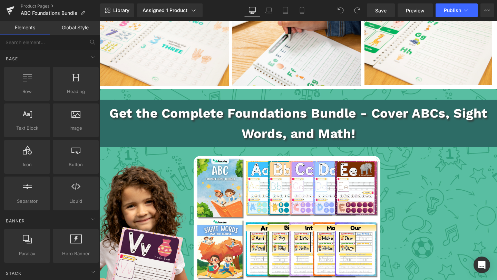
scroll to position [1107, 0]
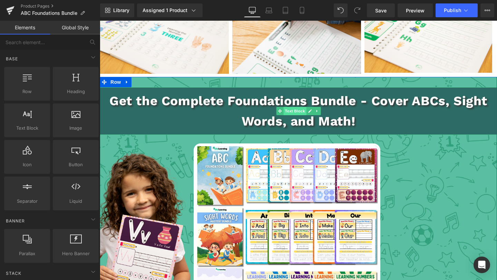
drag, startPoint x: 299, startPoint y: 93, endPoint x: 295, endPoint y: 92, distance: 4.4
click at [296, 107] on span "Text Block" at bounding box center [295, 111] width 23 height 8
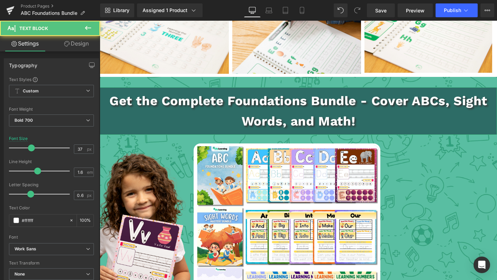
drag, startPoint x: 6, startPoint y: 31, endPoint x: 74, endPoint y: 47, distance: 69.9
click at [74, 47] on link "Design" at bounding box center [76, 44] width 50 height 16
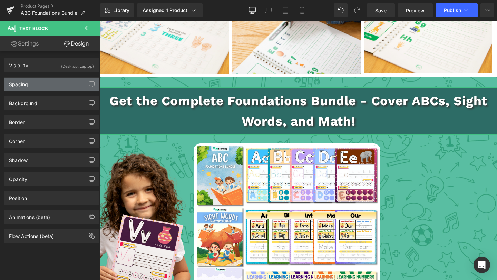
click at [41, 84] on div "Spacing" at bounding box center [51, 84] width 95 height 13
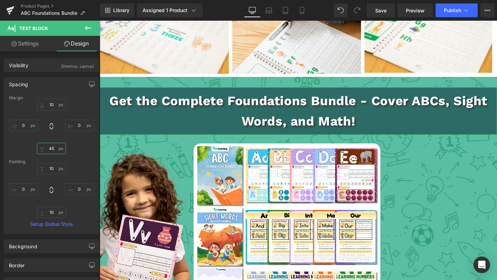
click at [51, 149] on input "45" at bounding box center [51, 148] width 29 height 11
click at [383, 12] on span "Save" at bounding box center [380, 10] width 11 height 7
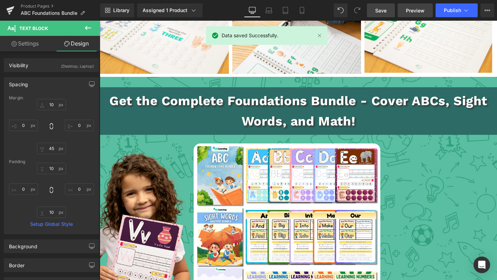
click at [416, 7] on span "Preview" at bounding box center [415, 10] width 19 height 7
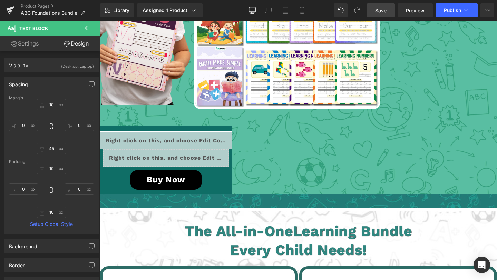
scroll to position [1339, 0]
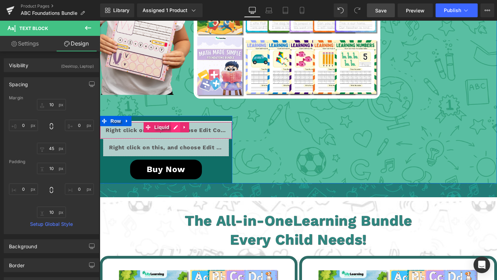
click at [174, 122] on div "Liquid" at bounding box center [166, 130] width 133 height 17
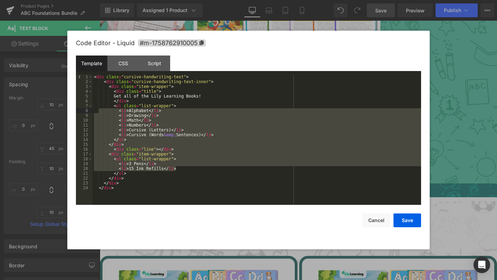
drag, startPoint x: 178, startPoint y: 168, endPoint x: 102, endPoint y: 112, distance: 94.4
click at [102, 112] on div "< div class = "cursive-handwriting-text" > < div class = "cursive-handwriting-t…" at bounding box center [257, 145] width 329 height 140
click at [172, 126] on div "< div class = "cursive-handwriting-text" > < div class = "cursive-handwriting-t…" at bounding box center [257, 145] width 329 height 140
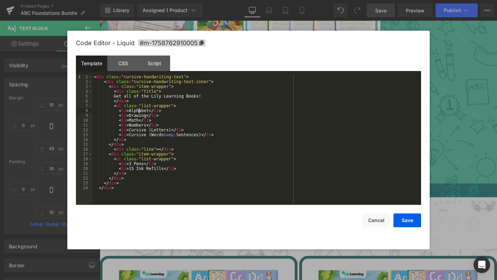
click at [140, 112] on div "< div class = "cursive-handwriting-text" > < div class = "cursive-handwriting-t…" at bounding box center [257, 145] width 329 height 140
click at [148, 110] on div "< div class = "cursive-handwriting-text" > < div class = "cursive-handwriting-t…" at bounding box center [257, 145] width 329 height 140
click at [138, 115] on div "< div class = "cursive-handwriting-text" > < div class = "cursive-handwriting-t…" at bounding box center [257, 145] width 329 height 140
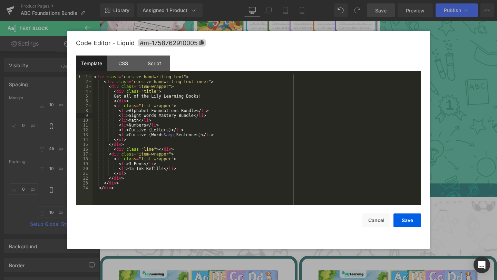
drag, startPoint x: 134, startPoint y: 120, endPoint x: 147, endPoint y: 125, distance: 14.1
click at [134, 120] on div "< div class = "cursive-handwriting-text" > < div class = "cursive-handwriting-t…" at bounding box center [257, 145] width 329 height 140
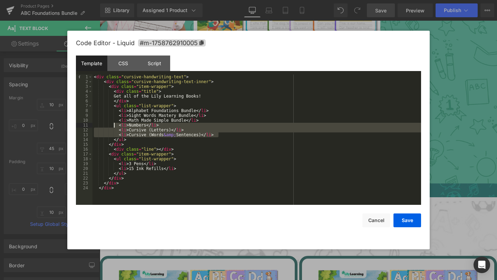
drag, startPoint x: 216, startPoint y: 134, endPoint x: 114, endPoint y: 125, distance: 103.0
click at [116, 125] on div "< div class = "cursive-handwriting-text" > < div class = "cursive-handwriting-t…" at bounding box center [257, 145] width 329 height 140
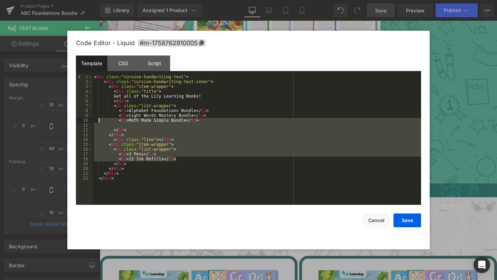
drag, startPoint x: 187, startPoint y: 156, endPoint x: 95, endPoint y: 121, distance: 97.7
click at [95, 121] on div "< div class = "cursive-handwriting-text" > < div class = "cursive-handwriting-t…" at bounding box center [257, 145] width 329 height 140
drag, startPoint x: 140, startPoint y: 131, endPoint x: 153, endPoint y: 136, distance: 13.9
click at [140, 131] on div "< div class = "cursive-handwriting-text" > < div class = "cursive-handwriting-t…" at bounding box center [257, 145] width 329 height 140
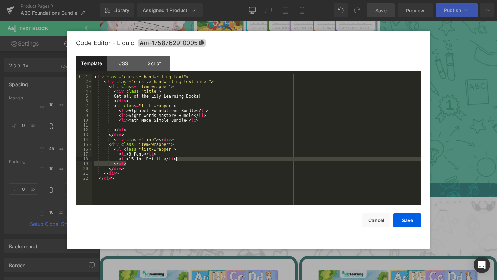
drag, startPoint x: 182, startPoint y: 161, endPoint x: 178, endPoint y: 161, distance: 4.2
click at [178, 161] on div "< div class = "cursive-handwriting-text" > < div class = "cursive-handwriting-t…" at bounding box center [257, 145] width 329 height 140
click at [178, 162] on div "< div class = "cursive-handwriting-text" > < div class = "cursive-handwriting-t…" at bounding box center [257, 145] width 329 height 140
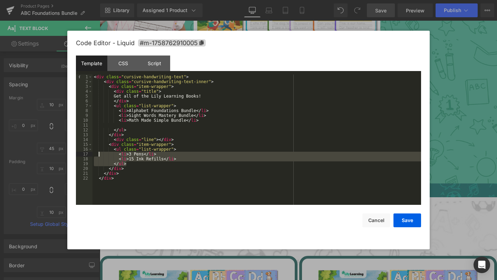
drag, startPoint x: 139, startPoint y: 165, endPoint x: 99, endPoint y: 155, distance: 41.2
click at [99, 155] on div "< div class = "cursive-handwriting-text" > < div class = "cursive-handwriting-t…" at bounding box center [257, 145] width 329 height 140
click at [136, 164] on div "< div class = "cursive-handwriting-text" > < div class = "cursive-handwriting-t…" at bounding box center [257, 145] width 329 height 140
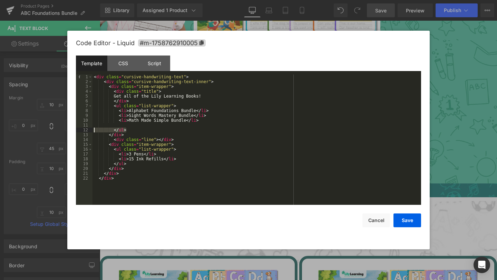
drag, startPoint x: 135, startPoint y: 132, endPoint x: 97, endPoint y: 129, distance: 38.8
click at [97, 129] on div "< div class = "cursive-handwriting-text" > < div class = "cursive-handwriting-t…" at bounding box center [257, 145] width 329 height 140
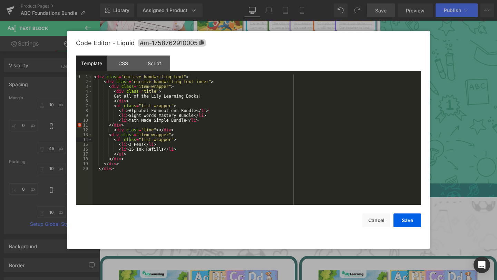
click at [128, 142] on div "< div class = "cursive-handwriting-text" > < div class = "cursive-handwriting-t…" at bounding box center [257, 145] width 329 height 140
drag, startPoint x: 112, startPoint y: 125, endPoint x: 83, endPoint y: 123, distance: 28.7
click at [83, 123] on pre "1 2 3 4 5 6 7 8 9 10 11 12 13 14 15 16 17 18 19 20 < div class = "cursive-handw…" at bounding box center [248, 140] width 345 height 131
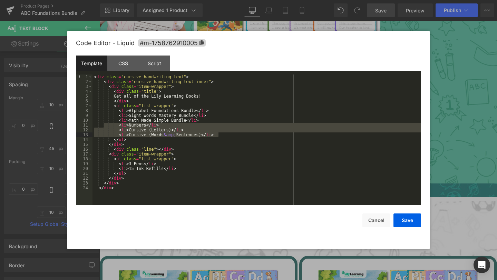
click at [171, 137] on div "< div class = "cursive-handwriting-text" > < div class = "cursive-handwriting-t…" at bounding box center [257, 145] width 329 height 140
drag, startPoint x: 177, startPoint y: 133, endPoint x: 96, endPoint y: 125, distance: 81.2
click at [96, 125] on div "< div class = "cursive-handwriting-text" > < div class = "cursive-handwriting-t…" at bounding box center [257, 145] width 329 height 140
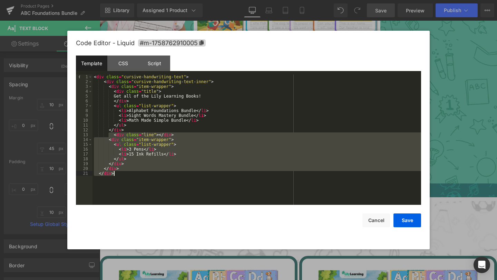
drag, startPoint x: 110, startPoint y: 135, endPoint x: 184, endPoint y: 229, distance: 119.9
click at [185, 229] on div "Code Editor - Liquid #m-1758762910005 Template CSS Script Data 1 2 3 4 5 6 7 8 …" at bounding box center [248, 140] width 345 height 219
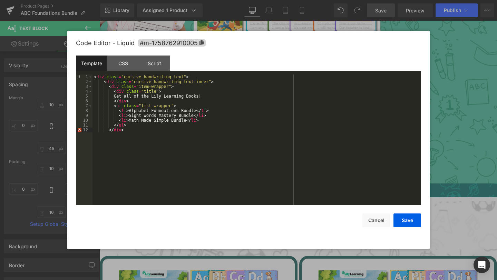
click at [292, 243] on div "Code Editor - Liquid #m-1758762910005 Template CSS Script Data 1 2 3 4 5 6 7 8 …" at bounding box center [248, 140] width 345 height 219
drag, startPoint x: 179, startPoint y: 135, endPoint x: 176, endPoint y: 133, distance: 4.4
click at [179, 135] on div "< div class = "cursive-handwriting-text" > < div class = "cursive-handwriting-t…" at bounding box center [257, 145] width 329 height 140
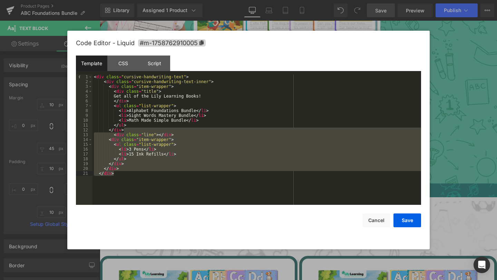
click at [167, 128] on div "< div class = "cursive-handwriting-text" > < div class = "cursive-handwriting-t…" at bounding box center [257, 145] width 329 height 140
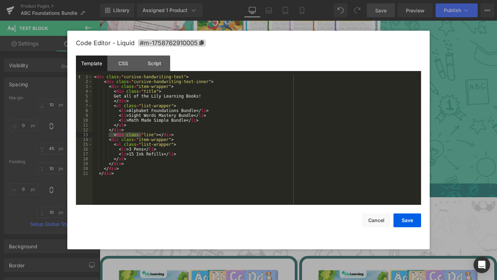
drag, startPoint x: 131, startPoint y: 136, endPoint x: 142, endPoint y: 137, distance: 11.1
click at [142, 137] on div "< div class = "cursive-handwriting-text" > < div class = "cursive-handwriting-t…" at bounding box center [257, 145] width 329 height 140
click at [142, 141] on div "< div class = "cursive-handwriting-text" > < div class = "cursive-handwriting-t…" at bounding box center [257, 145] width 329 height 140
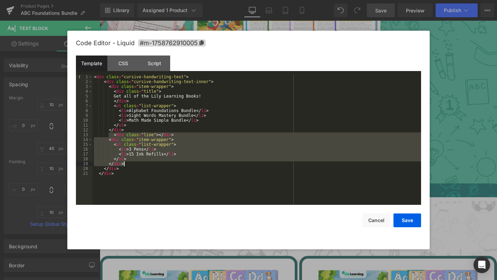
drag, startPoint x: 117, startPoint y: 135, endPoint x: 180, endPoint y: 165, distance: 69.7
click at [180, 165] on div "< div class = "cursive-handwriting-text" > < div class = "cursive-handwriting-t…" at bounding box center [257, 145] width 329 height 140
click at [122, 138] on div "< div class = "cursive-handwriting-text" > < div class = "cursive-handwriting-t…" at bounding box center [257, 145] width 329 height 140
drag, startPoint x: 114, startPoint y: 136, endPoint x: 133, endPoint y: 163, distance: 32.7
click at [133, 163] on div "< div class = "cursive-handwriting-text" > < div class = "cursive-handwriting-t…" at bounding box center [257, 145] width 329 height 140
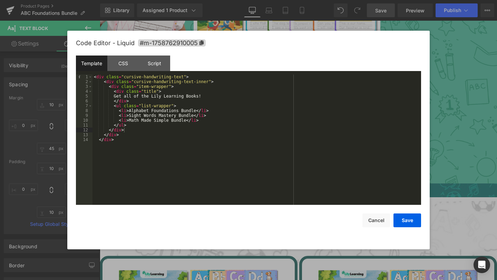
drag, startPoint x: 259, startPoint y: 231, endPoint x: 384, endPoint y: 239, distance: 124.9
click at [259, 232] on div "Code Editor - Liquid #m-1758762910005 Template CSS Script Data 1 2 3 4 5 6 7 8 …" at bounding box center [248, 140] width 345 height 219
click at [419, 221] on button "Save" at bounding box center [408, 221] width 28 height 14
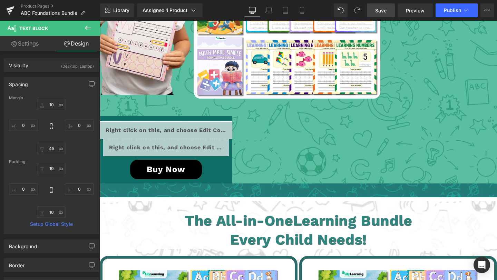
click at [386, 11] on span "Save" at bounding box center [380, 10] width 11 height 7
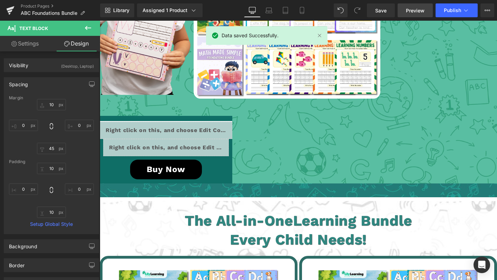
click at [415, 11] on span "Preview" at bounding box center [415, 10] width 19 height 7
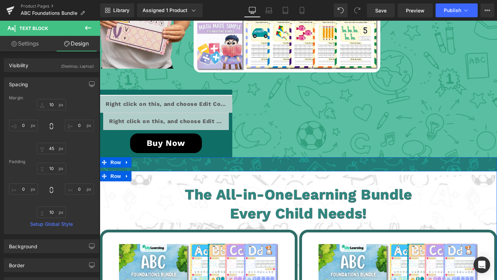
scroll to position [1364, 0]
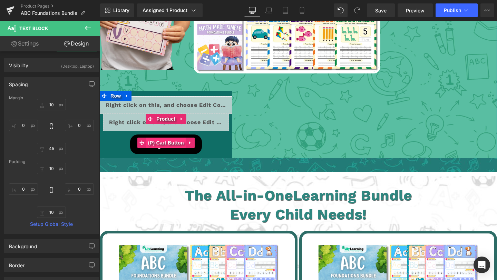
click at [163, 138] on span "(P) Cart Button" at bounding box center [165, 143] width 39 height 10
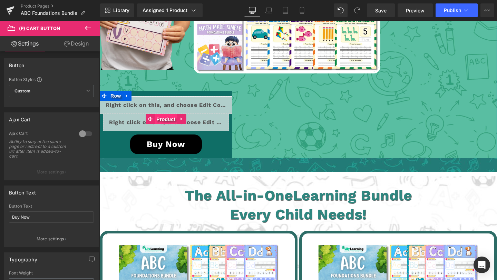
click at [164, 114] on span "Product" at bounding box center [166, 119] width 22 height 10
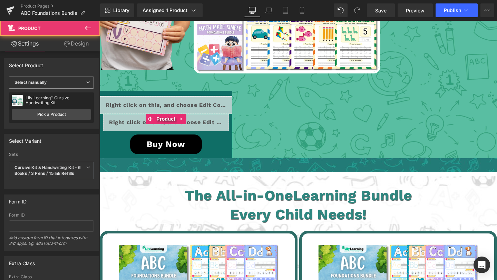
click at [57, 83] on span "Select manually" at bounding box center [51, 83] width 85 height 12
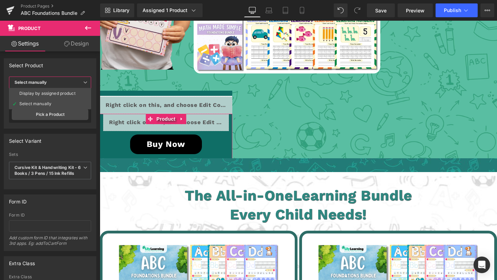
click at [58, 83] on span "Select manually" at bounding box center [50, 83] width 82 height 12
click at [58, 83] on span "Select manually" at bounding box center [51, 83] width 85 height 12
click at [58, 83] on span "Select manually" at bounding box center [50, 83] width 82 height 12
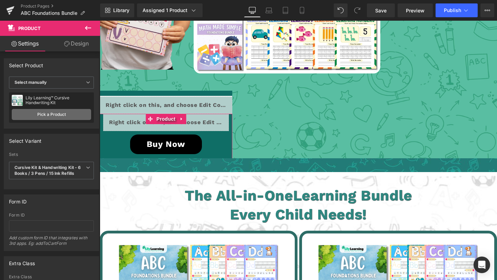
click at [52, 118] on link "Pick a Product" at bounding box center [51, 114] width 79 height 11
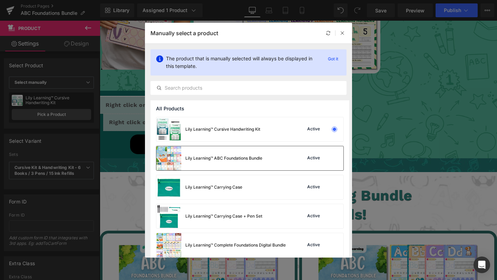
click at [205, 161] on div "Lily Learning™ ABC Foundations Bundle" at bounding box center [223, 158] width 77 height 6
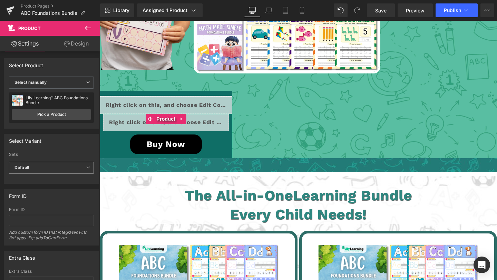
click at [53, 170] on span "Default" at bounding box center [51, 168] width 85 height 12
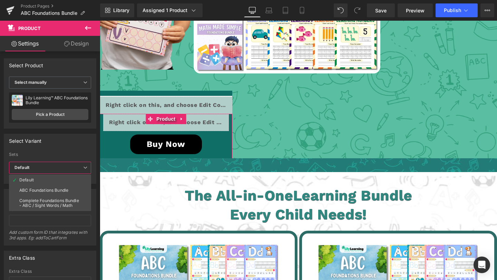
click at [55, 202] on div "Complete Foundations Bundle - ABC / Sight Words / Math" at bounding box center [49, 204] width 61 height 10
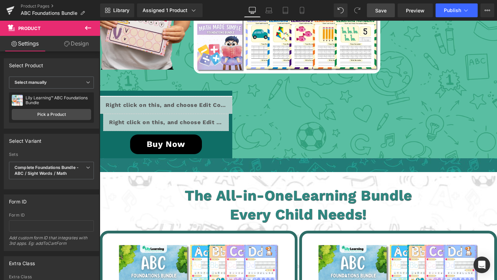
click at [377, 8] on span "Save" at bounding box center [380, 10] width 11 height 7
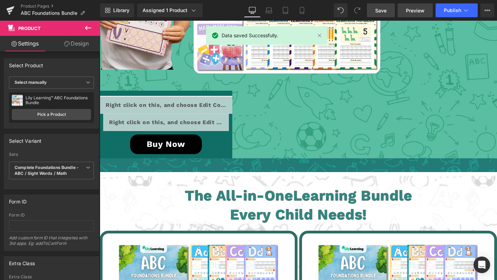
click at [413, 7] on span "Preview" at bounding box center [415, 10] width 19 height 7
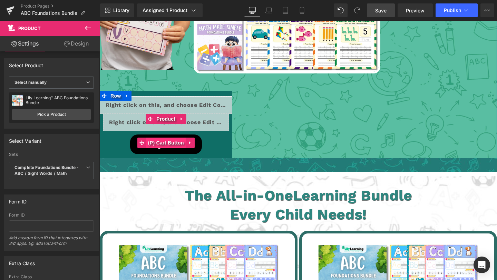
click at [161, 138] on span "(P) Cart Button" at bounding box center [165, 143] width 39 height 10
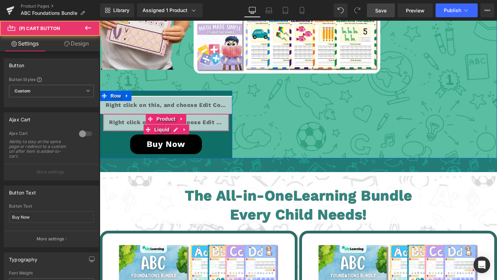
click at [136, 114] on div "Liquid" at bounding box center [166, 122] width 126 height 17
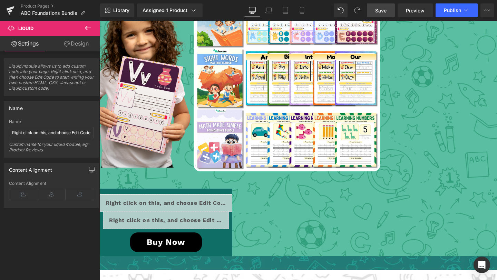
scroll to position [1273, 0]
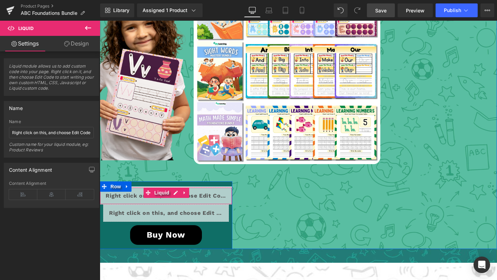
click at [177, 188] on div "Liquid" at bounding box center [166, 196] width 133 height 17
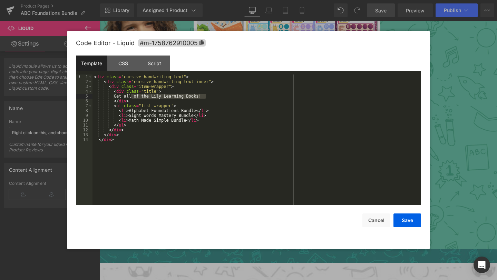
drag, startPoint x: 130, startPoint y: 96, endPoint x: 216, endPoint y: 97, distance: 85.7
click at [216, 97] on div "< div class = "cursive-handwriting-text" > < div class = "cursive-handwriting-t…" at bounding box center [257, 145] width 329 height 140
click at [411, 221] on button "Save" at bounding box center [408, 221] width 28 height 14
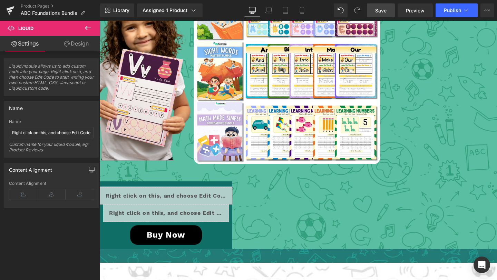
click at [386, 9] on span "Save" at bounding box center [380, 10] width 11 height 7
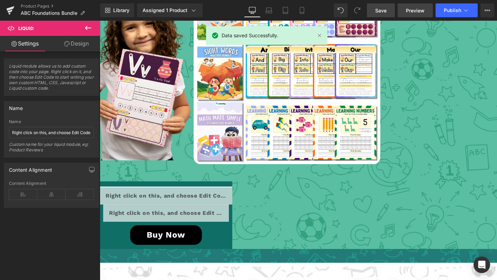
click at [417, 14] on link "Preview" at bounding box center [415, 10] width 35 height 14
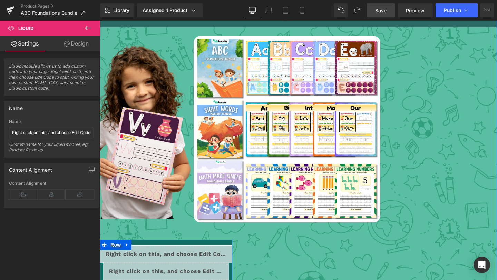
scroll to position [1216, 0]
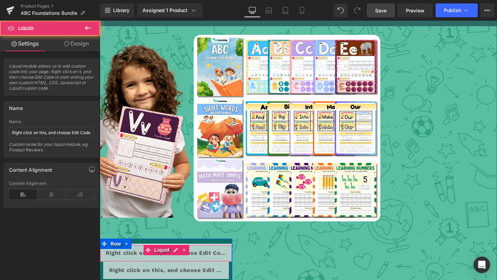
click at [198, 245] on div "Liquid" at bounding box center [166, 253] width 133 height 17
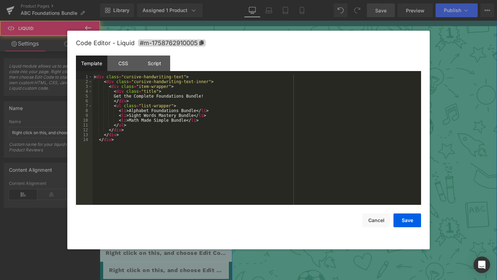
drag, startPoint x: 175, startPoint y: 233, endPoint x: 275, endPoint y: 254, distance: 101.9
click at [175, 245] on div "Liquid" at bounding box center [166, 253] width 133 height 17
click at [178, 99] on div "< div class = "cursive-handwriting-text" > < div class = "cursive-handwriting-t…" at bounding box center [257, 145] width 329 height 140
click at [180, 97] on div "< div class = "cursive-handwriting-text" > < div class = "cursive-handwriting-t…" at bounding box center [257, 145] width 329 height 140
click at [179, 97] on div "< div class = "cursive-handwriting-text" > < div class = "cursive-handwriting-t…" at bounding box center [257, 145] width 329 height 140
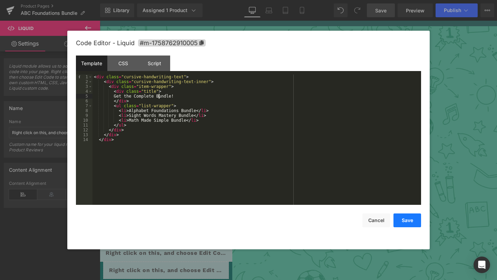
click at [408, 224] on button "Save" at bounding box center [408, 221] width 28 height 14
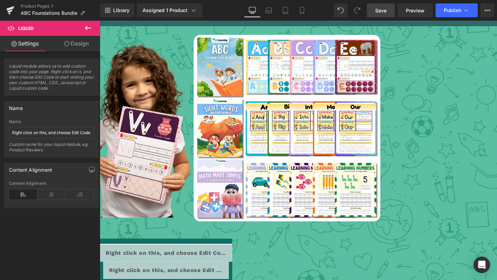
click at [387, 13] on link "Save" at bounding box center [381, 10] width 28 height 14
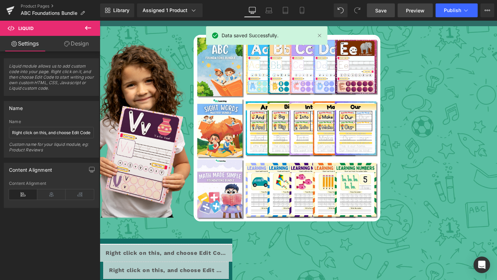
click at [416, 11] on span "Preview" at bounding box center [415, 10] width 19 height 7
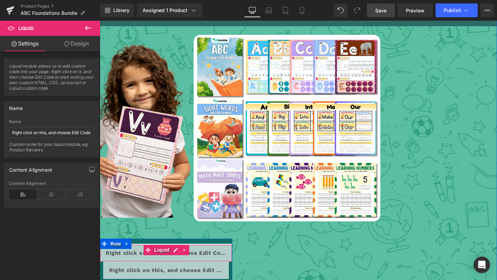
click at [174, 245] on div "Liquid" at bounding box center [166, 253] width 133 height 17
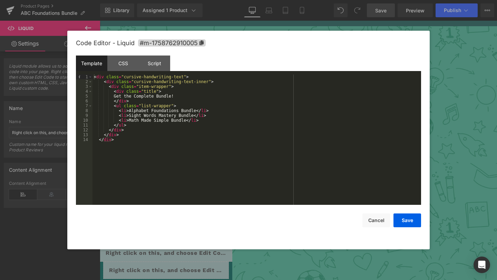
click at [161, 96] on div "< div class = "cursive-handwriting-text" > < div class = "cursive-handwriting-t…" at bounding box center [257, 145] width 329 height 140
drag, startPoint x: 404, startPoint y: 224, endPoint x: 304, endPoint y: 204, distance: 102.2
click at [404, 224] on button "Save" at bounding box center [408, 221] width 28 height 14
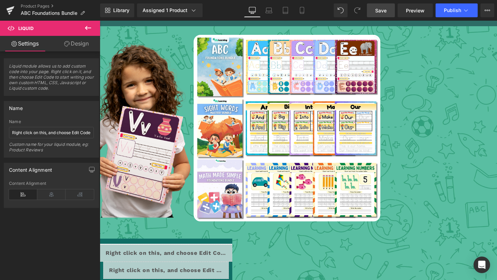
click at [384, 14] on link "Save" at bounding box center [381, 10] width 28 height 14
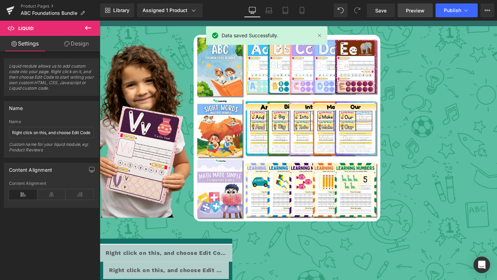
click at [421, 11] on span "Preview" at bounding box center [415, 10] width 19 height 7
